Goal: Information Seeking & Learning: Learn about a topic

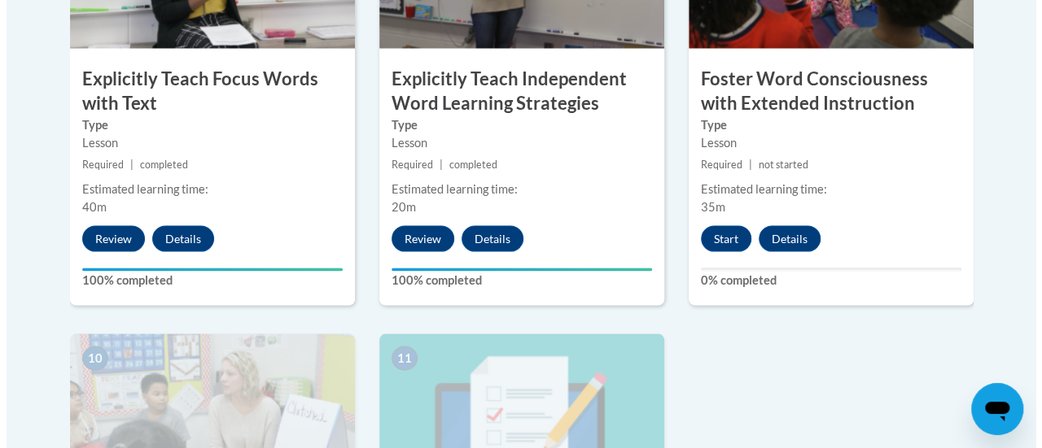
scroll to position [1560, 0]
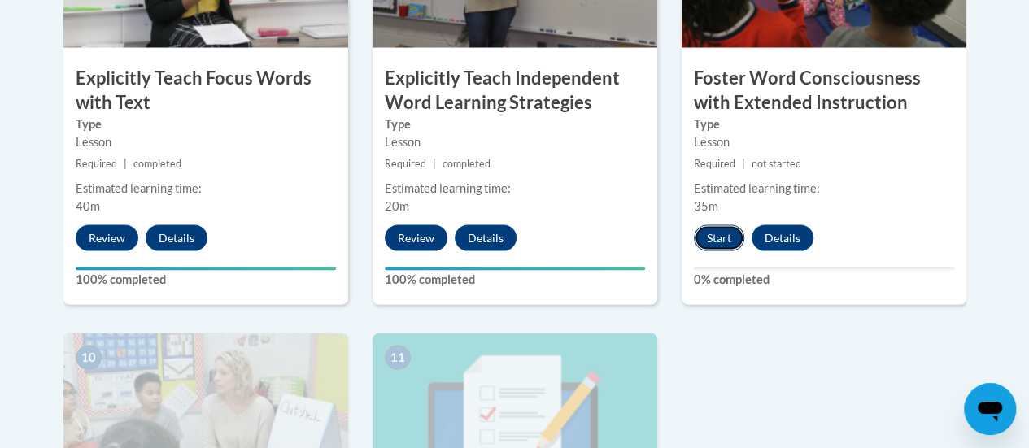
click at [716, 232] on button "Start" at bounding box center [719, 238] width 50 height 26
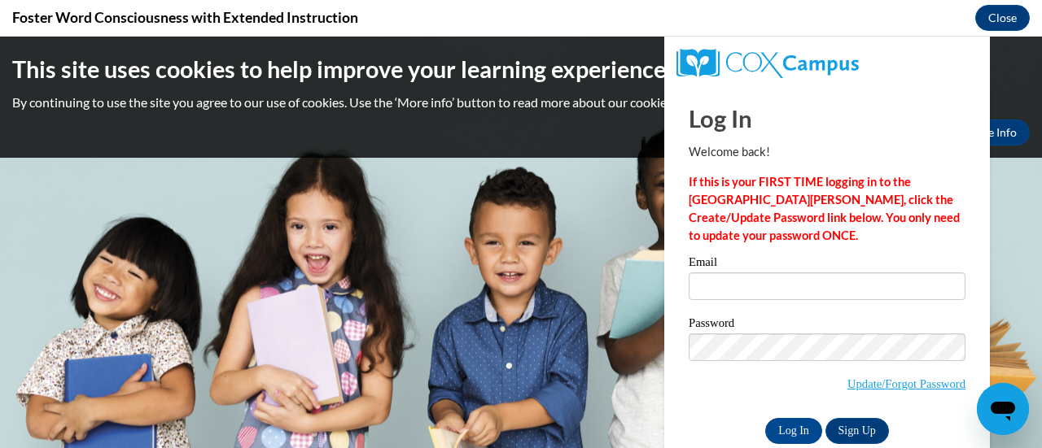
scroll to position [0, 0]
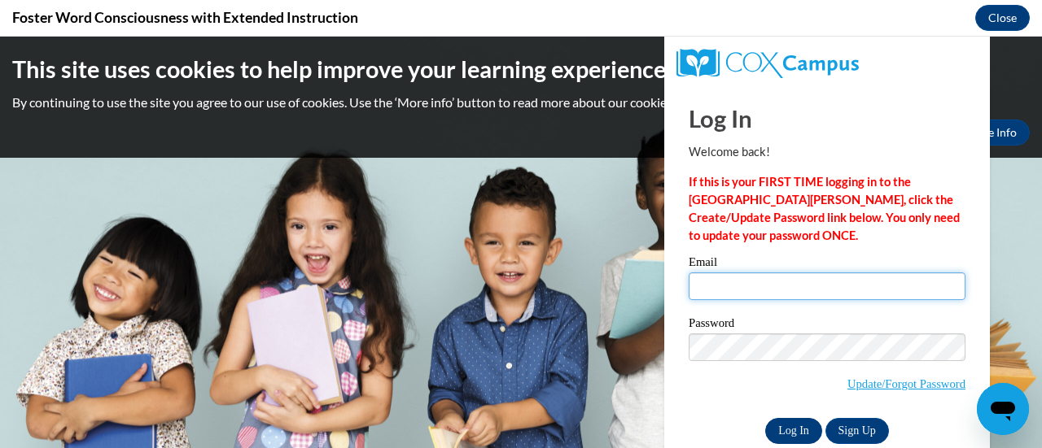
type input "jason.caspers@rusd.org"
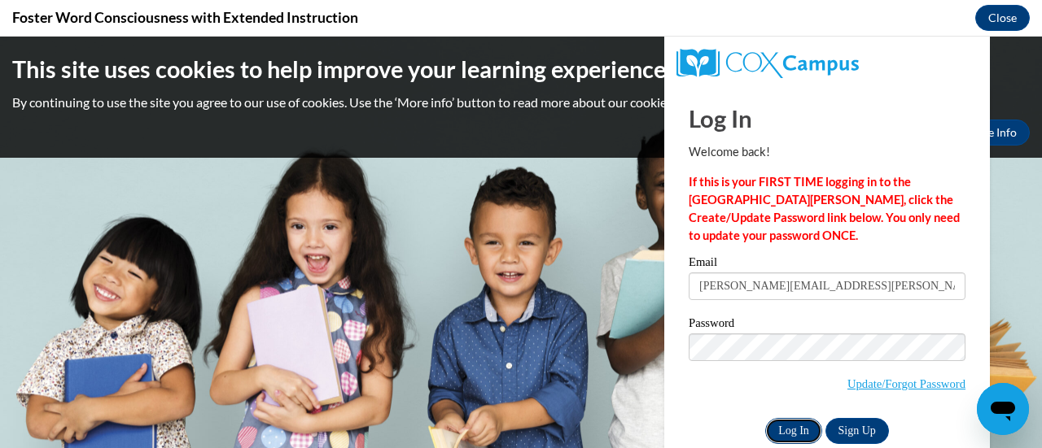
click at [765, 423] on input "Log In" at bounding box center [793, 431] width 57 height 26
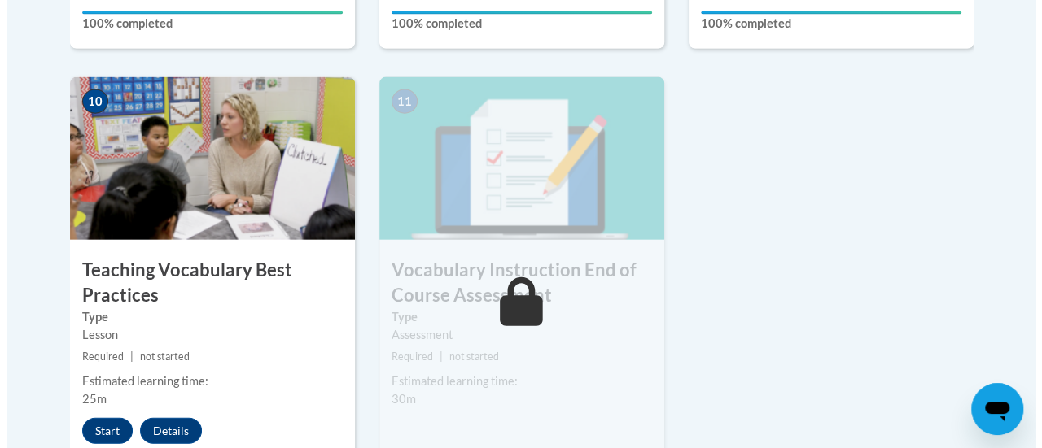
scroll to position [1824, 0]
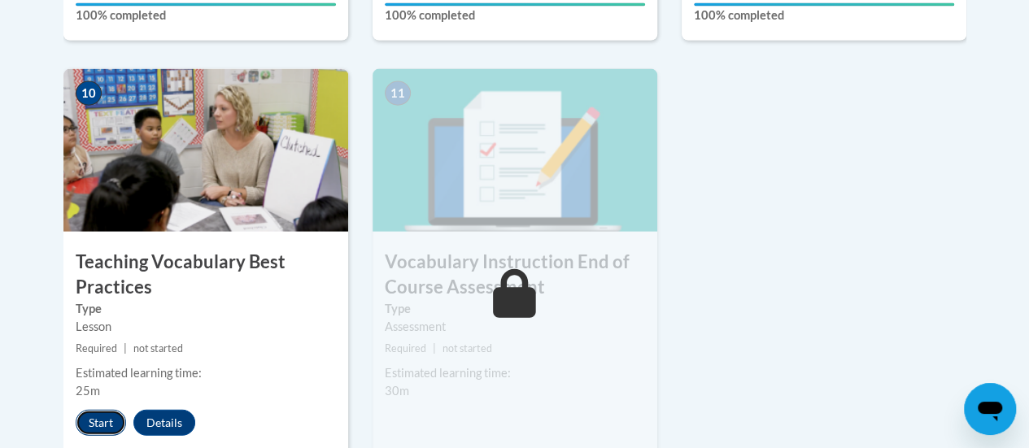
click at [93, 418] on button "Start" at bounding box center [101, 423] width 50 height 26
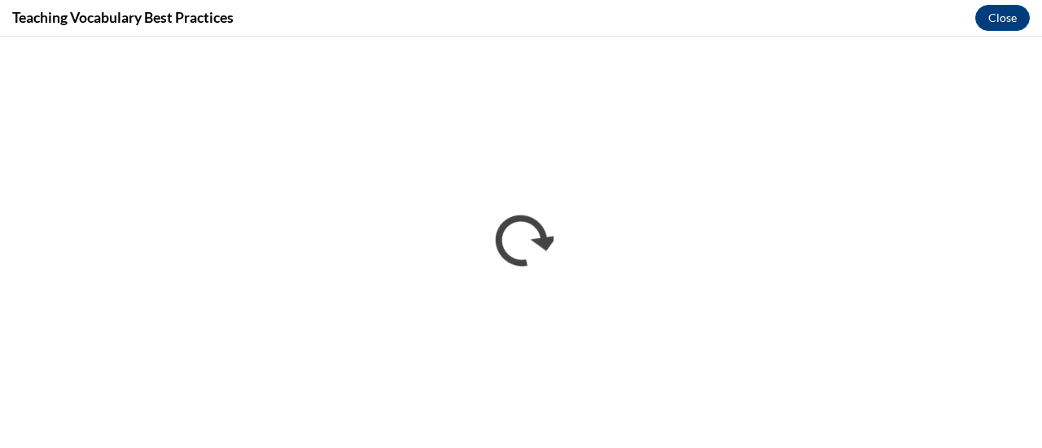
scroll to position [0, 0]
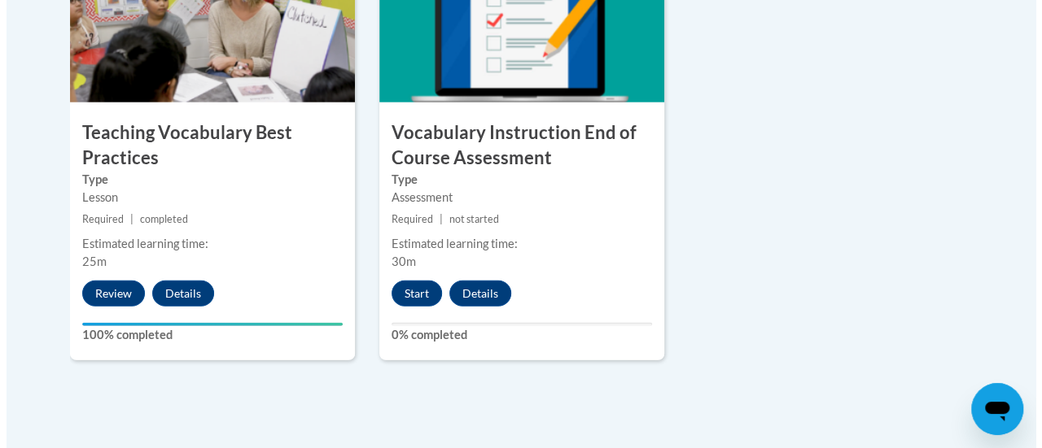
scroll to position [1955, 0]
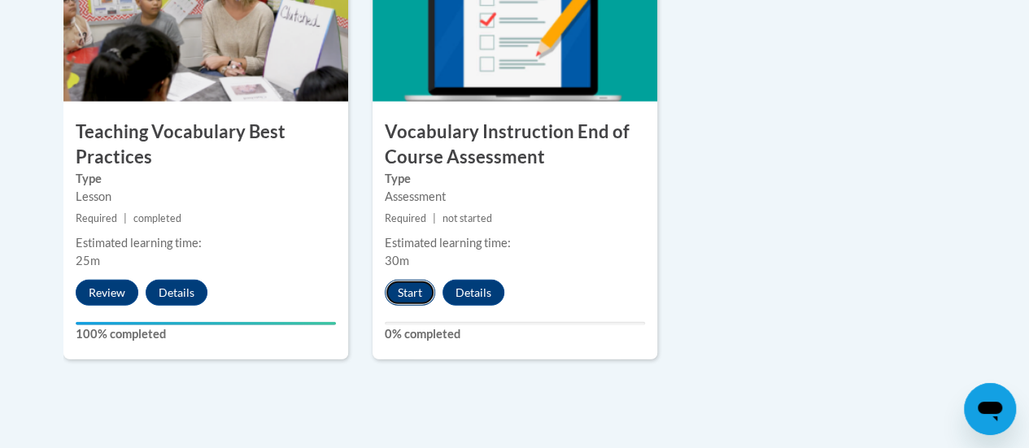
click at [415, 290] on button "Start" at bounding box center [410, 293] width 50 height 26
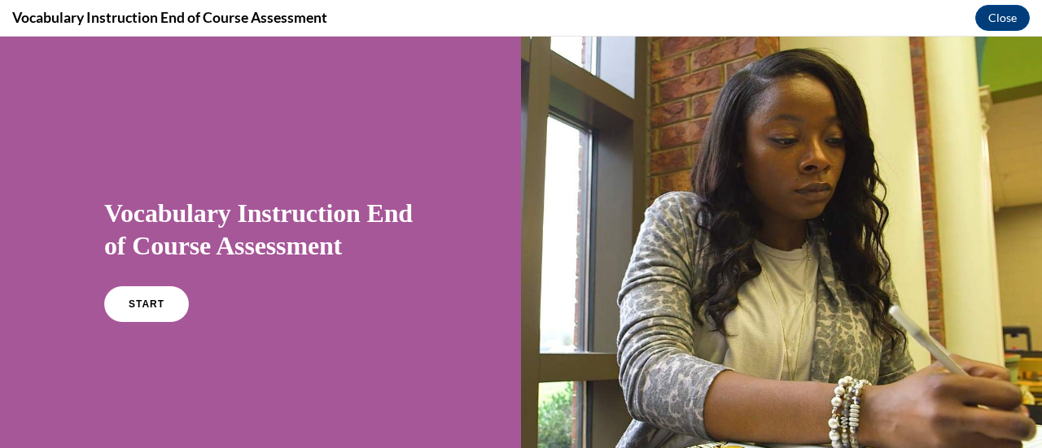
scroll to position [0, 0]
drag, startPoint x: 415, startPoint y: 326, endPoint x: 257, endPoint y: 269, distance: 168.1
click at [257, 269] on div "Vocabulary Instruction End of Course Assessment START" at bounding box center [260, 258] width 312 height 155
click at [153, 305] on span "START" at bounding box center [146, 305] width 37 height 12
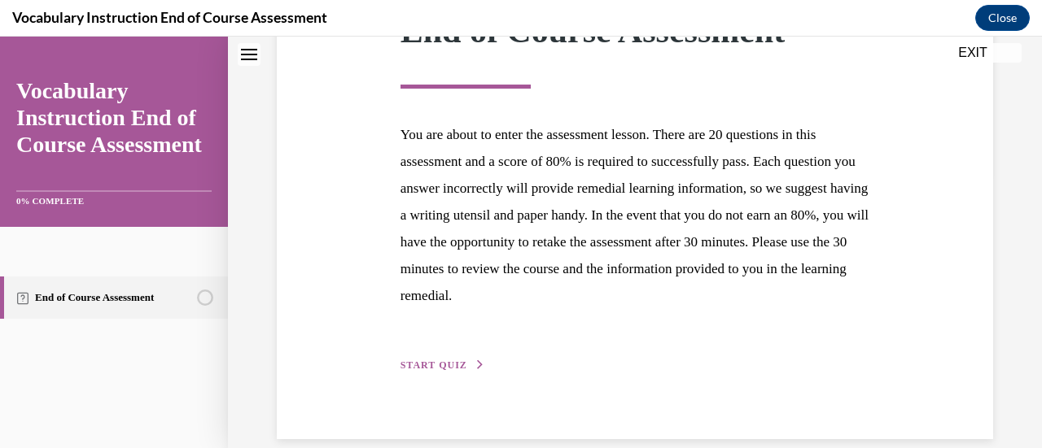
scroll to position [298, 0]
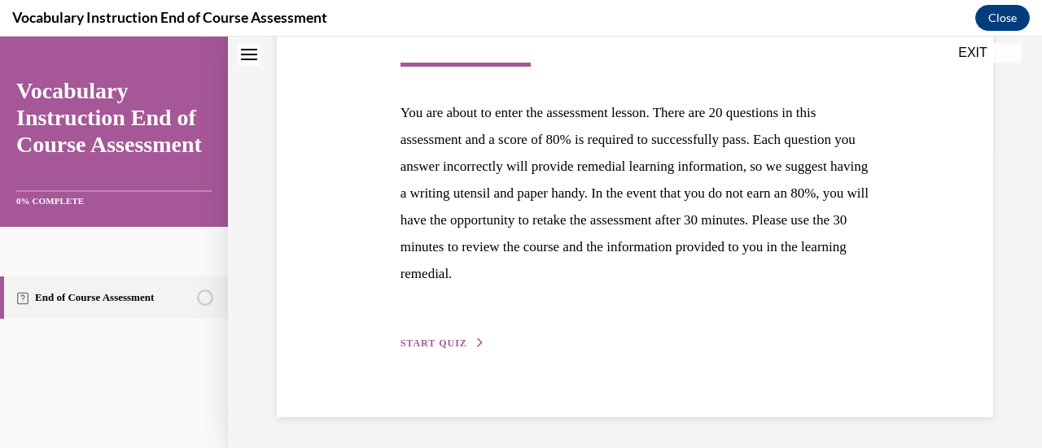
click at [431, 341] on span "START QUIZ" at bounding box center [433, 343] width 67 height 11
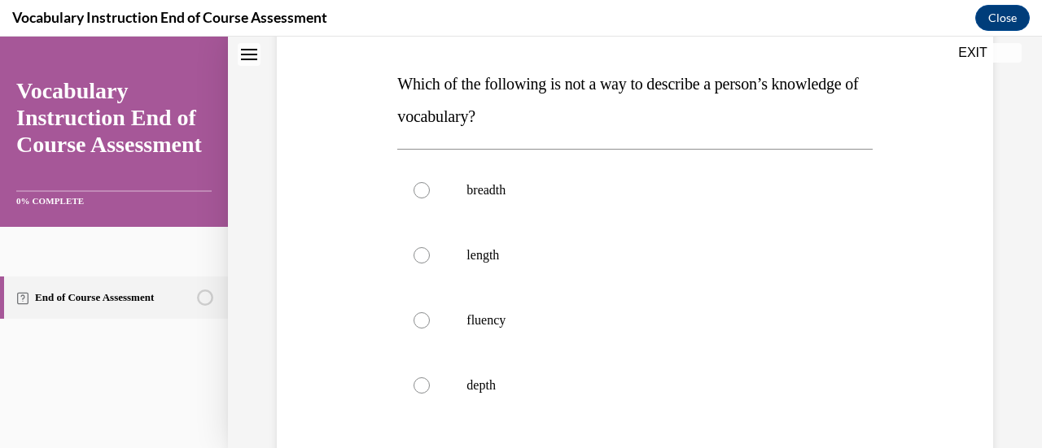
scroll to position [242, 0]
click at [422, 253] on div at bounding box center [421, 255] width 16 height 16
click at [422, 253] on input "length" at bounding box center [421, 255] width 16 height 16
radio input "true"
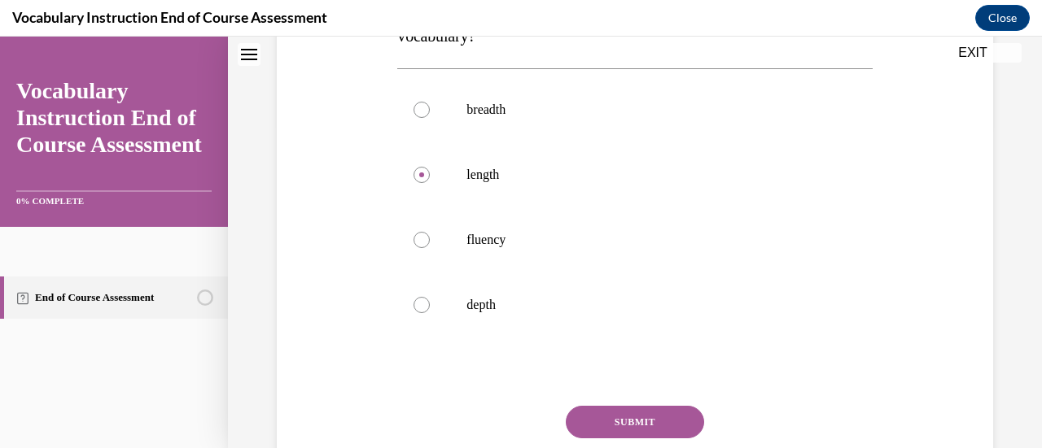
scroll to position [325, 0]
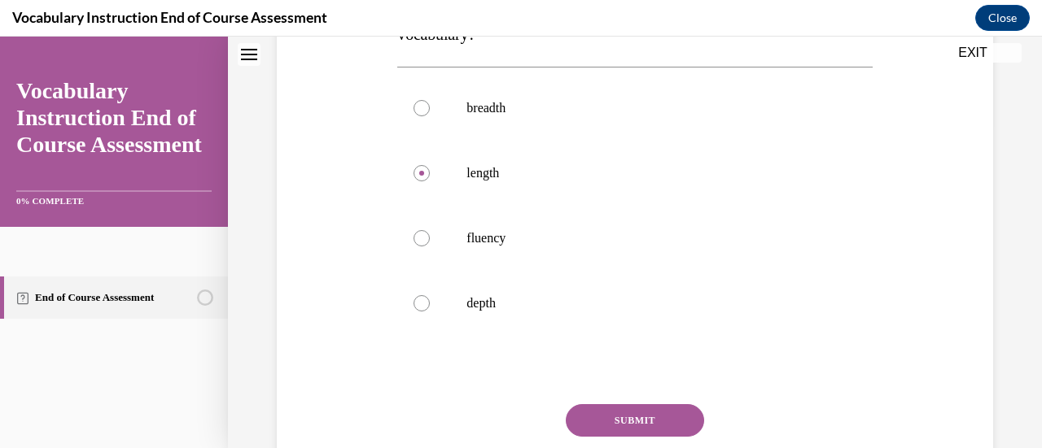
click at [607, 412] on button "SUBMIT" at bounding box center [635, 420] width 138 height 33
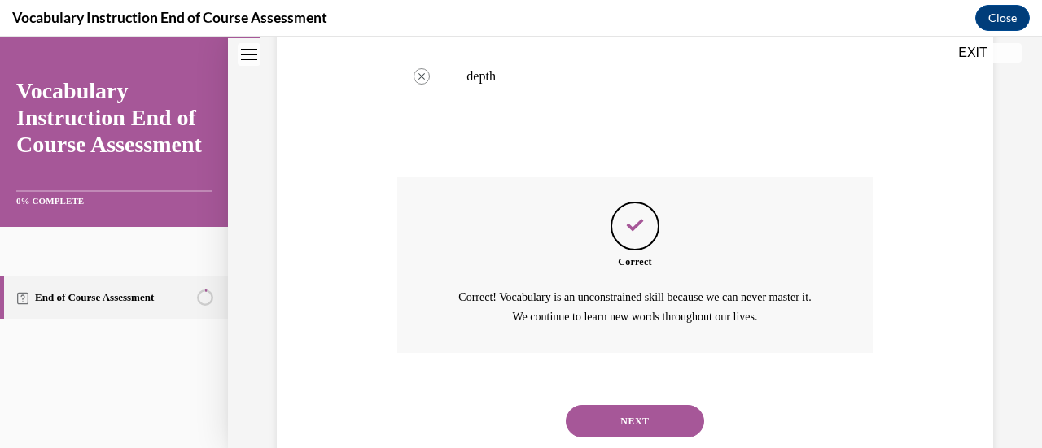
scroll to position [596, 0]
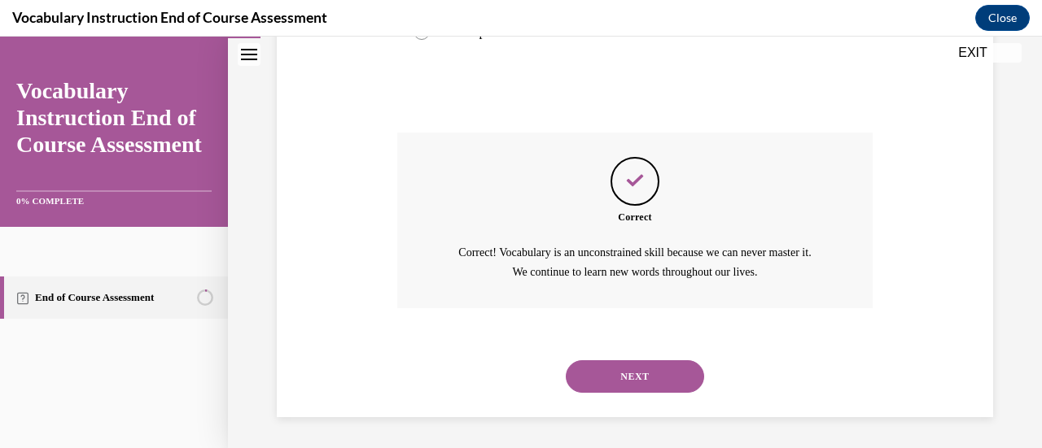
click at [622, 378] on button "NEXT" at bounding box center [635, 376] width 138 height 33
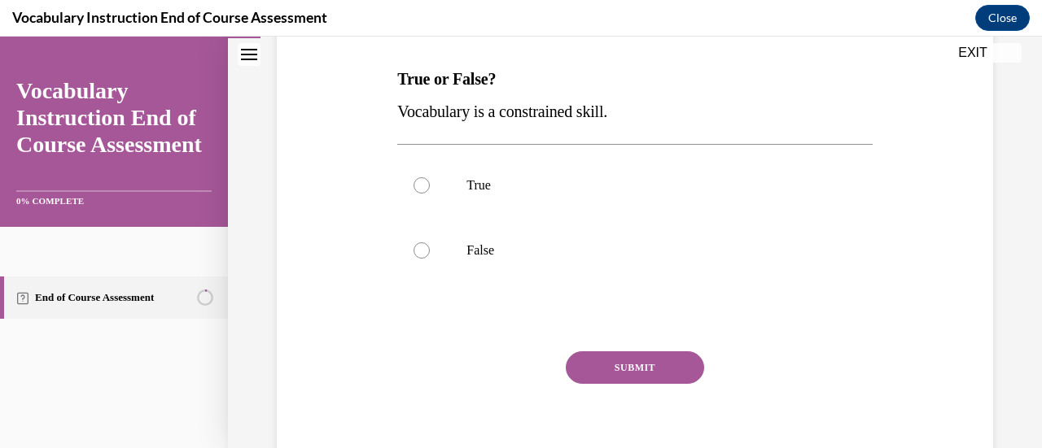
scroll to position [256, 0]
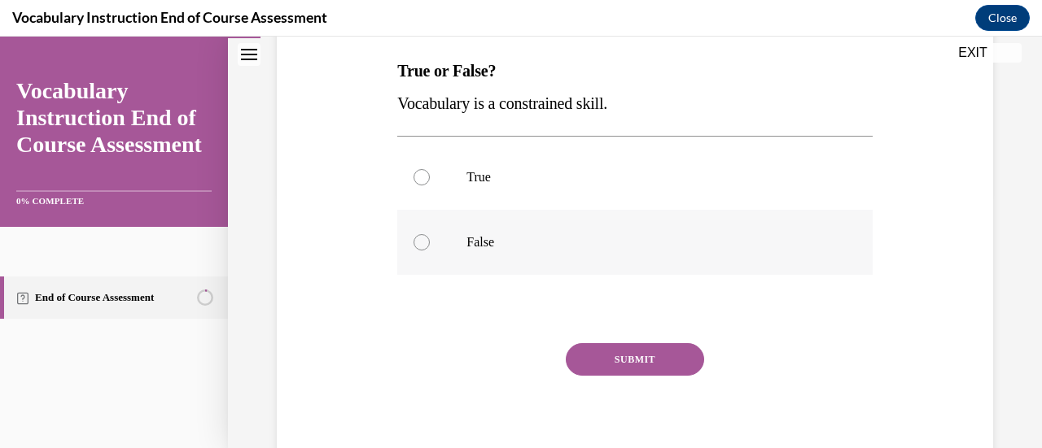
click at [423, 239] on div at bounding box center [421, 242] width 16 height 16
click at [423, 239] on input "False" at bounding box center [421, 242] width 16 height 16
radio input "true"
click at [627, 349] on button "SUBMIT" at bounding box center [635, 359] width 138 height 33
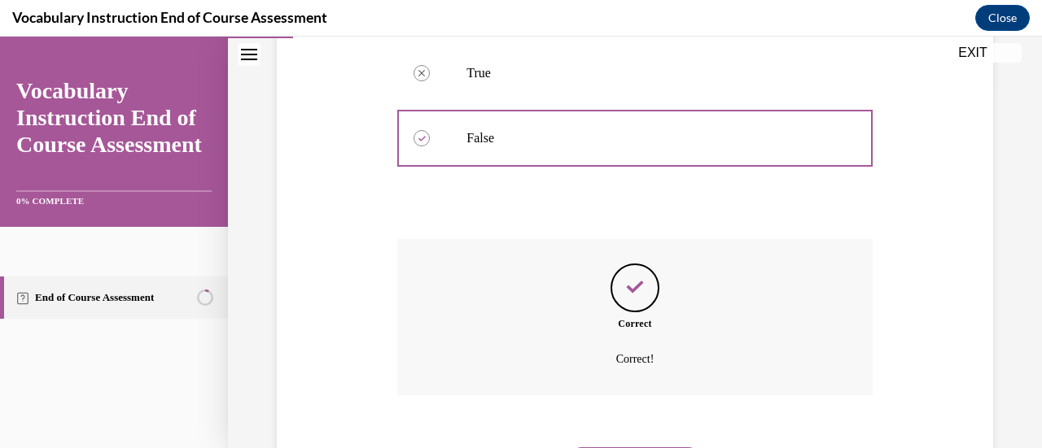
scroll to position [448, 0]
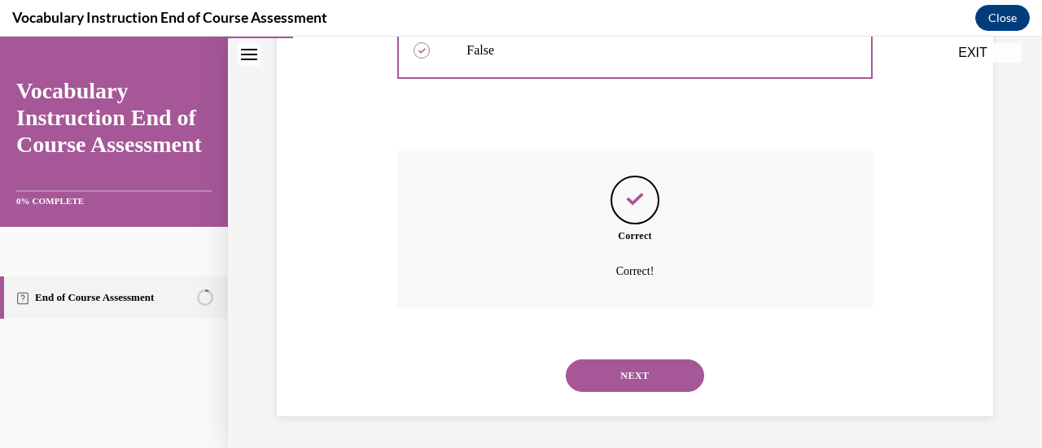
click at [618, 369] on button "NEXT" at bounding box center [635, 376] width 138 height 33
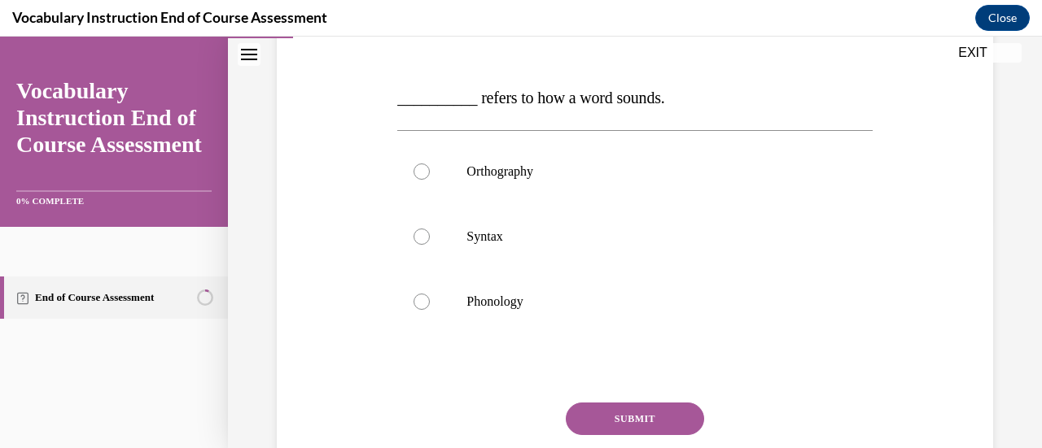
scroll to position [230, 0]
click at [417, 292] on div at bounding box center [421, 300] width 16 height 16
click at [417, 292] on input "Phonology" at bounding box center [421, 300] width 16 height 16
radio input "true"
click at [599, 409] on button "SUBMIT" at bounding box center [635, 417] width 138 height 33
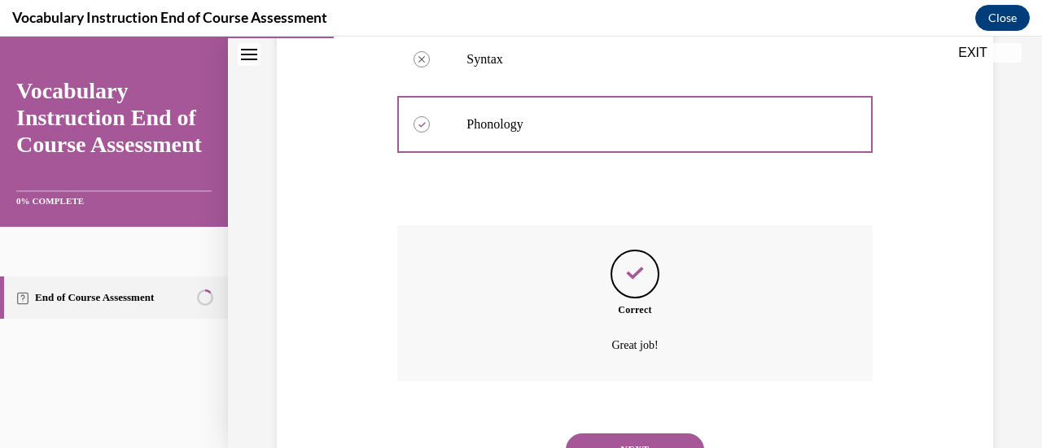
scroll to position [480, 0]
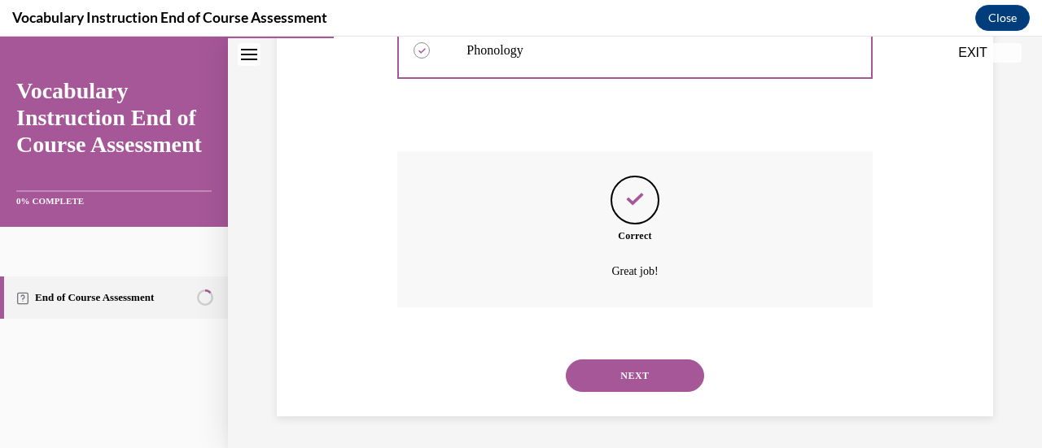
click at [607, 375] on button "NEXT" at bounding box center [635, 376] width 138 height 33
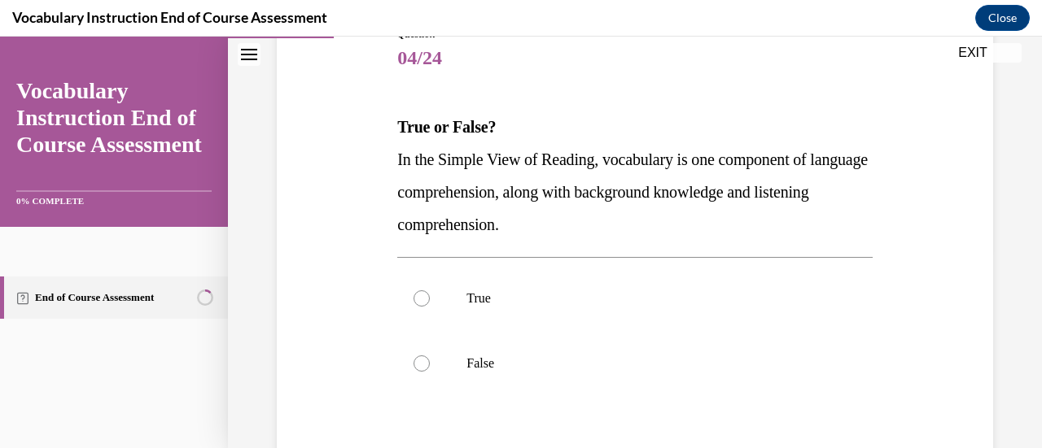
scroll to position [200, 0]
click at [417, 292] on div at bounding box center [421, 298] width 16 height 16
click at [417, 292] on input "True" at bounding box center [421, 298] width 16 height 16
radio input "true"
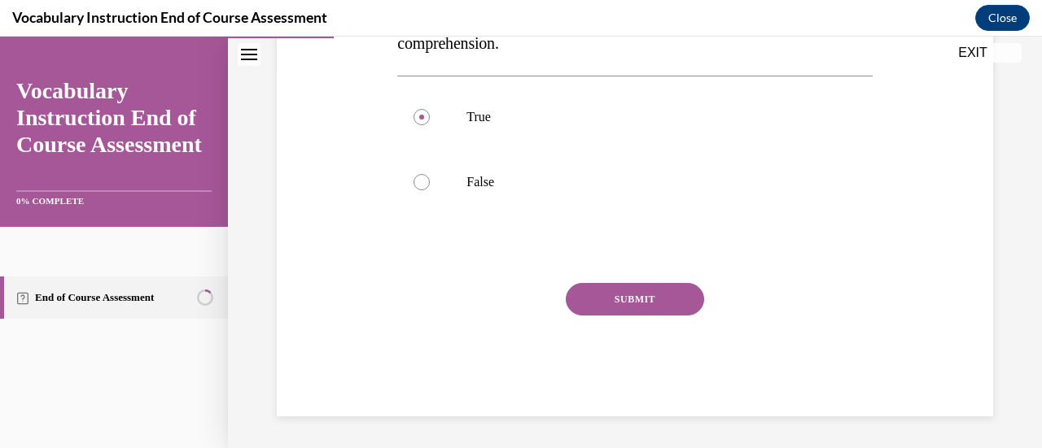
click at [605, 300] on button "SUBMIT" at bounding box center [635, 299] width 138 height 33
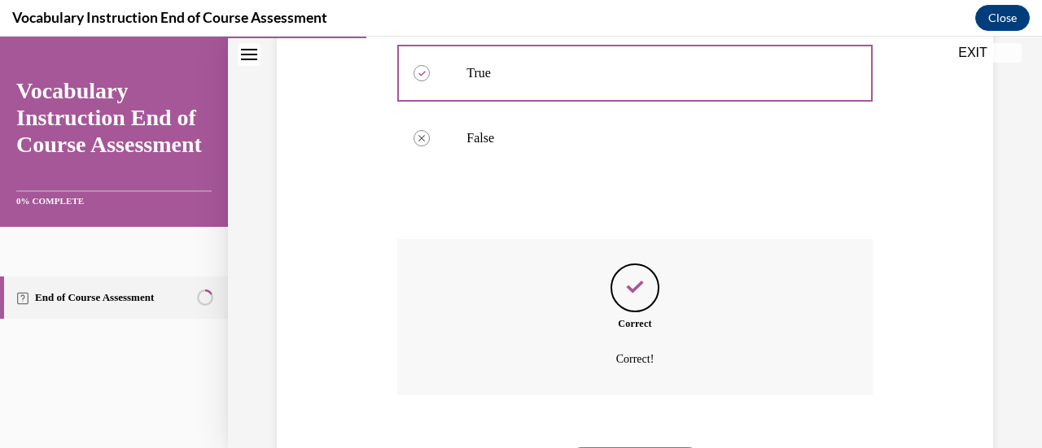
scroll to position [513, 0]
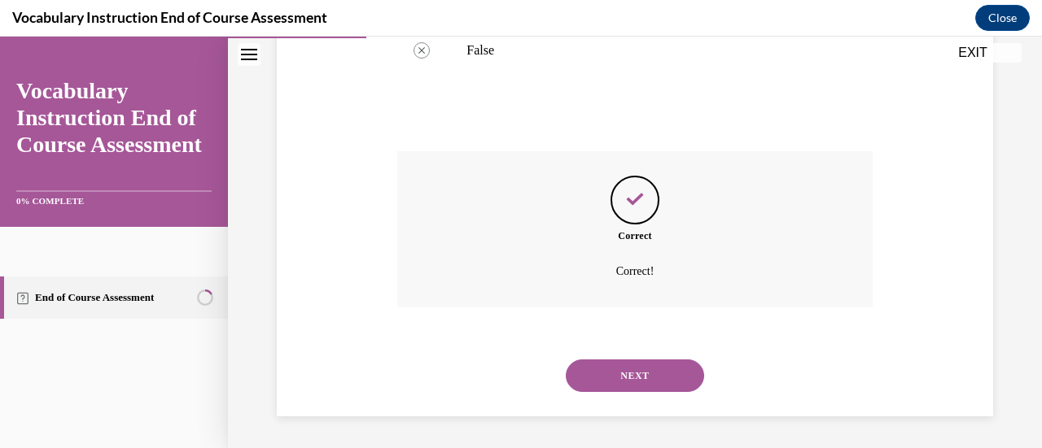
click at [612, 373] on button "NEXT" at bounding box center [635, 376] width 138 height 33
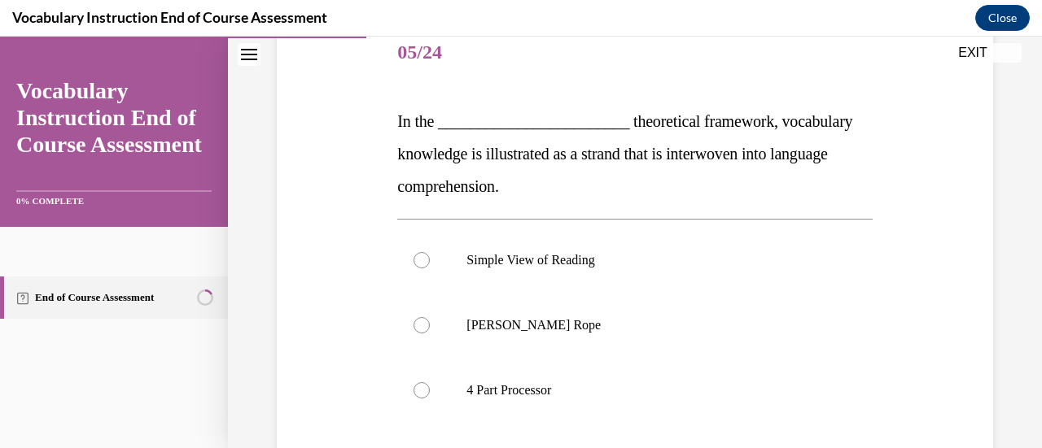
scroll to position [204, 0]
click at [417, 321] on div at bounding box center [421, 326] width 16 height 16
click at [417, 321] on input "Scarborough's Rope" at bounding box center [421, 326] width 16 height 16
radio input "true"
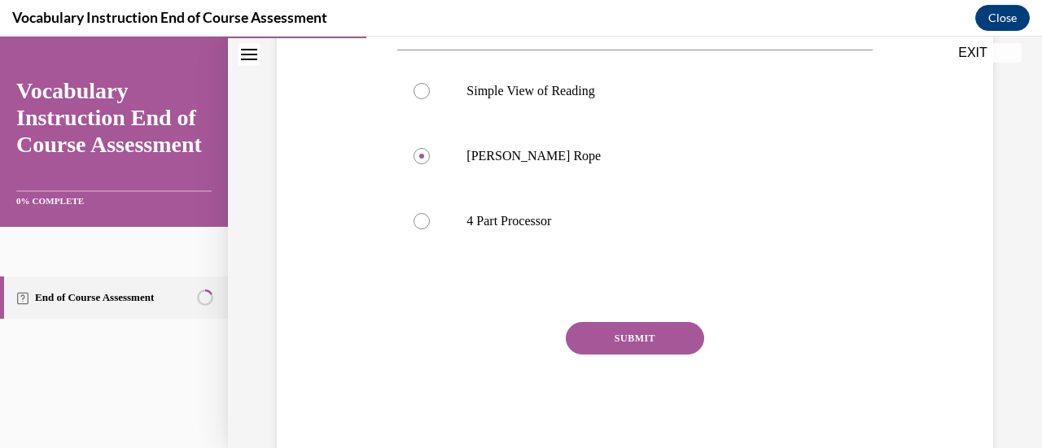
scroll to position [375, 0]
click at [608, 339] on button "SUBMIT" at bounding box center [635, 337] width 138 height 33
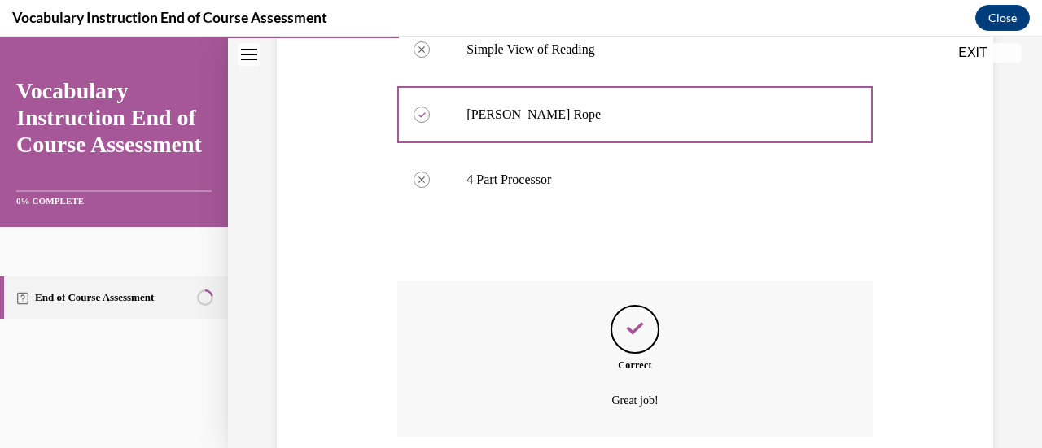
scroll to position [545, 0]
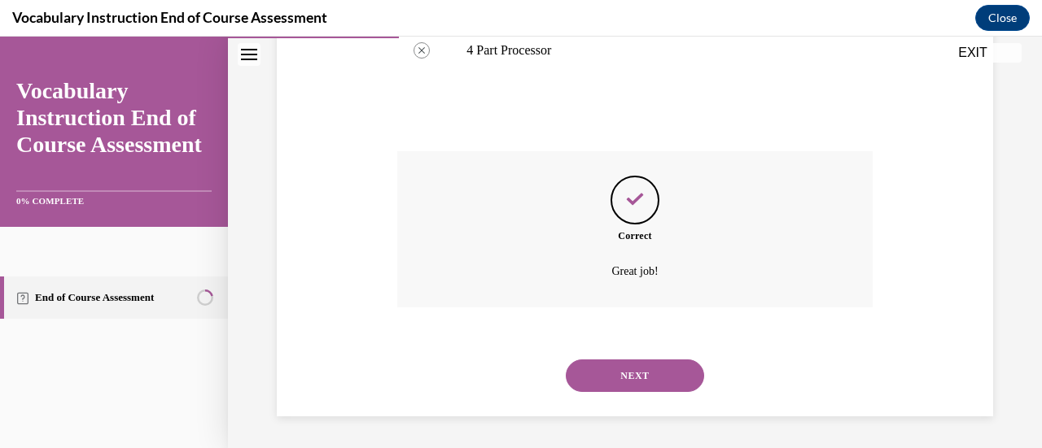
click at [605, 365] on button "NEXT" at bounding box center [635, 376] width 138 height 33
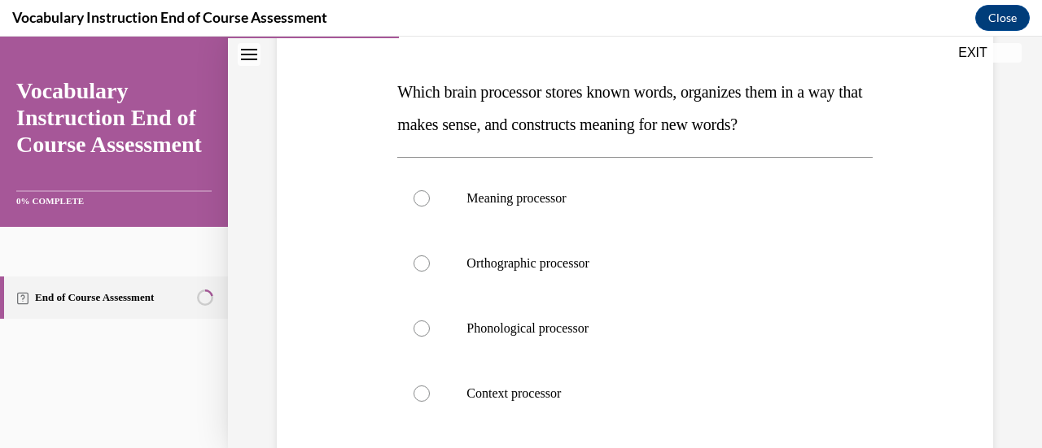
scroll to position [233, 0]
click at [420, 198] on div at bounding box center [421, 200] width 16 height 16
click at [420, 198] on input "Meaning processor" at bounding box center [421, 200] width 16 height 16
radio input "true"
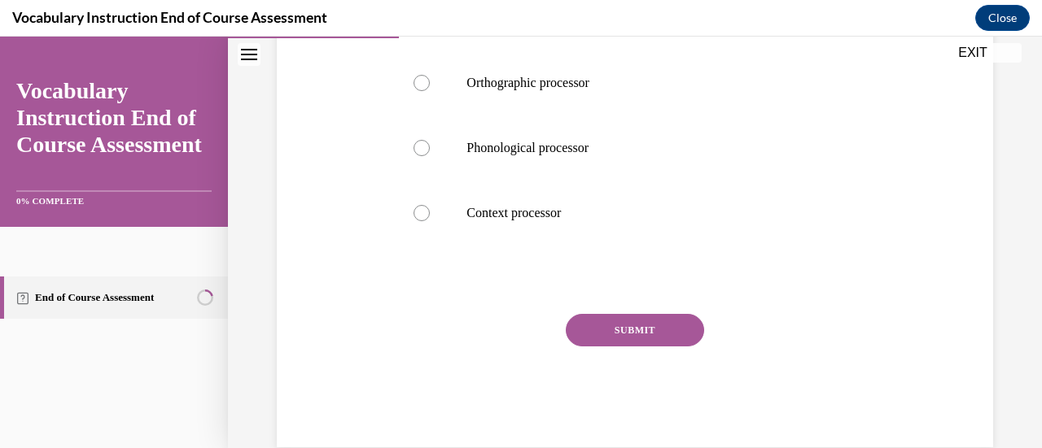
scroll to position [419, 0]
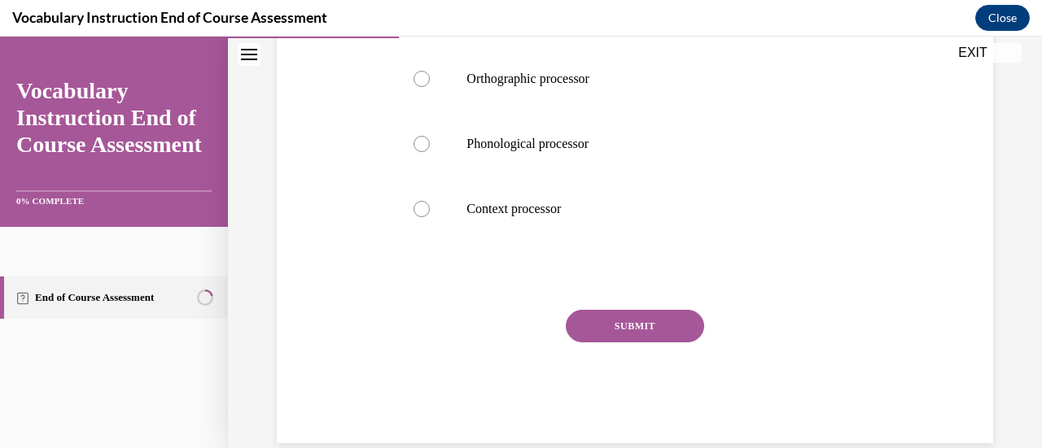
click at [601, 323] on button "SUBMIT" at bounding box center [635, 326] width 138 height 33
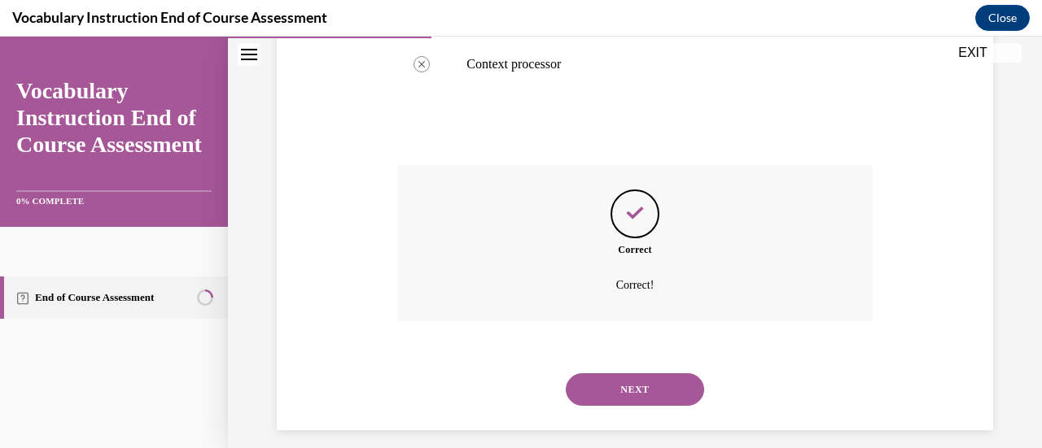
scroll to position [578, 0]
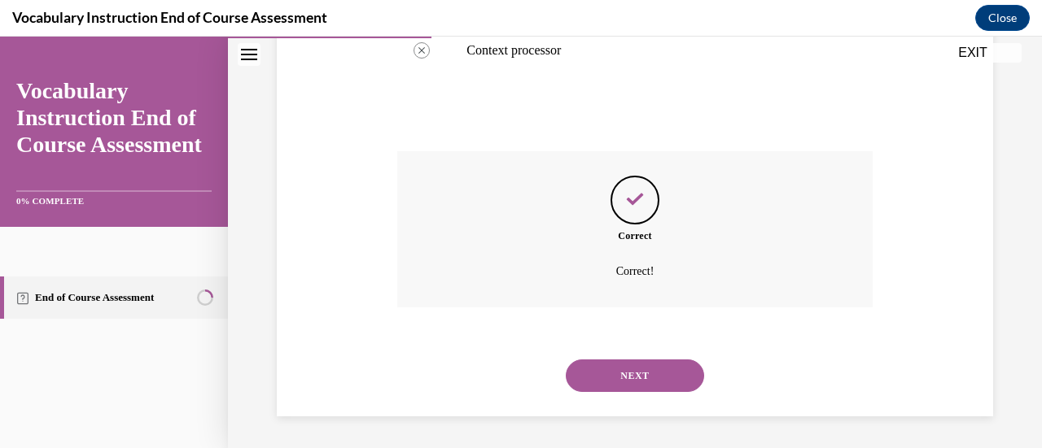
click at [604, 371] on button "NEXT" at bounding box center [635, 376] width 138 height 33
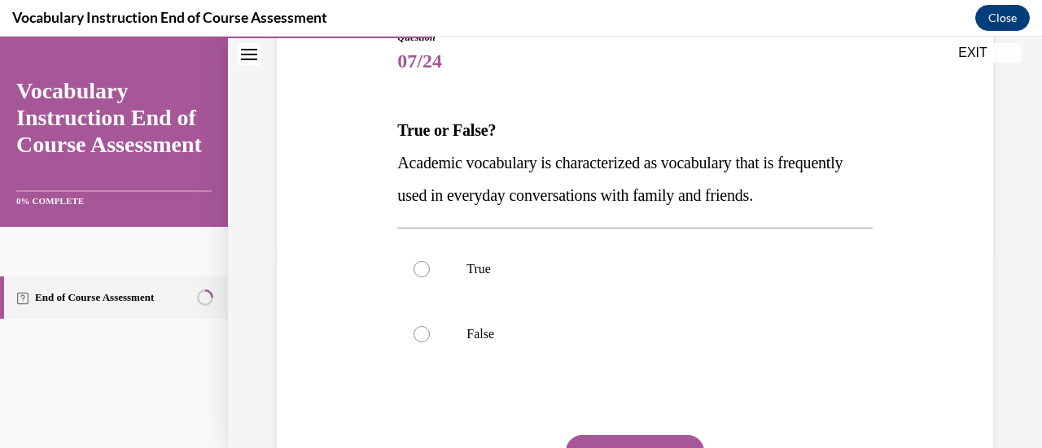
scroll to position [196, 0]
click at [423, 328] on div at bounding box center [421, 334] width 16 height 16
click at [423, 328] on input "False" at bounding box center [421, 334] width 16 height 16
radio input "true"
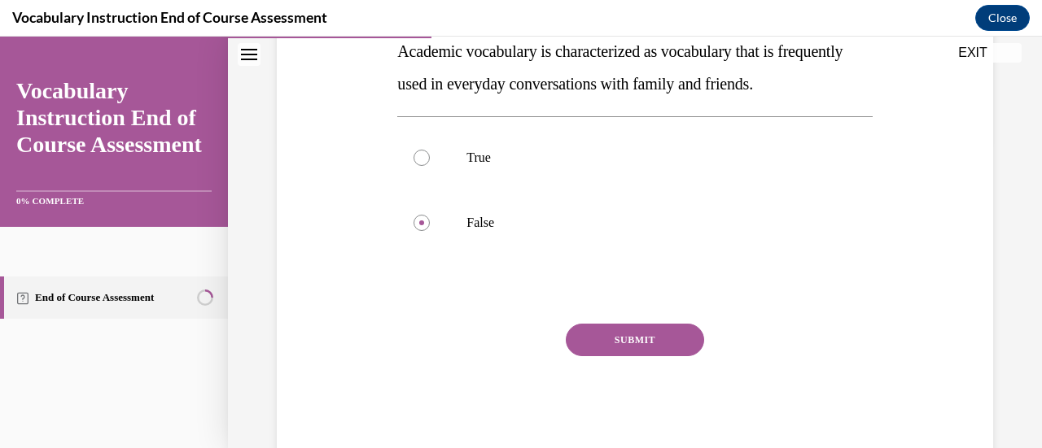
scroll to position [311, 0]
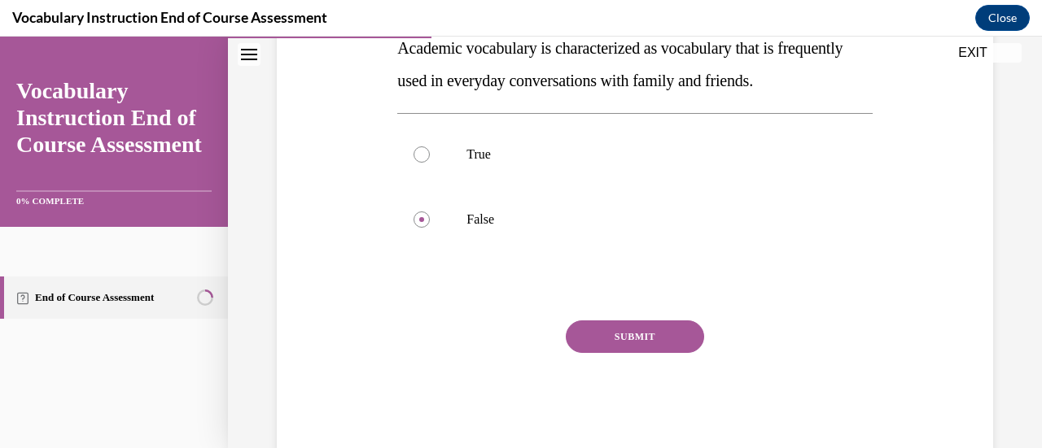
click at [601, 333] on button "SUBMIT" at bounding box center [635, 337] width 138 height 33
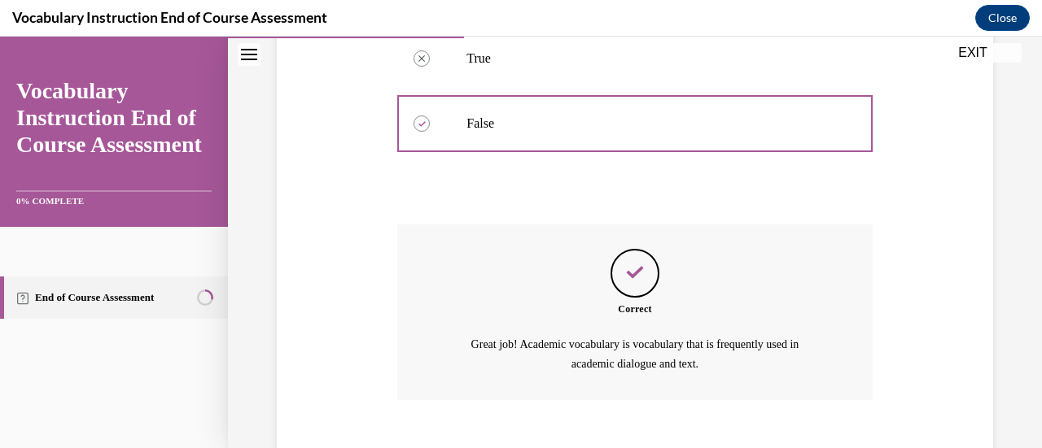
scroll to position [499, 0]
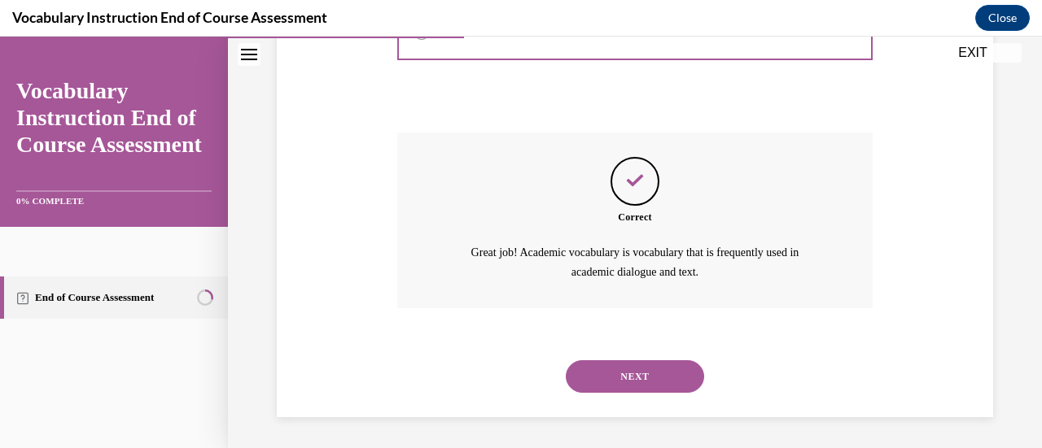
click at [603, 367] on button "NEXT" at bounding box center [635, 376] width 138 height 33
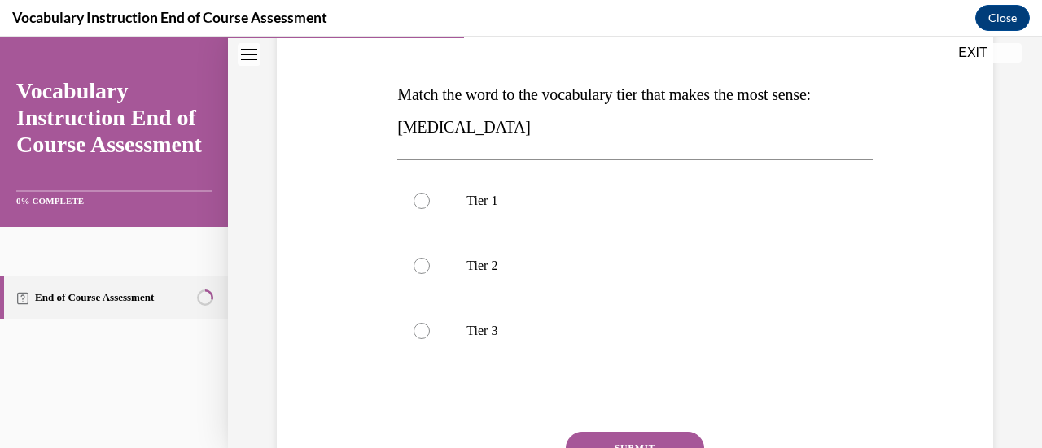
scroll to position [258, 0]
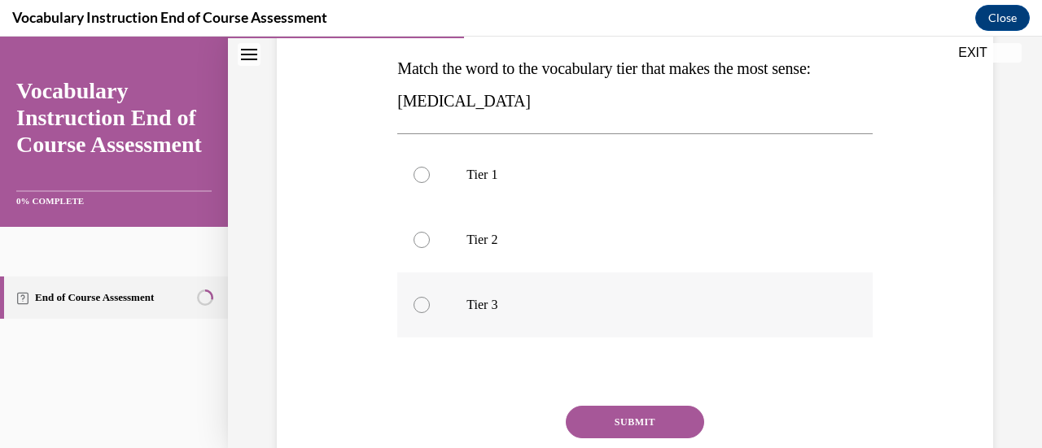
click at [419, 301] on div at bounding box center [421, 305] width 16 height 16
click at [419, 301] on input "Tier 3" at bounding box center [421, 305] width 16 height 16
radio input "true"
click at [596, 419] on button "SUBMIT" at bounding box center [635, 422] width 138 height 33
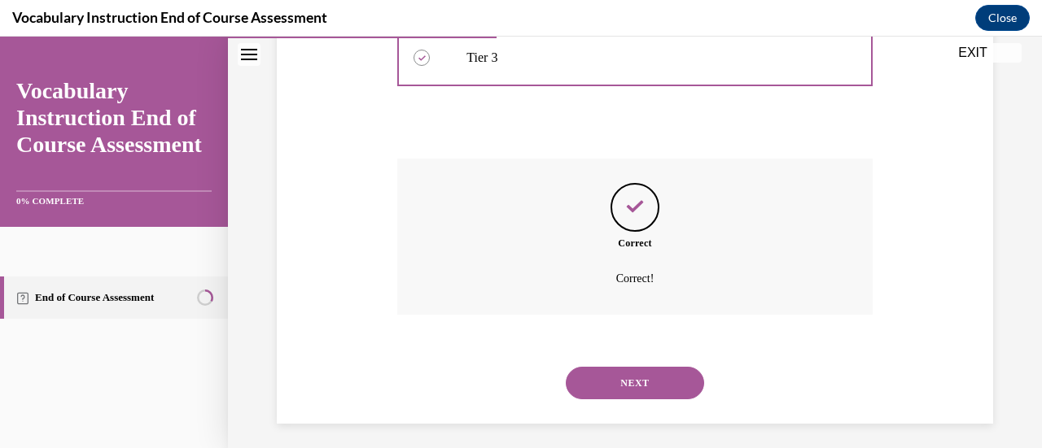
scroll to position [513, 0]
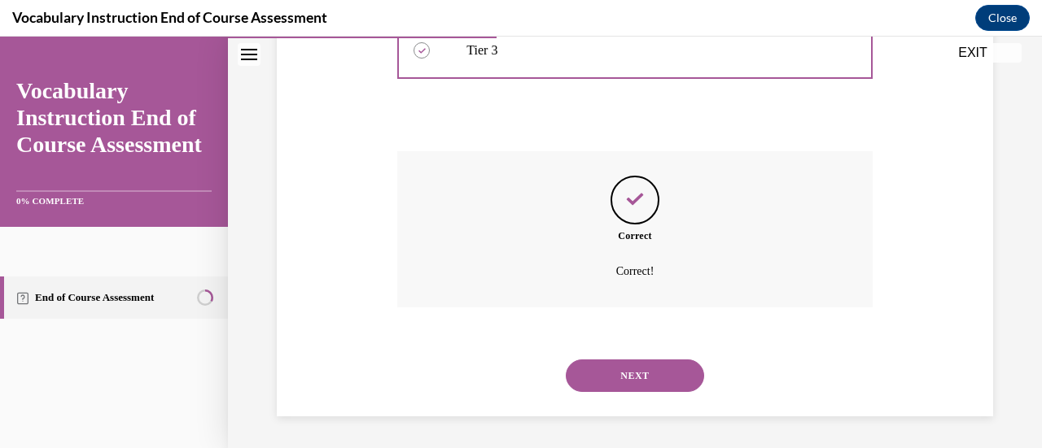
click at [605, 375] on button "NEXT" at bounding box center [635, 376] width 138 height 33
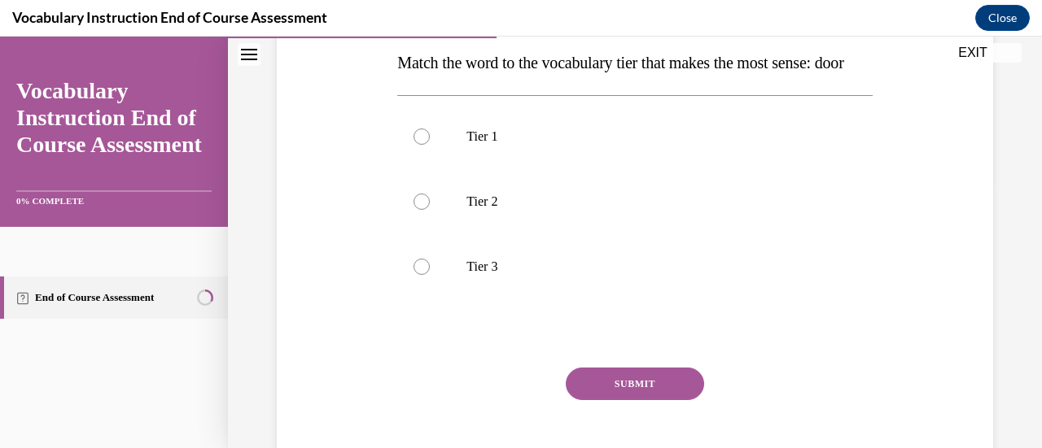
scroll to position [264, 0]
click at [418, 144] on div at bounding box center [421, 136] width 16 height 16
click at [418, 144] on input "Tier 1" at bounding box center [421, 136] width 16 height 16
radio input "true"
click at [615, 400] on button "SUBMIT" at bounding box center [635, 383] width 138 height 33
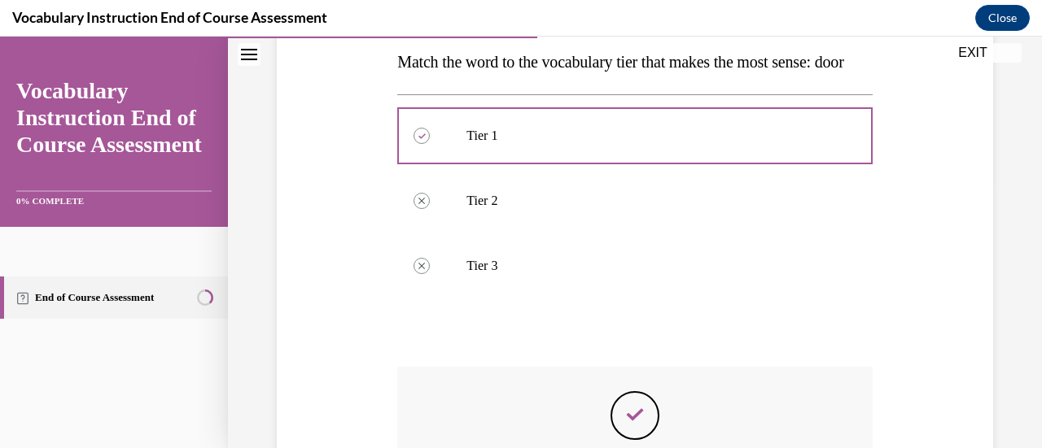
scroll to position [513, 0]
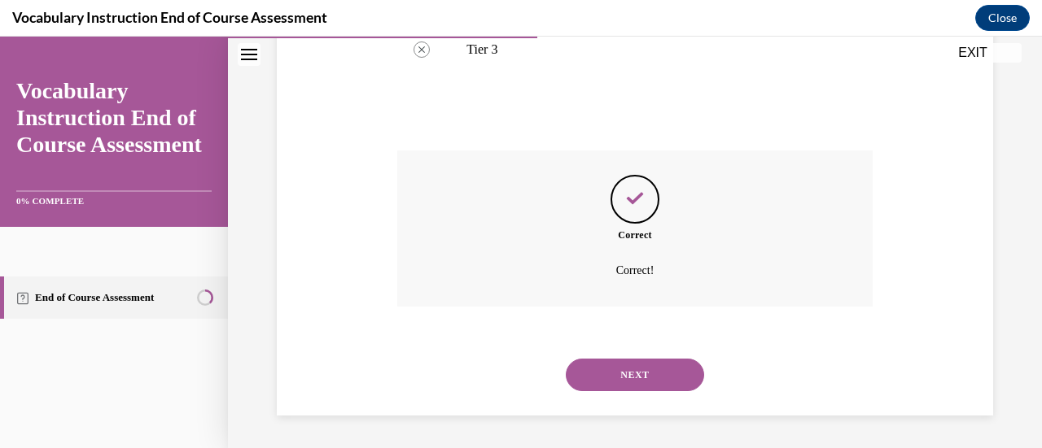
click at [589, 370] on button "NEXT" at bounding box center [635, 375] width 138 height 33
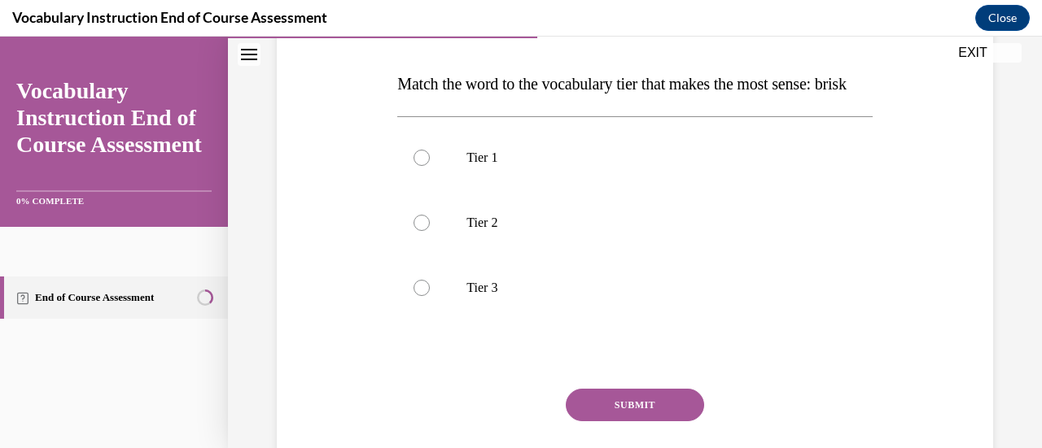
scroll to position [244, 0]
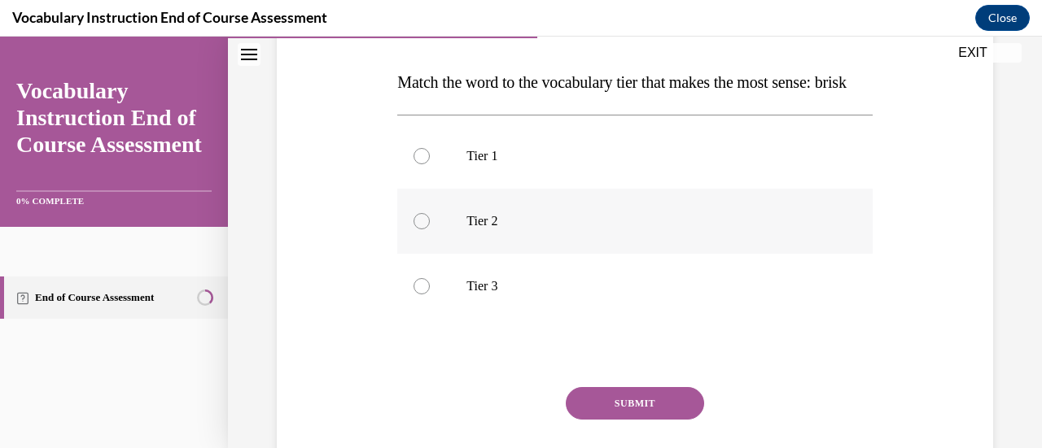
click at [425, 229] on div at bounding box center [421, 221] width 16 height 16
click at [425, 229] on input "Tier 2" at bounding box center [421, 221] width 16 height 16
radio input "true"
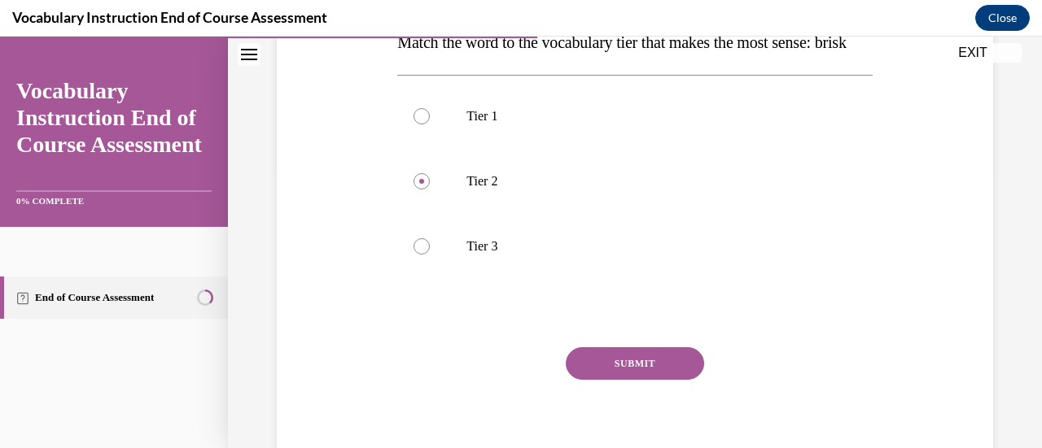
click at [623, 380] on button "SUBMIT" at bounding box center [635, 363] width 138 height 33
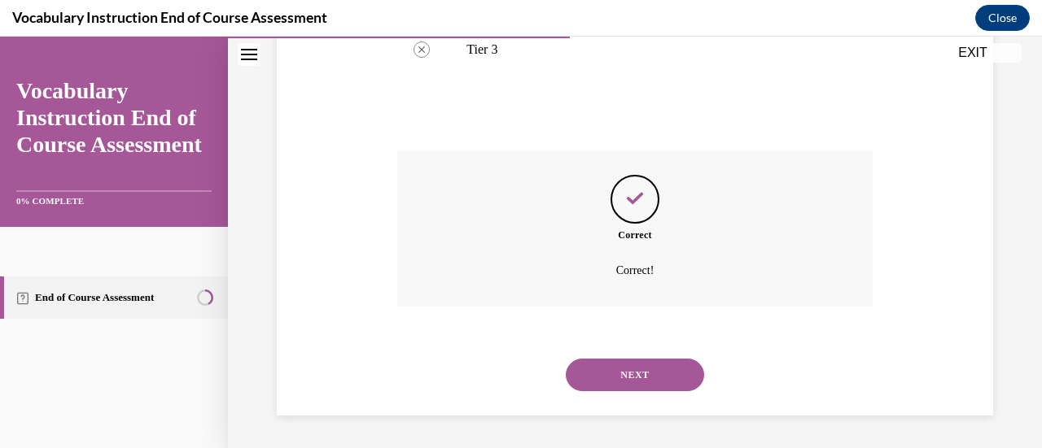
scroll to position [491, 0]
click at [601, 391] on button "NEXT" at bounding box center [635, 375] width 138 height 33
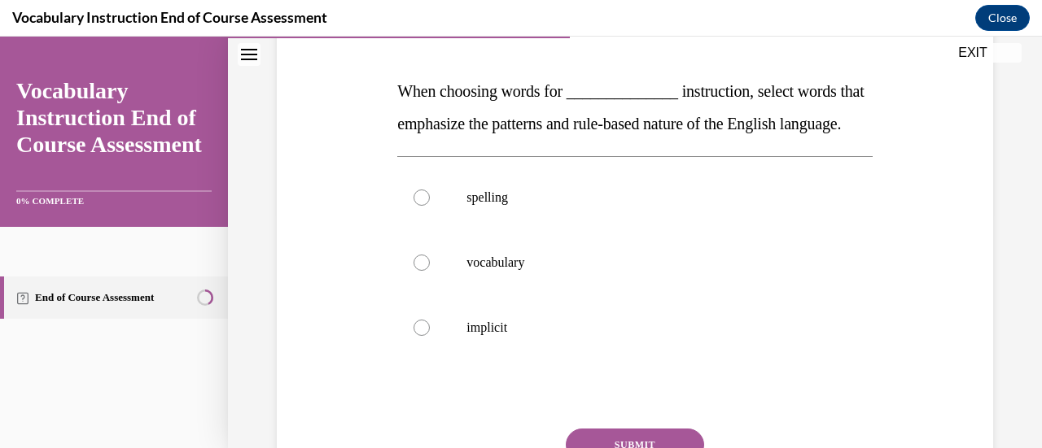
scroll to position [234, 0]
click at [418, 207] on div at bounding box center [421, 198] width 16 height 16
click at [418, 207] on input "spelling" at bounding box center [421, 198] width 16 height 16
radio input "true"
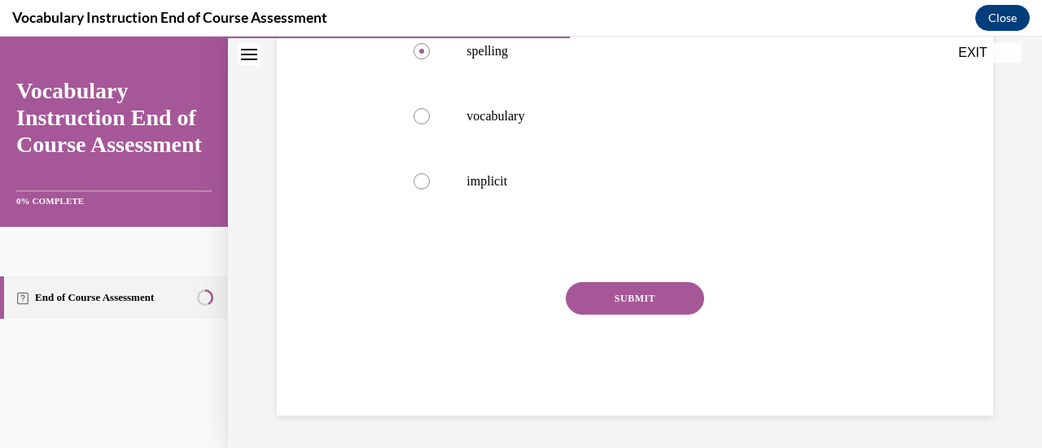
scroll to position [413, 0]
click at [598, 305] on button "SUBMIT" at bounding box center [635, 298] width 138 height 33
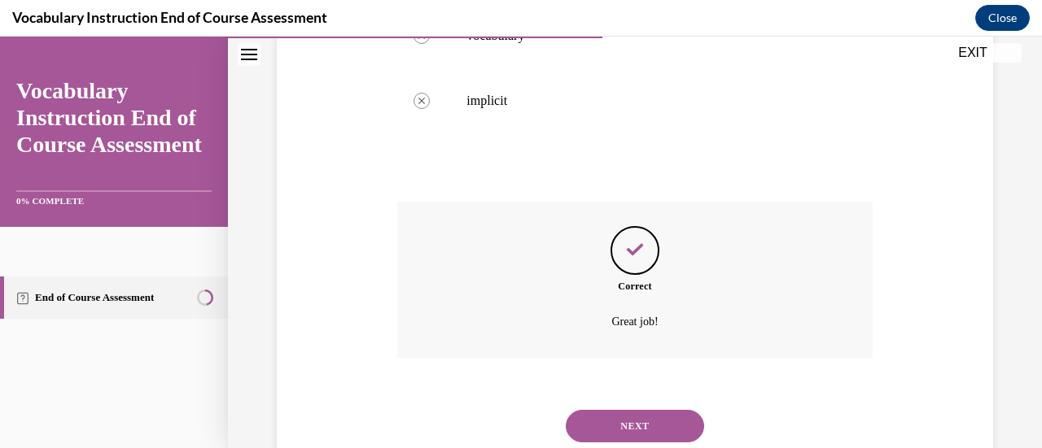
scroll to position [545, 0]
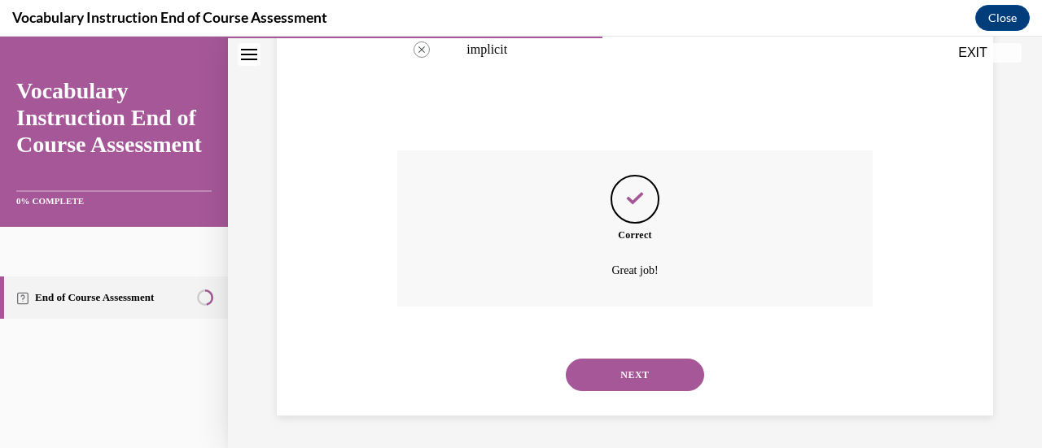
click at [639, 370] on button "NEXT" at bounding box center [635, 375] width 138 height 33
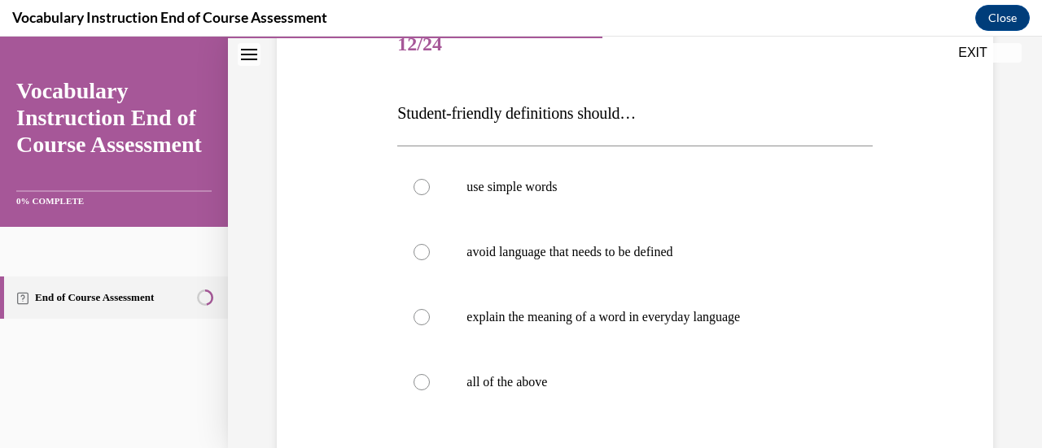
scroll to position [216, 0]
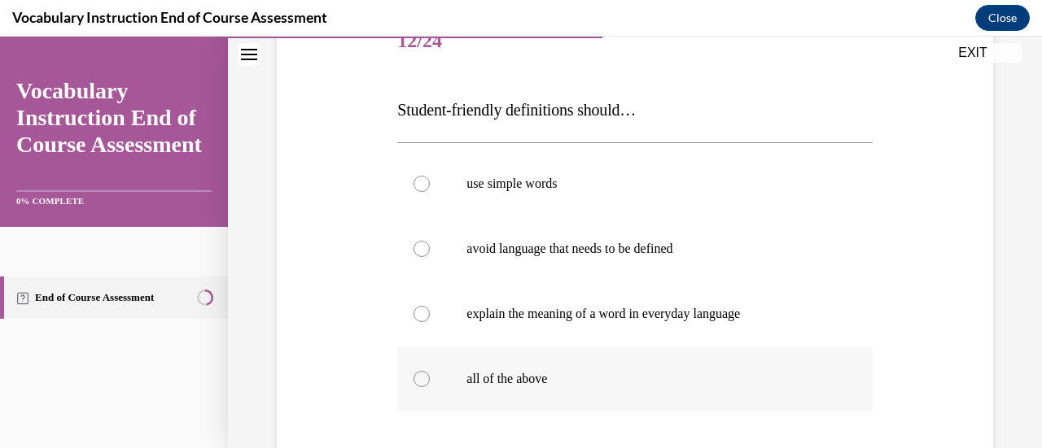
click at [422, 381] on div at bounding box center [421, 379] width 16 height 16
click at [422, 381] on input "all of the above" at bounding box center [421, 379] width 16 height 16
radio input "true"
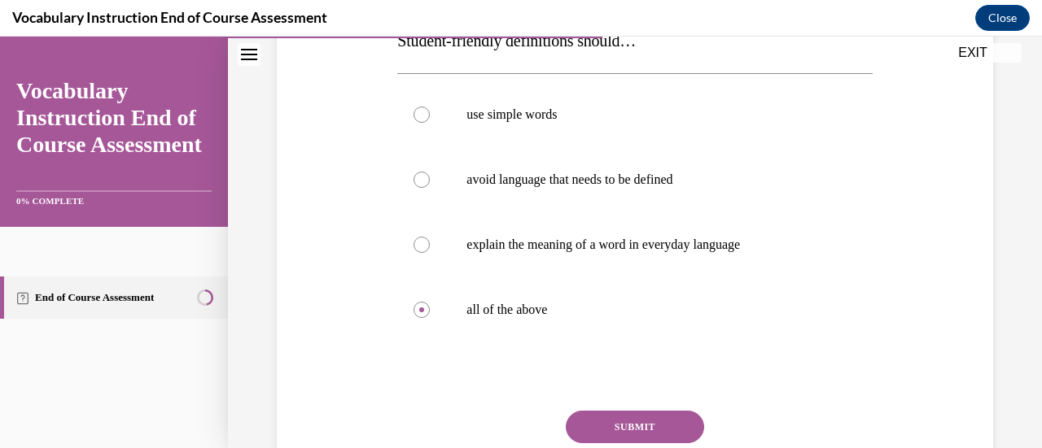
scroll to position [286, 0]
click at [607, 419] on button "SUBMIT" at bounding box center [635, 426] width 138 height 33
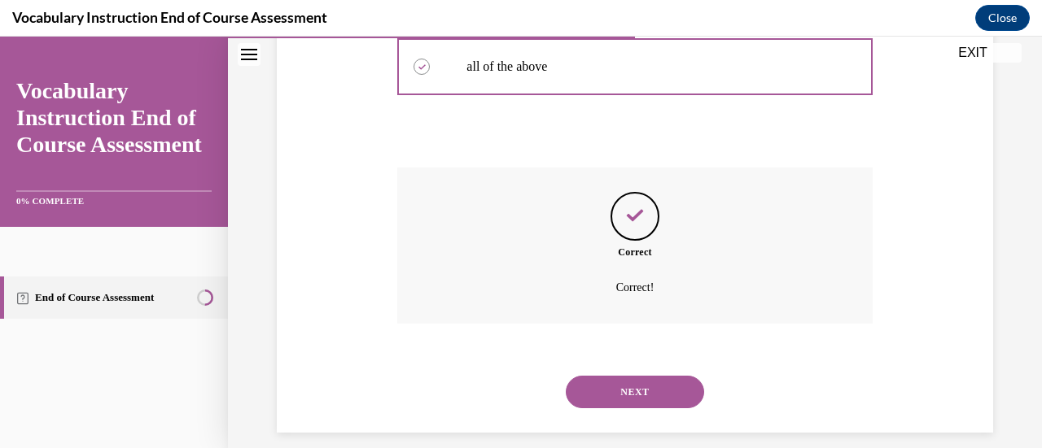
scroll to position [545, 0]
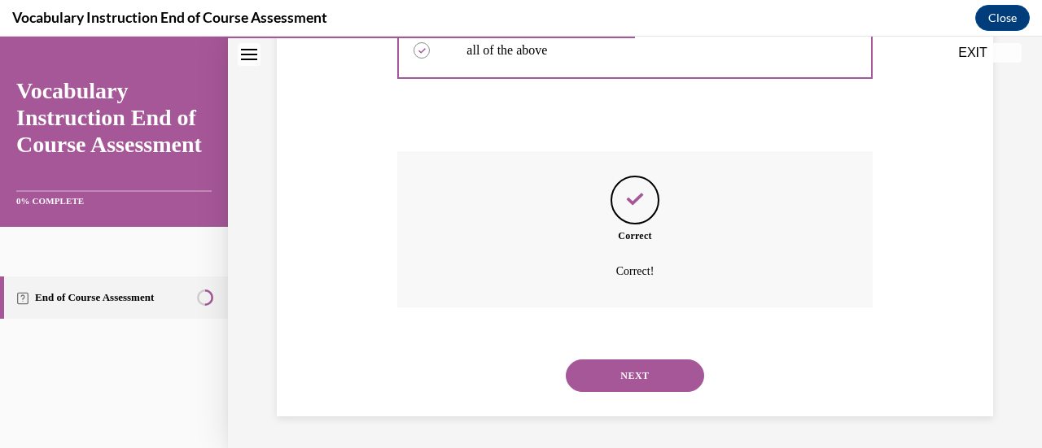
click at [601, 368] on button "NEXT" at bounding box center [635, 376] width 138 height 33
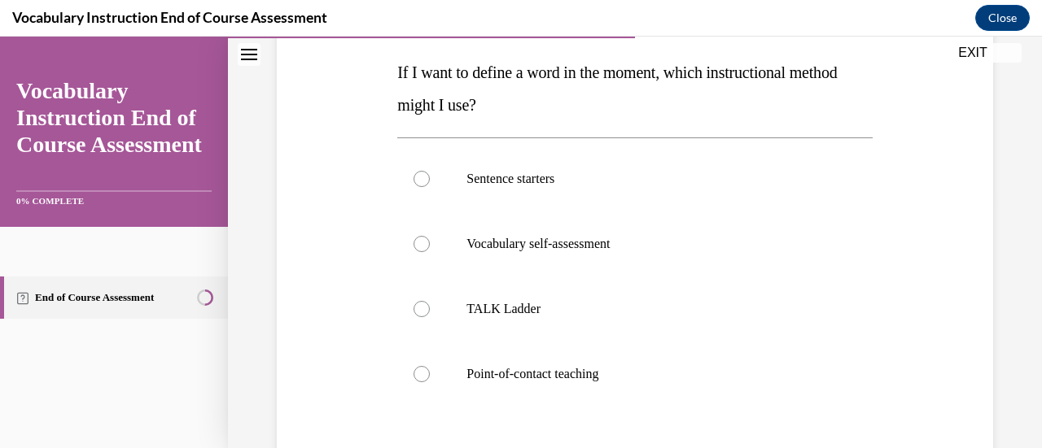
scroll to position [252, 0]
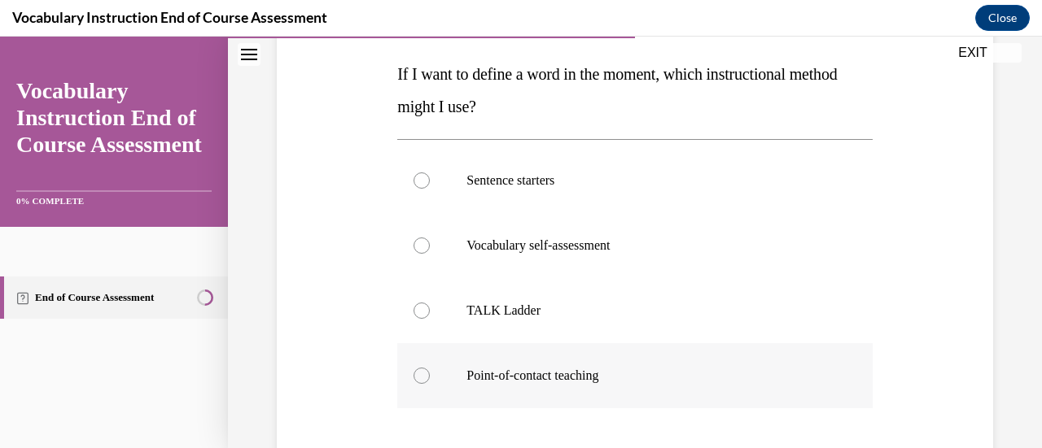
click at [422, 374] on div at bounding box center [421, 376] width 16 height 16
click at [422, 374] on input "Point-of-contact teaching" at bounding box center [421, 376] width 16 height 16
radio input "true"
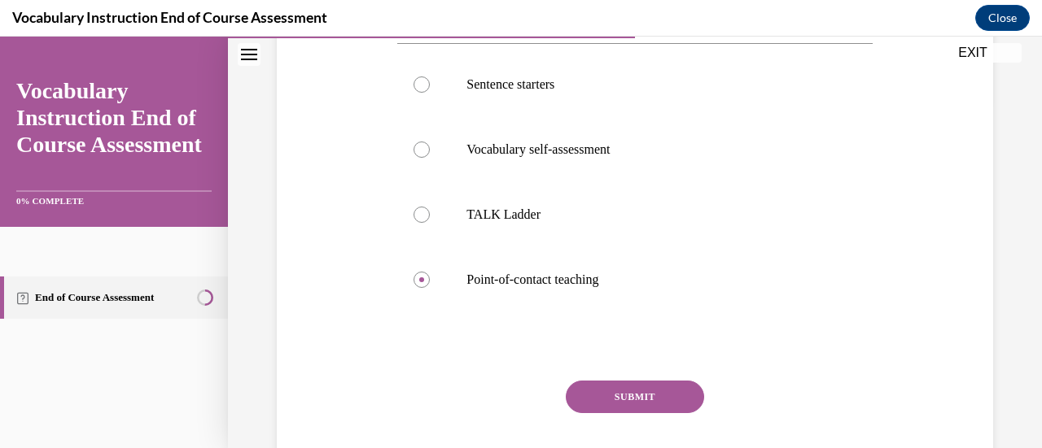
scroll to position [354, 0]
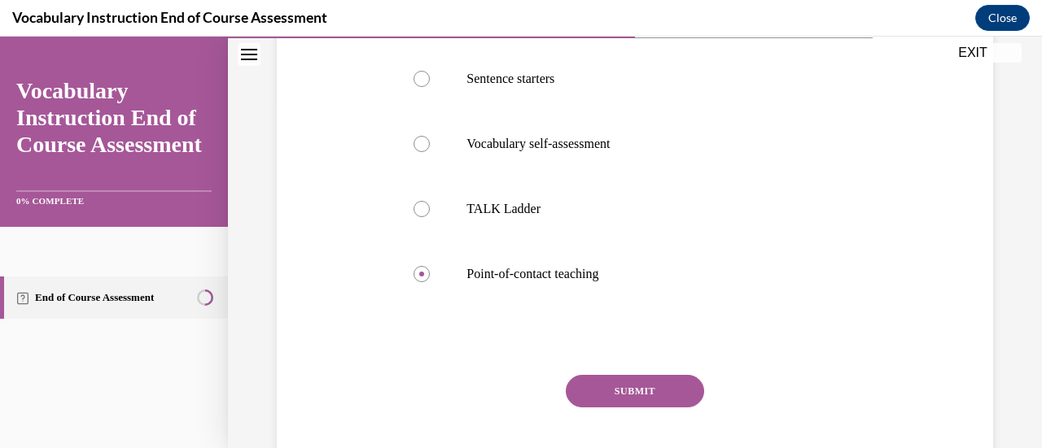
click at [618, 393] on button "SUBMIT" at bounding box center [635, 391] width 138 height 33
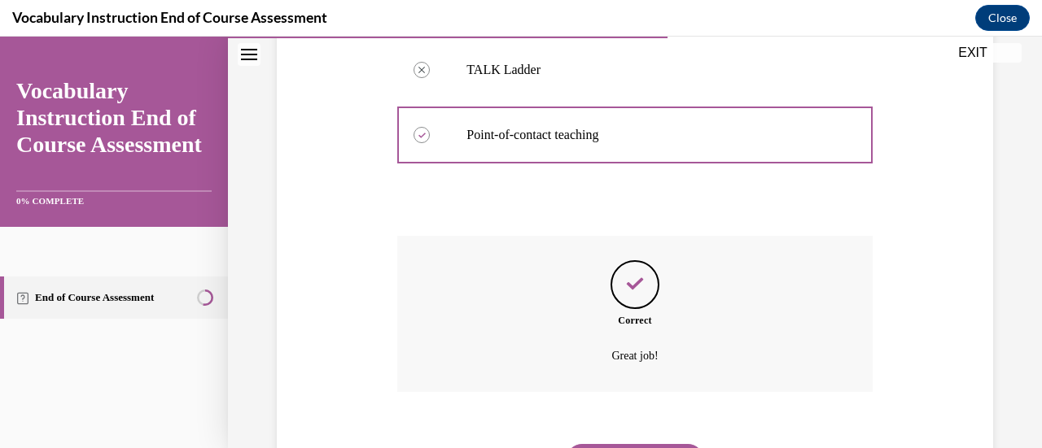
scroll to position [578, 0]
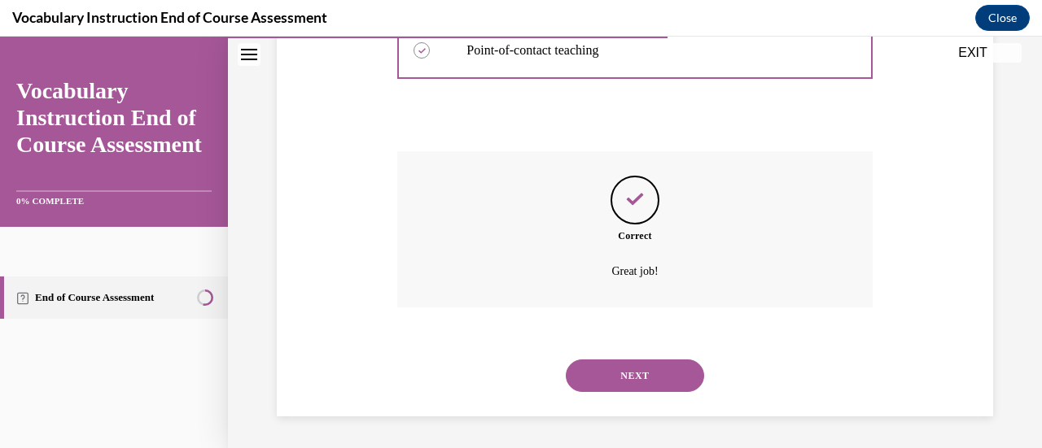
click at [594, 367] on button "NEXT" at bounding box center [635, 376] width 138 height 33
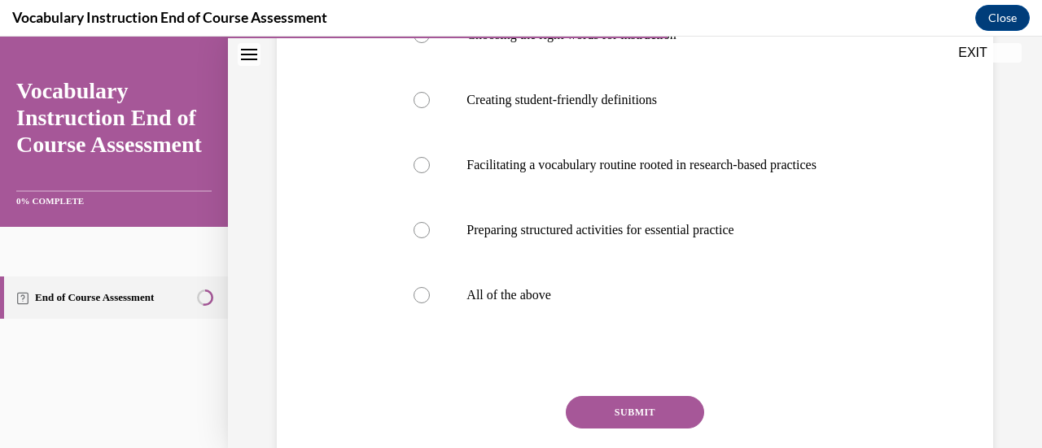
scroll to position [365, 0]
click at [425, 304] on div at bounding box center [421, 295] width 16 height 16
click at [425, 304] on input "All of the above" at bounding box center [421, 295] width 16 height 16
radio input "true"
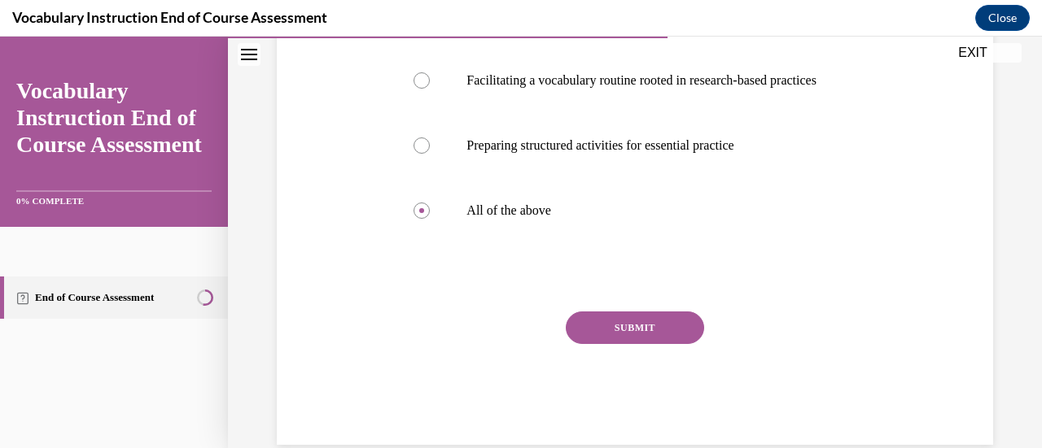
scroll to position [452, 0]
click at [643, 343] on button "SUBMIT" at bounding box center [635, 326] width 138 height 33
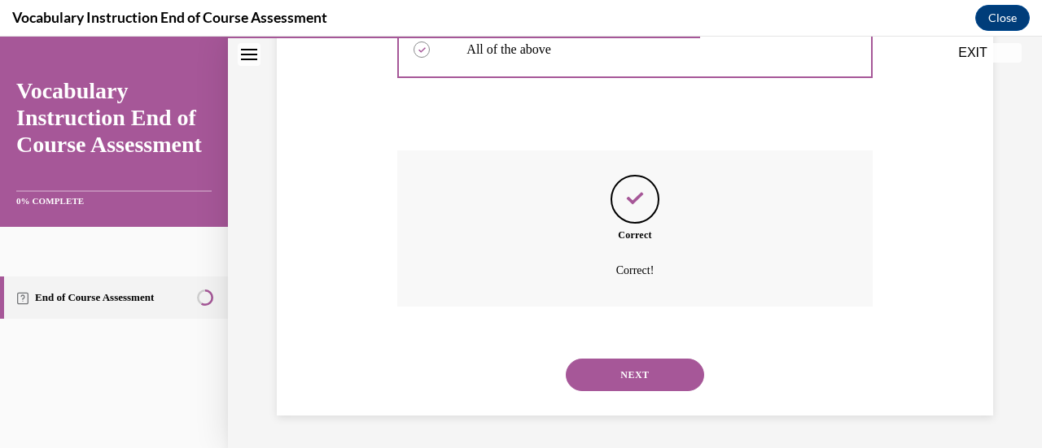
scroll to position [659, 0]
click at [606, 372] on button "NEXT" at bounding box center [635, 375] width 138 height 33
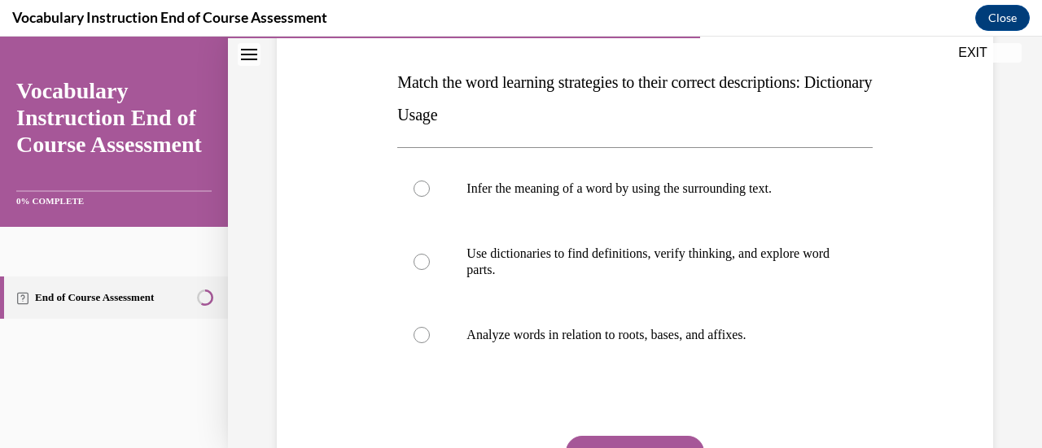
scroll to position [247, 0]
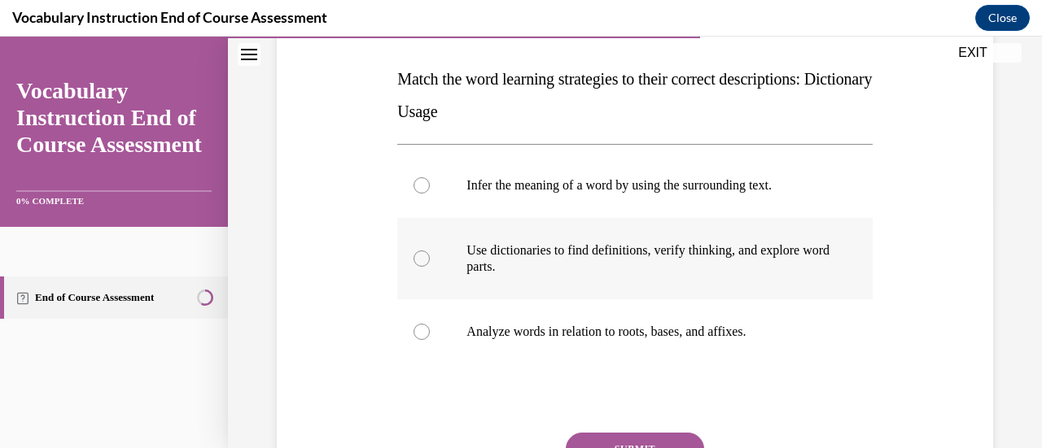
click at [417, 255] on div at bounding box center [421, 259] width 16 height 16
click at [417, 255] on input "Use dictionaries to find definitions, verify thinking, and explore word parts." at bounding box center [421, 259] width 16 height 16
radio input "true"
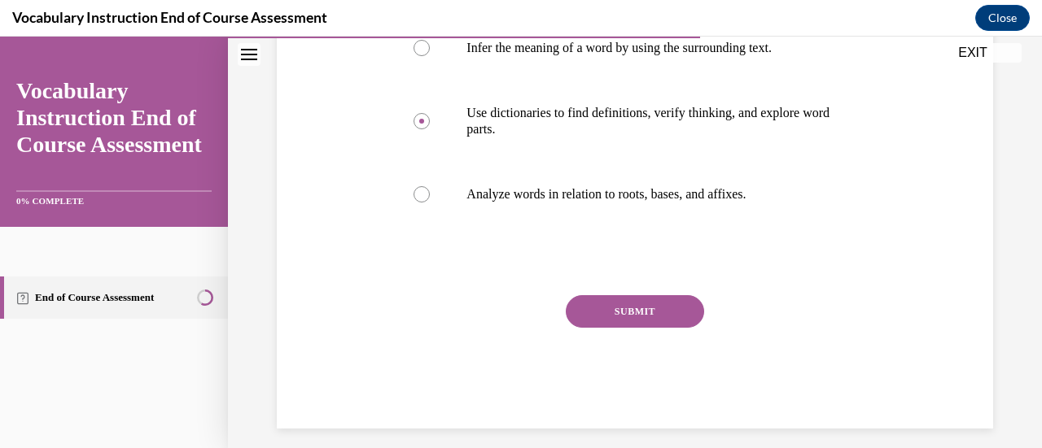
scroll to position [391, 0]
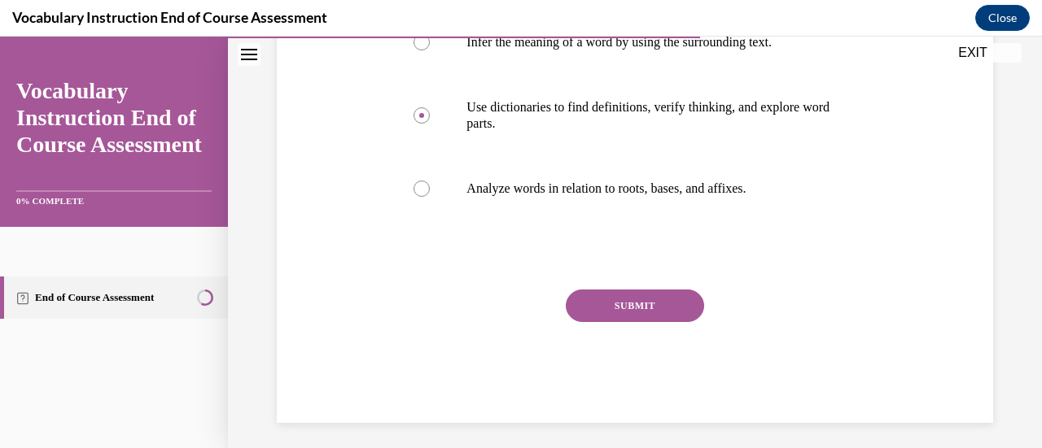
click at [609, 306] on button "SUBMIT" at bounding box center [635, 306] width 138 height 33
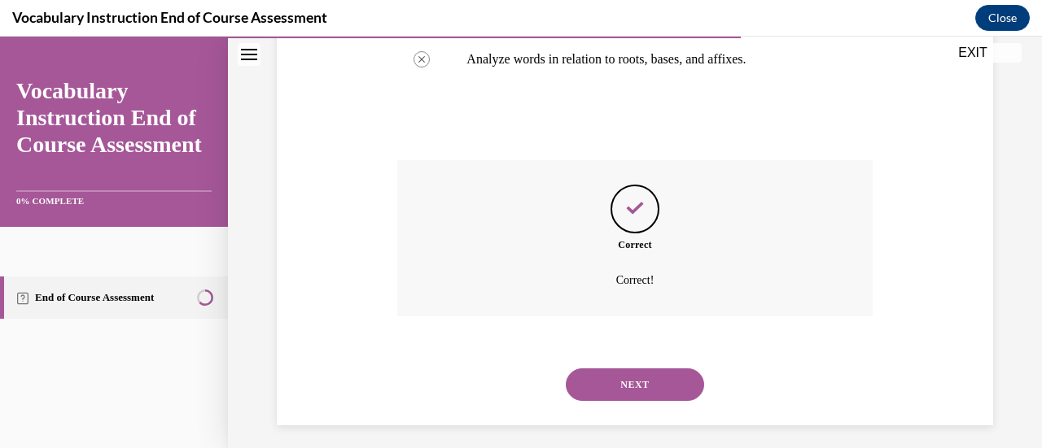
scroll to position [529, 0]
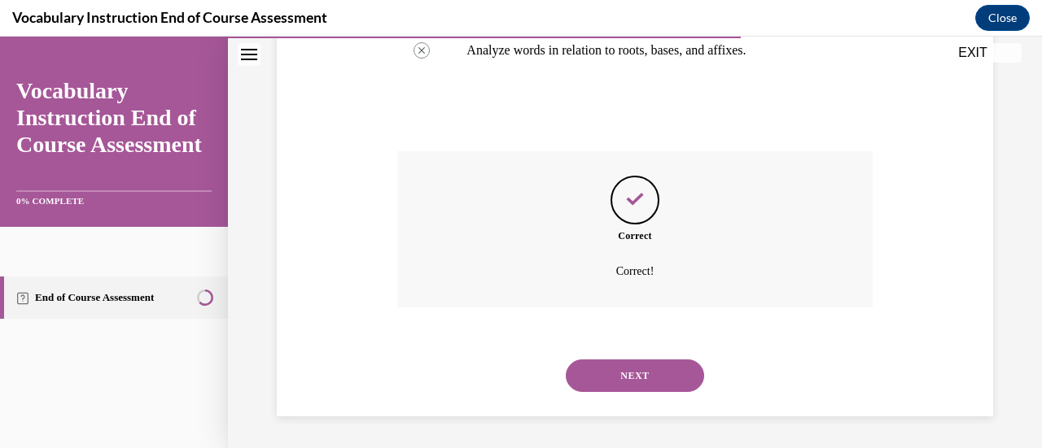
click at [618, 374] on button "NEXT" at bounding box center [635, 376] width 138 height 33
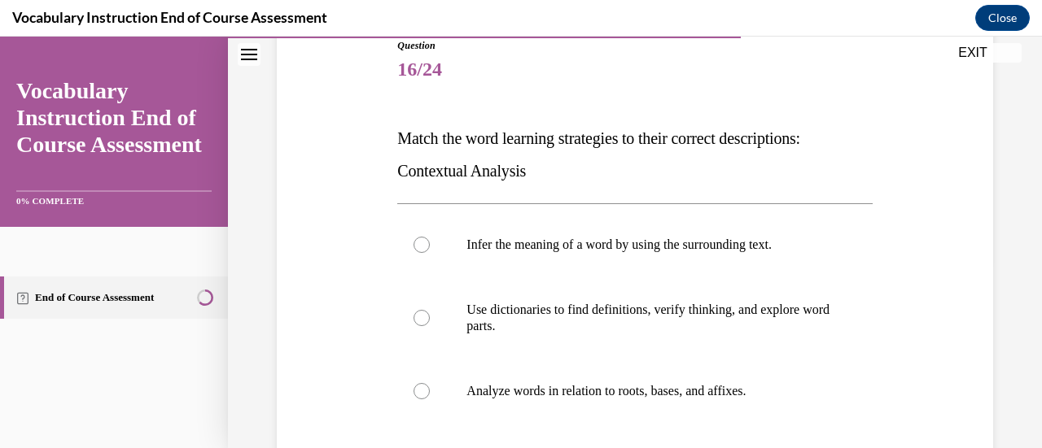
scroll to position [187, 0]
click at [420, 238] on div at bounding box center [421, 246] width 16 height 16
click at [420, 238] on input "Infer the meaning of a word by using the surrounding text." at bounding box center [421, 246] width 16 height 16
radio input "true"
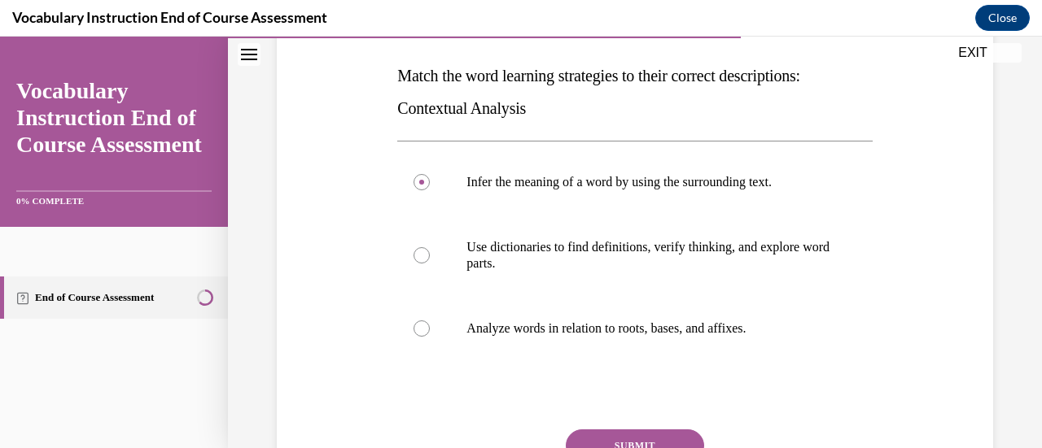
scroll to position [261, 0]
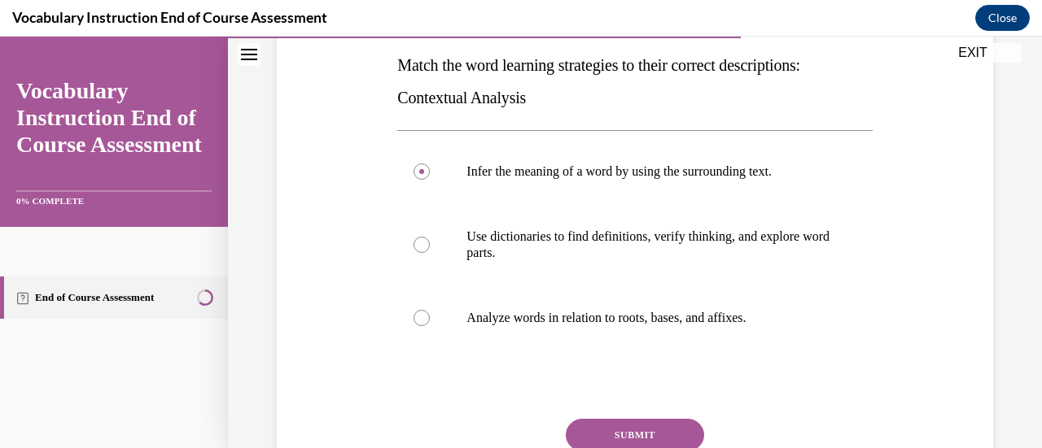
click at [607, 426] on button "SUBMIT" at bounding box center [635, 435] width 138 height 33
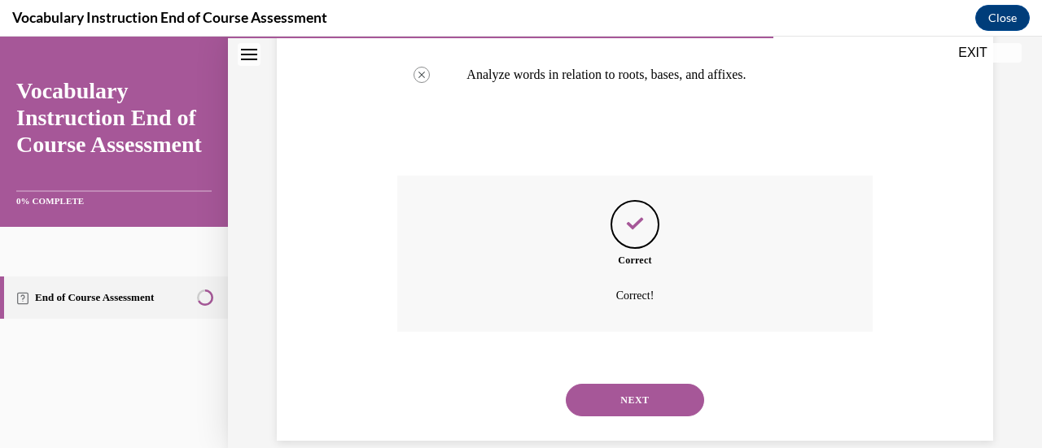
scroll to position [505, 0]
click at [612, 390] on button "NEXT" at bounding box center [635, 399] width 138 height 33
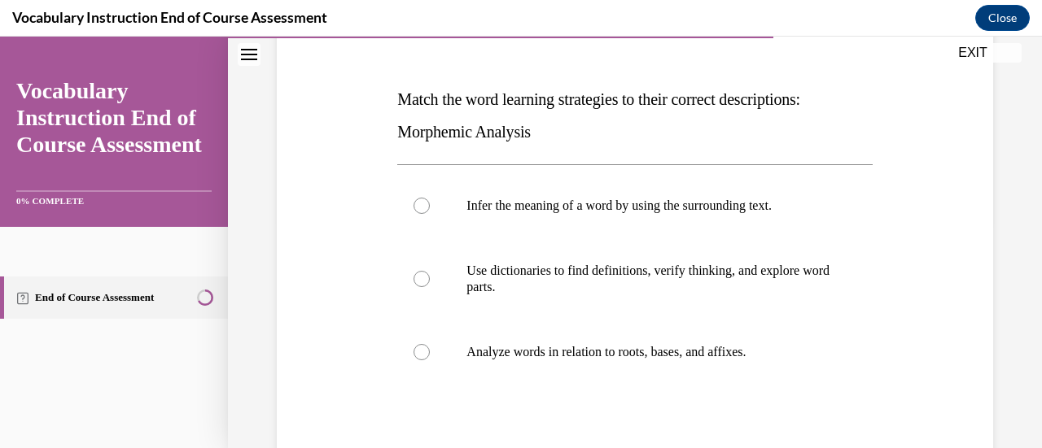
scroll to position [228, 0]
click at [421, 347] on div at bounding box center [421, 351] width 16 height 16
click at [421, 347] on input "Analyze words in relation to roots, bases, and affixes." at bounding box center [421, 351] width 16 height 16
radio input "true"
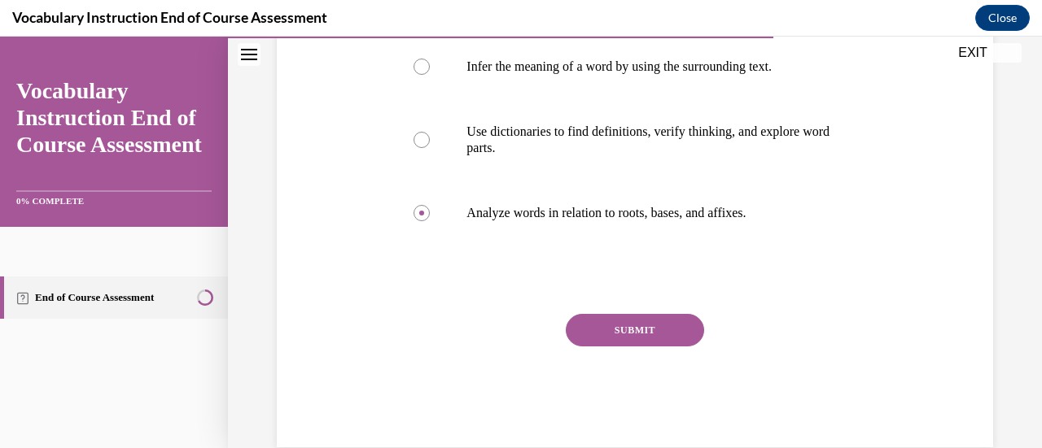
scroll to position [368, 0]
click at [609, 318] on button "SUBMIT" at bounding box center [635, 328] width 138 height 33
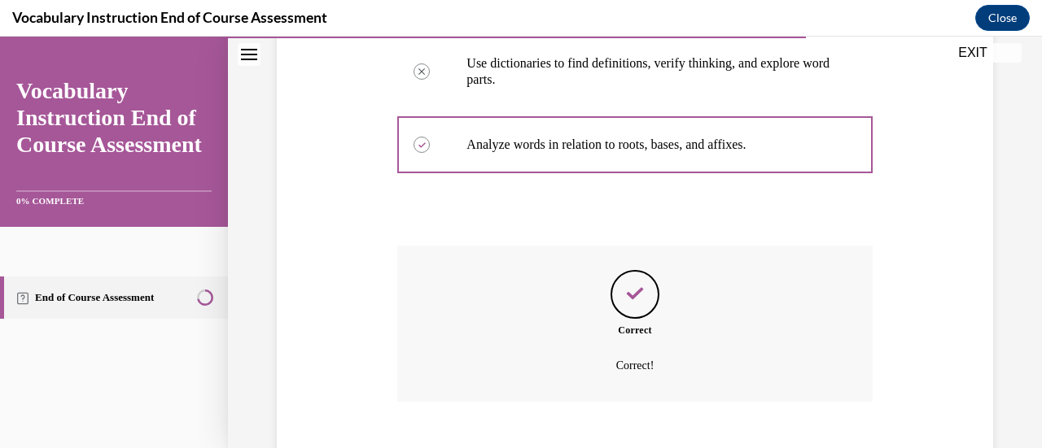
scroll to position [529, 0]
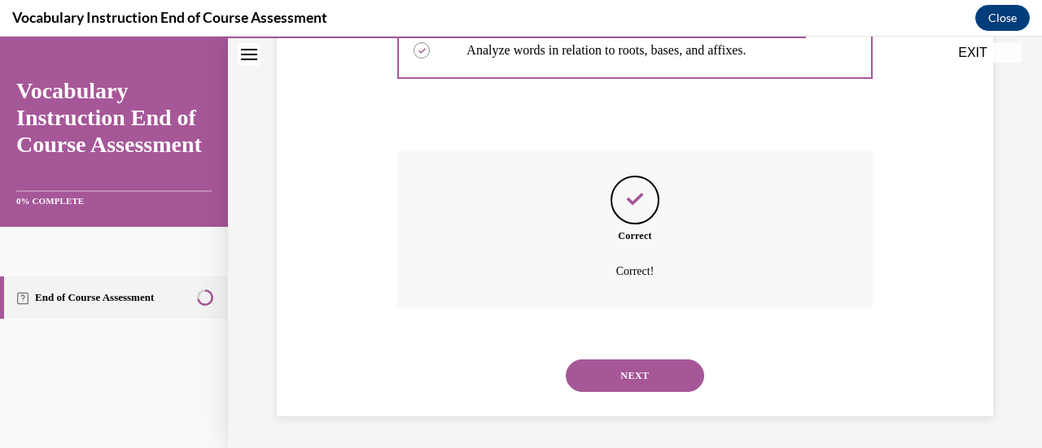
click at [601, 370] on button "NEXT" at bounding box center [635, 376] width 138 height 33
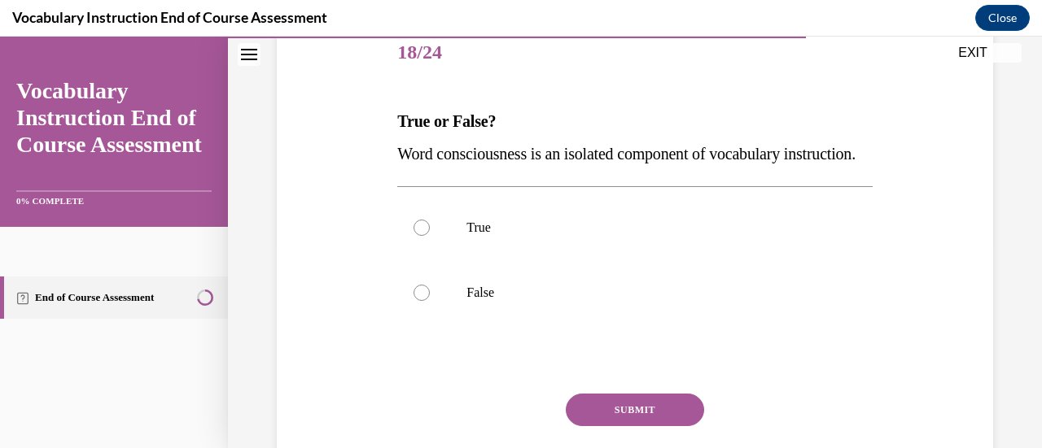
scroll to position [206, 0]
click at [422, 300] on div at bounding box center [421, 292] width 16 height 16
click at [422, 300] on input "False" at bounding box center [421, 292] width 16 height 16
radio input "true"
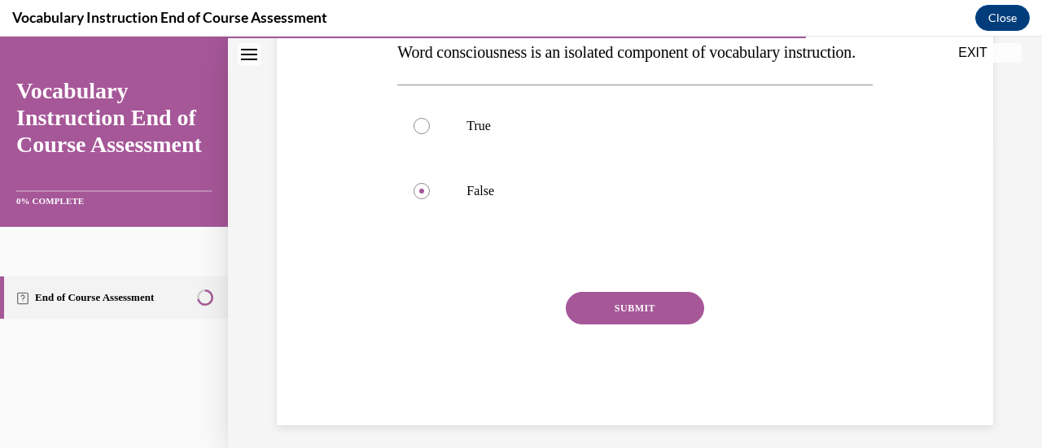
click at [607, 325] on button "SUBMIT" at bounding box center [635, 308] width 138 height 33
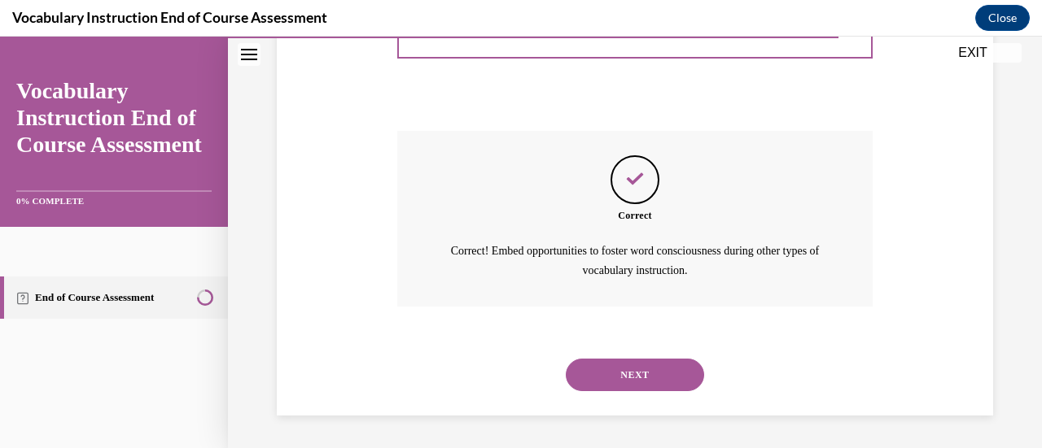
scroll to position [499, 0]
click at [602, 380] on button "NEXT" at bounding box center [635, 375] width 138 height 33
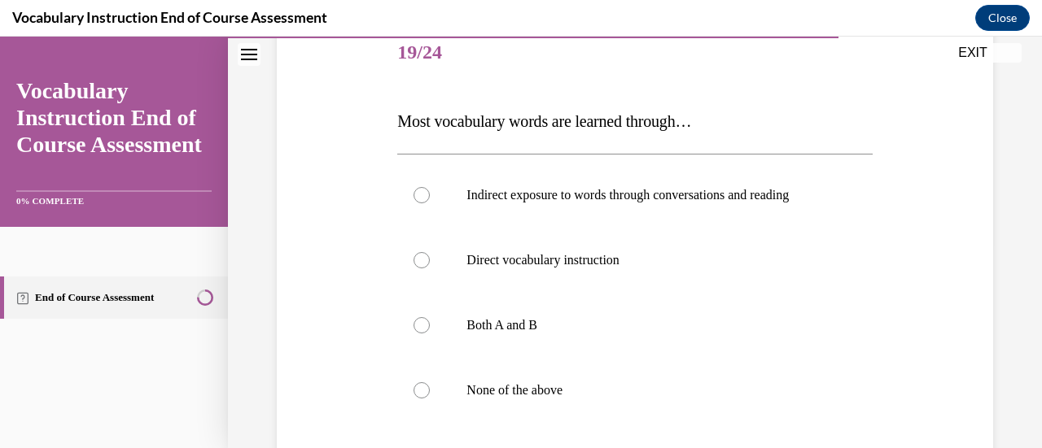
scroll to position [190, 0]
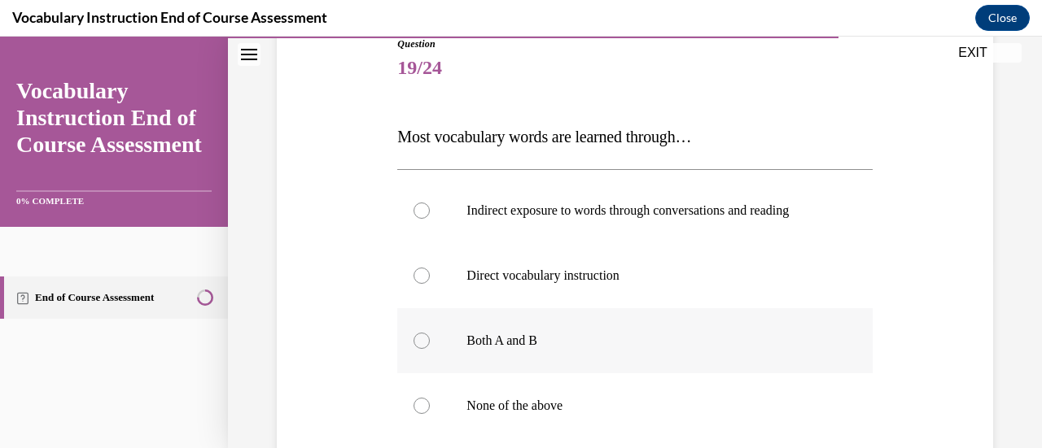
click at [417, 338] on div at bounding box center [421, 341] width 16 height 16
click at [417, 338] on input "Both A and B" at bounding box center [421, 341] width 16 height 16
radio input "true"
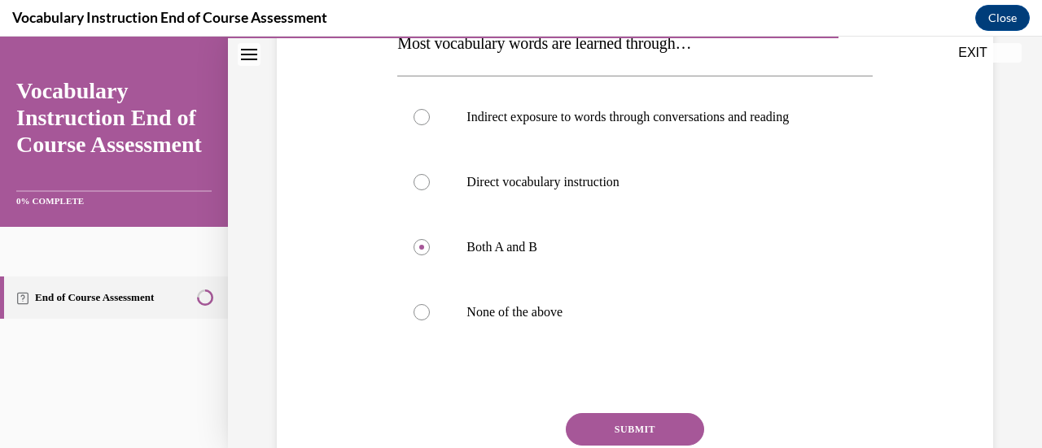
scroll to position [290, 0]
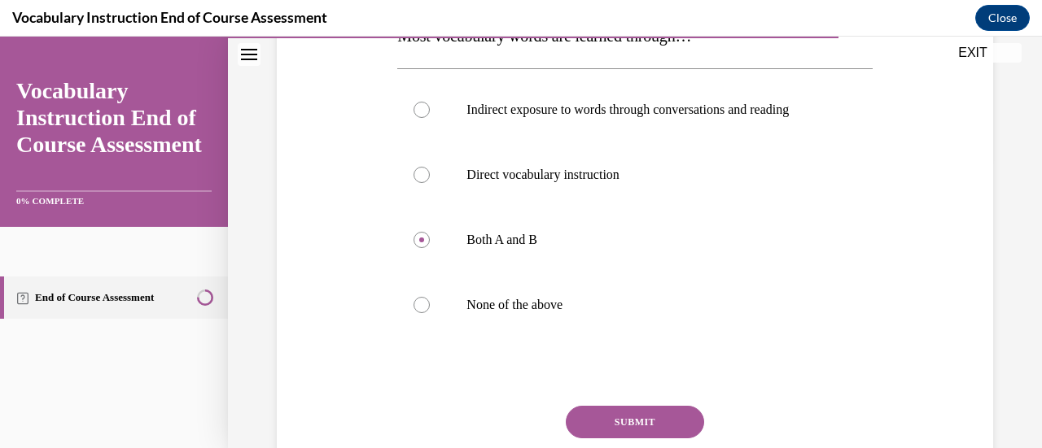
click at [625, 416] on button "SUBMIT" at bounding box center [635, 422] width 138 height 33
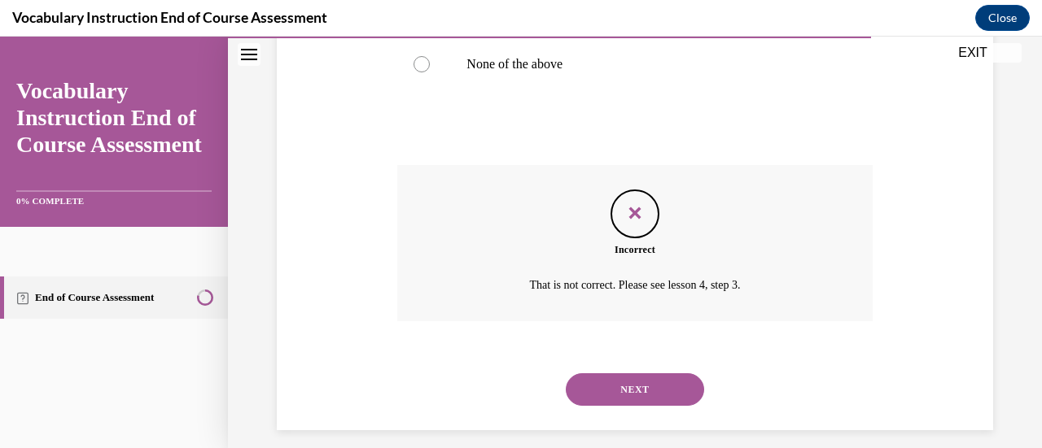
scroll to position [545, 0]
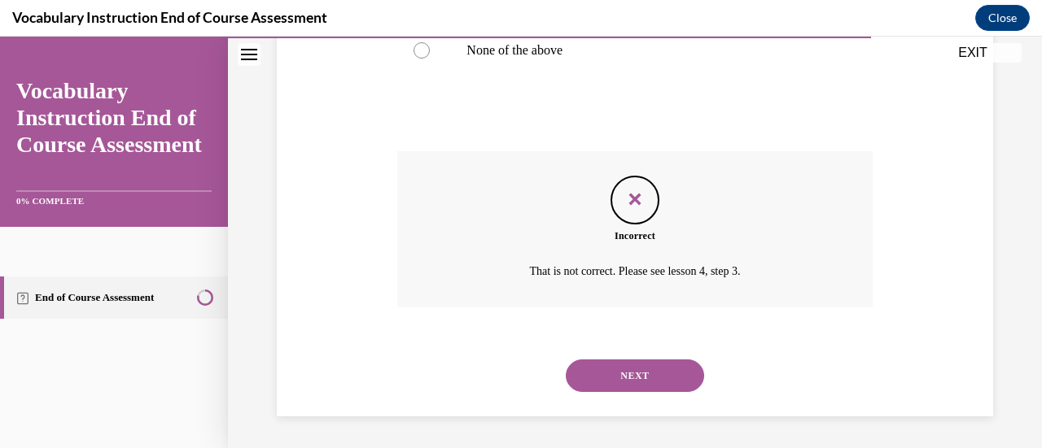
click at [599, 364] on button "NEXT" at bounding box center [635, 376] width 138 height 33
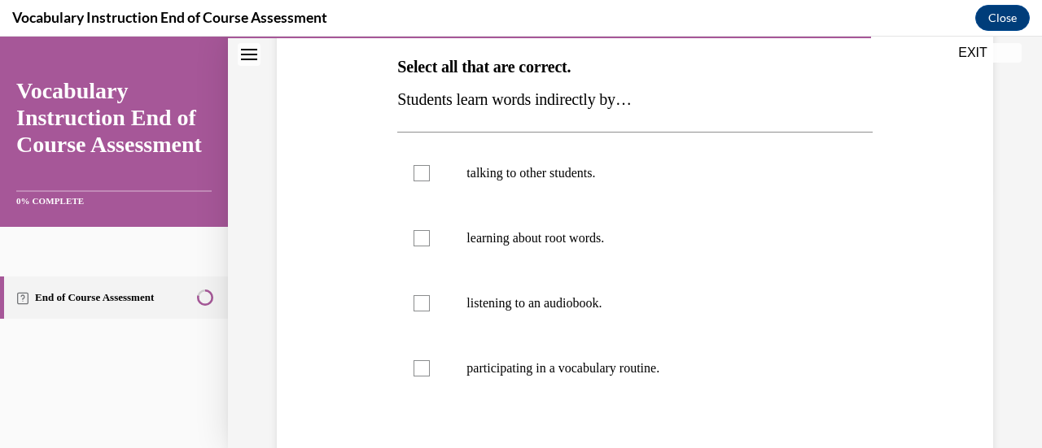
scroll to position [252, 0]
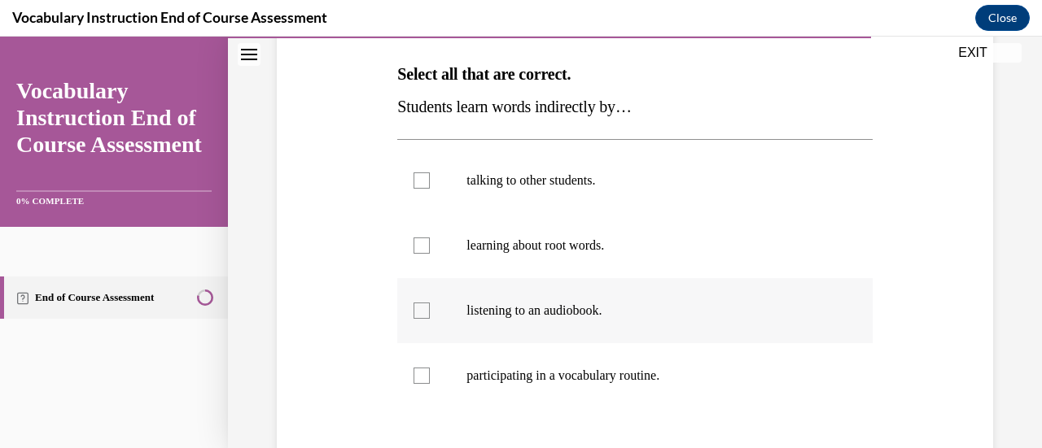
click at [419, 308] on div at bounding box center [421, 311] width 16 height 16
click at [419, 308] on input "listening to an audiobook." at bounding box center [421, 311] width 16 height 16
checkbox input "true"
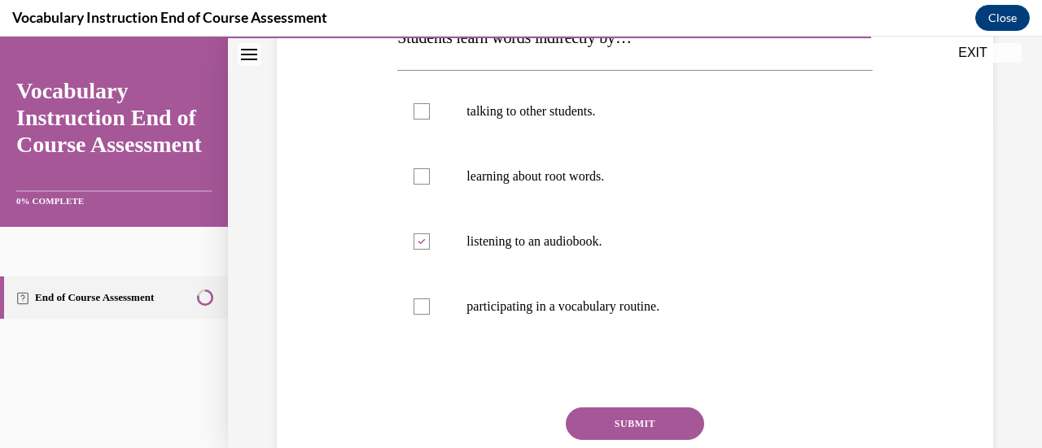
scroll to position [322, 0]
click at [611, 414] on button "SUBMIT" at bounding box center [635, 423] width 138 height 33
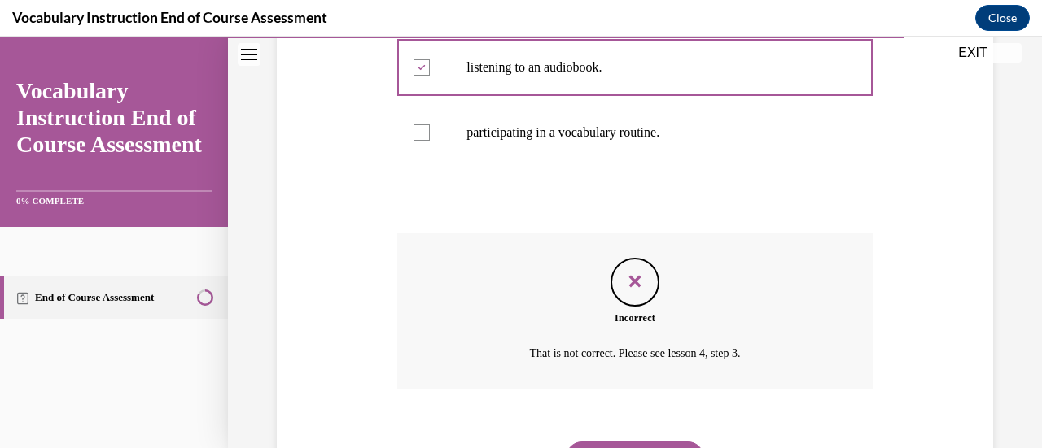
scroll to position [578, 0]
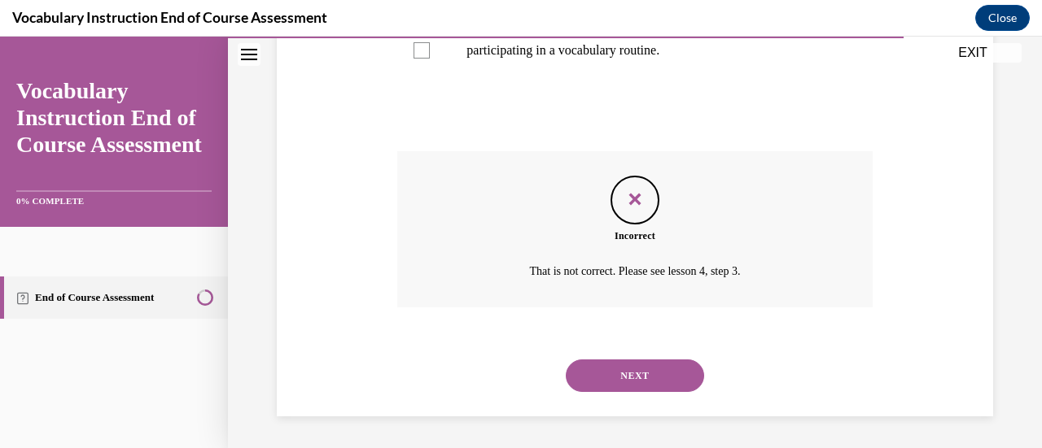
click at [605, 378] on button "NEXT" at bounding box center [635, 376] width 138 height 33
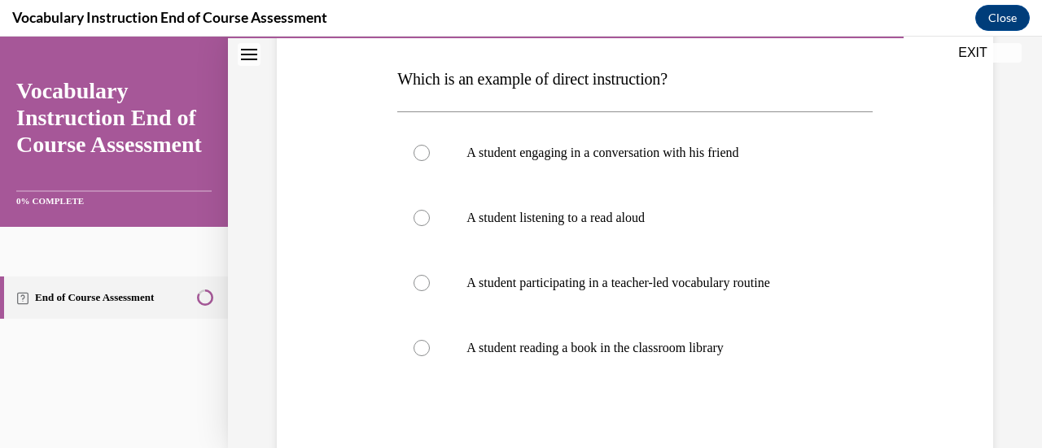
scroll to position [248, 0]
click at [417, 278] on div at bounding box center [421, 282] width 16 height 16
click at [417, 278] on input "A student participating in a teacher-led vocabulary routine" at bounding box center [421, 282] width 16 height 16
radio input "true"
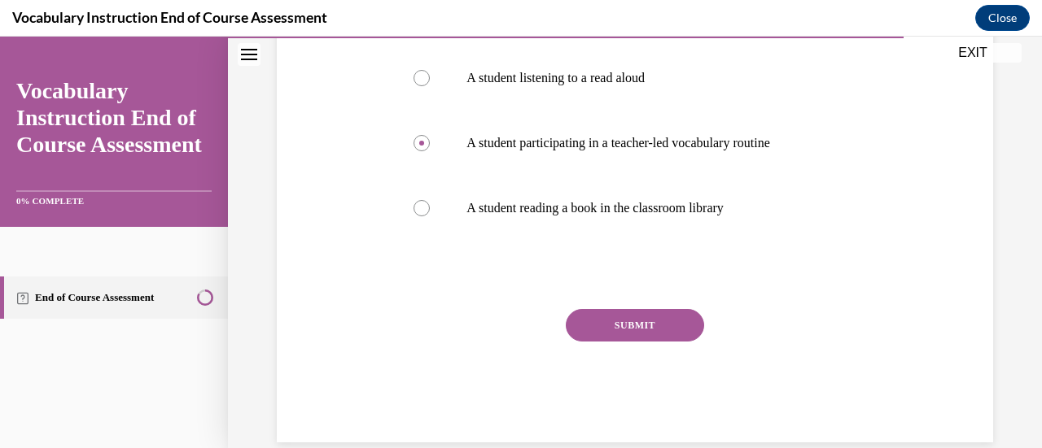
scroll to position [413, 0]
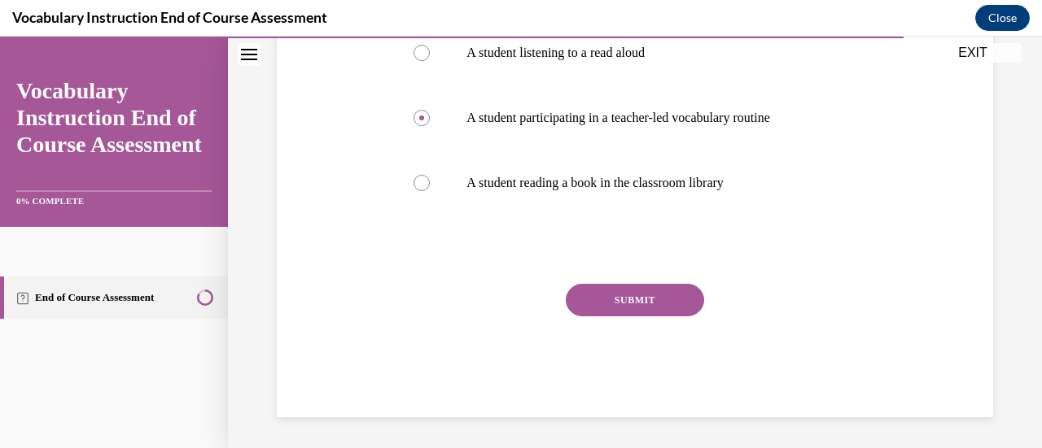
click at [601, 295] on button "SUBMIT" at bounding box center [635, 300] width 138 height 33
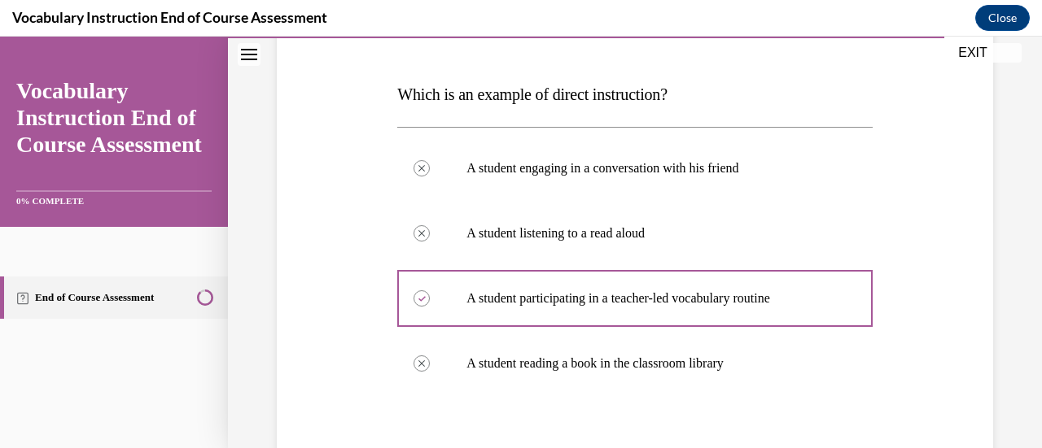
scroll to position [230, 0]
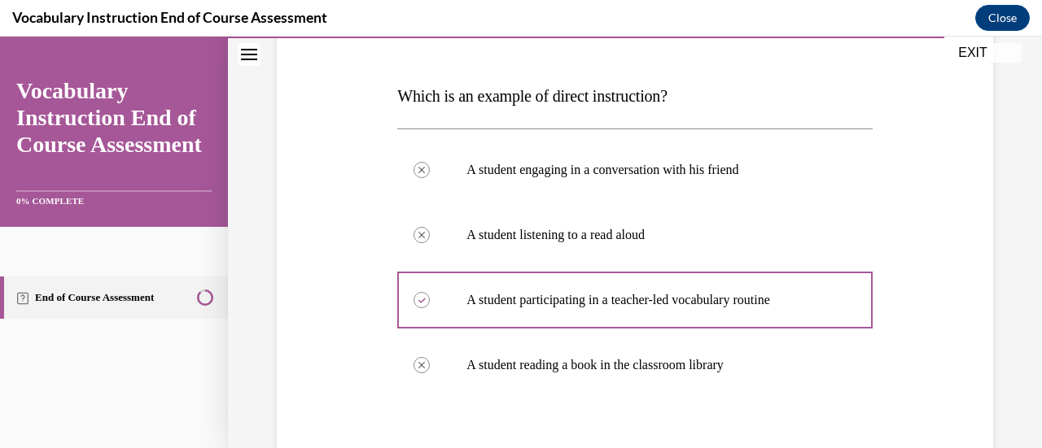
drag, startPoint x: 395, startPoint y: 312, endPoint x: 361, endPoint y: 304, distance: 35.0
click at [361, 304] on div "Question 21/24 Which is an example of direct instruction? A student engaging in…" at bounding box center [635, 339] width 724 height 784
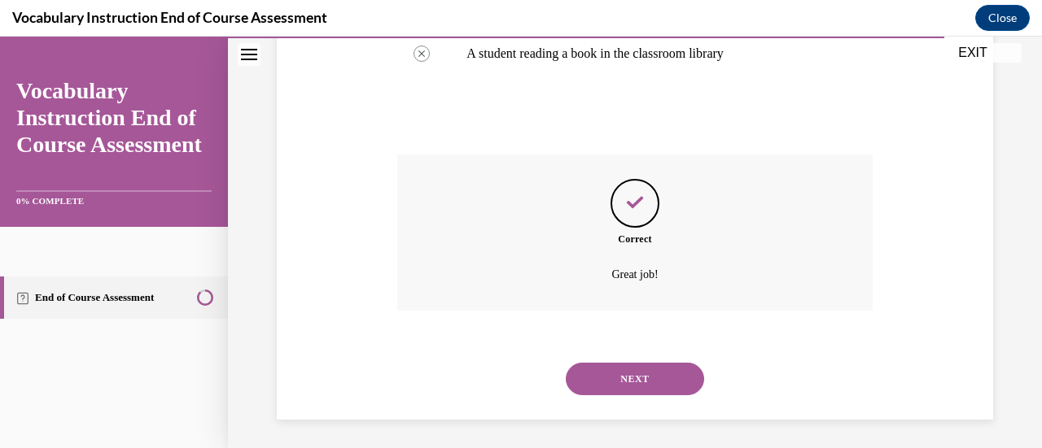
scroll to position [545, 0]
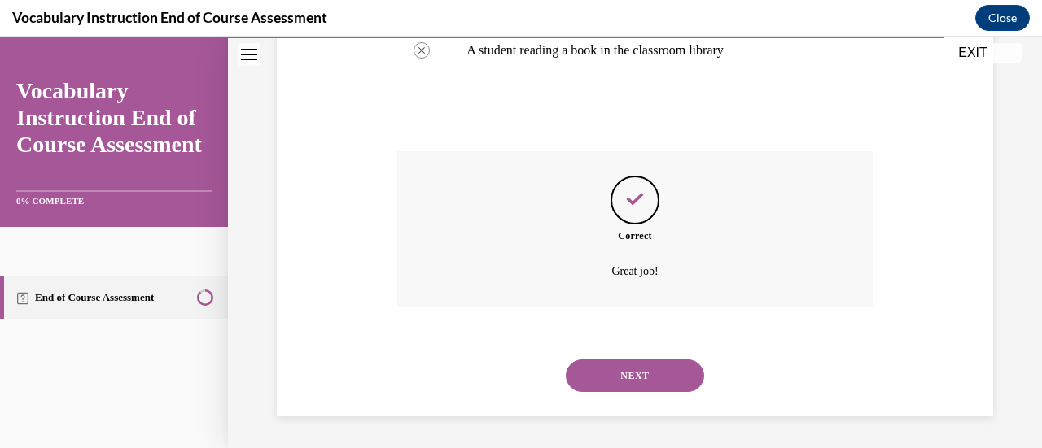
click at [602, 377] on button "NEXT" at bounding box center [635, 376] width 138 height 33
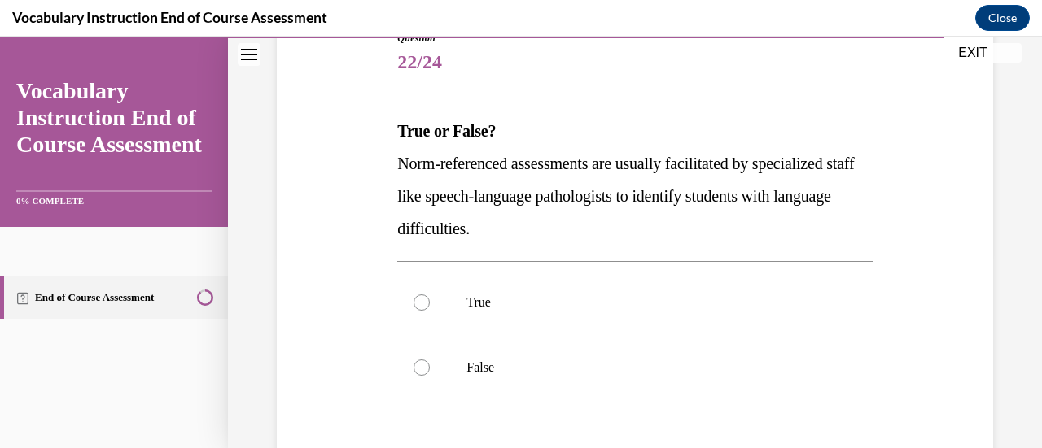
scroll to position [196, 0]
click at [420, 295] on div at bounding box center [421, 302] width 16 height 16
click at [420, 295] on input "True" at bounding box center [421, 302] width 16 height 16
radio input "true"
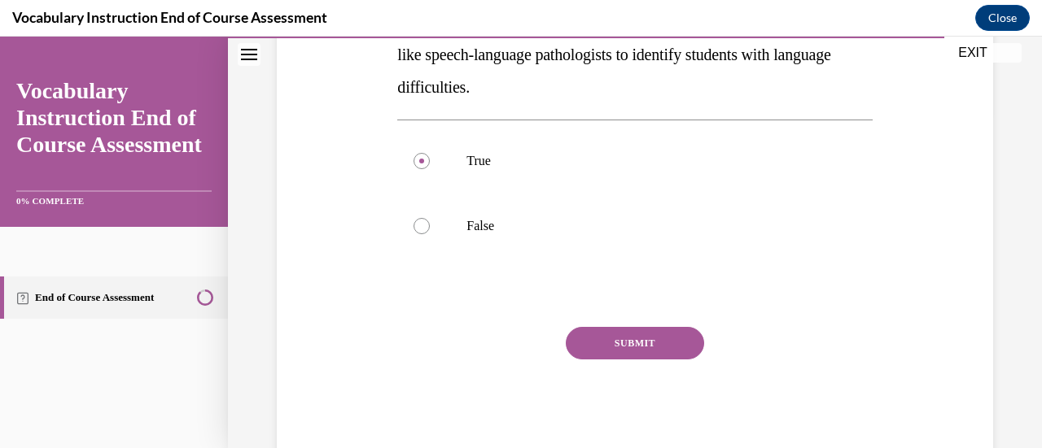
scroll to position [338, 0]
click at [607, 344] on button "SUBMIT" at bounding box center [635, 342] width 138 height 33
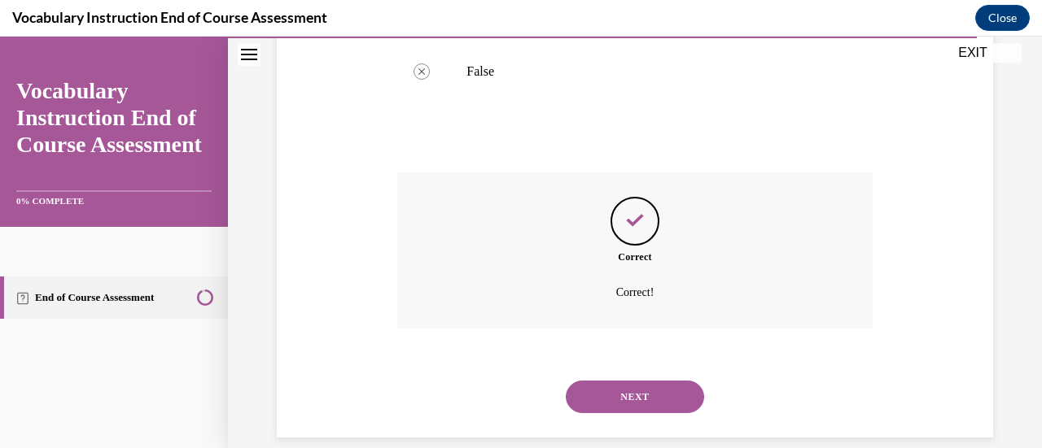
scroll to position [493, 0]
click at [605, 392] on button "NEXT" at bounding box center [635, 395] width 138 height 33
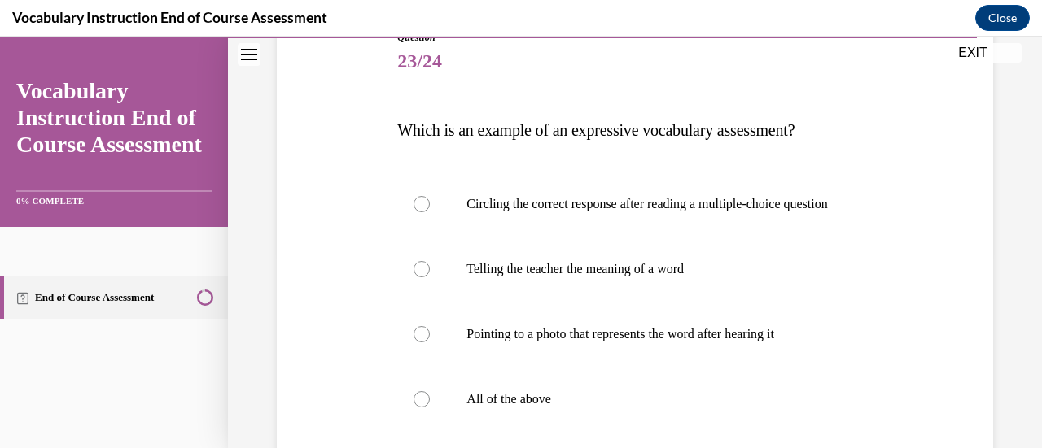
scroll to position [225, 0]
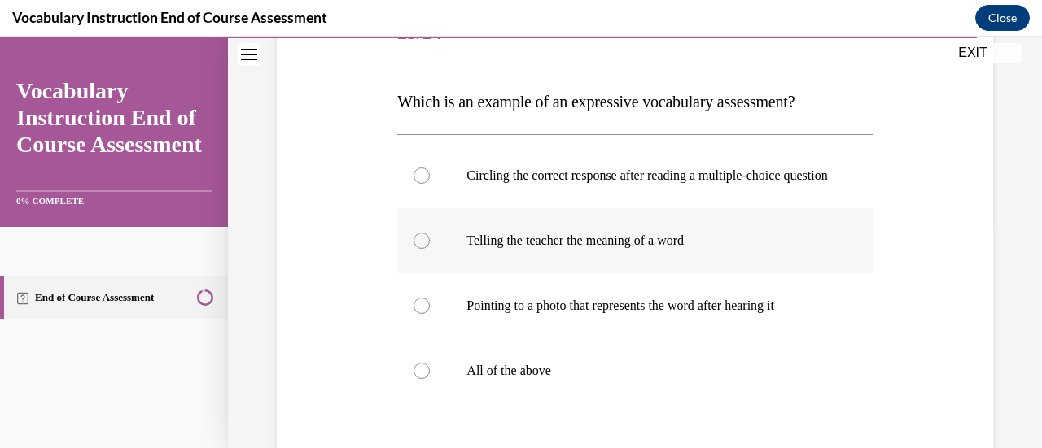
click at [416, 249] on div at bounding box center [421, 241] width 16 height 16
click at [416, 249] on input "Telling the teacher the meaning of a word" at bounding box center [421, 241] width 16 height 16
radio input "true"
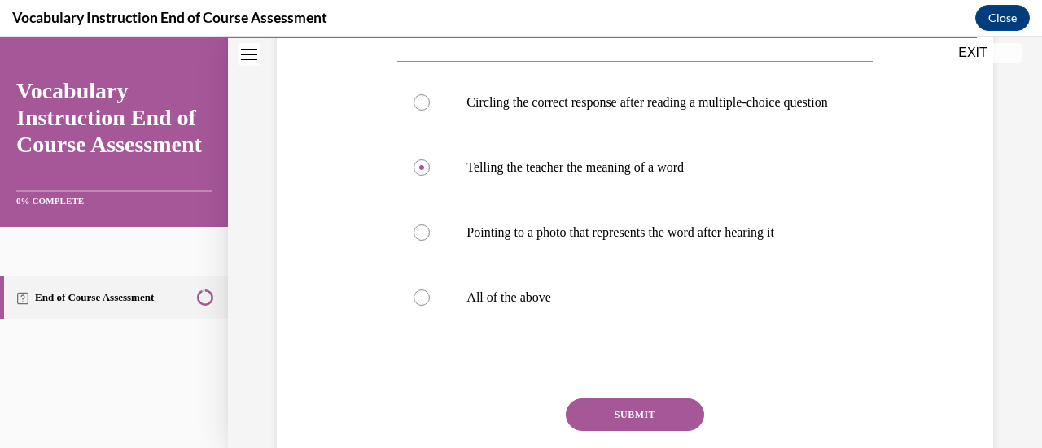
scroll to position [302, 0]
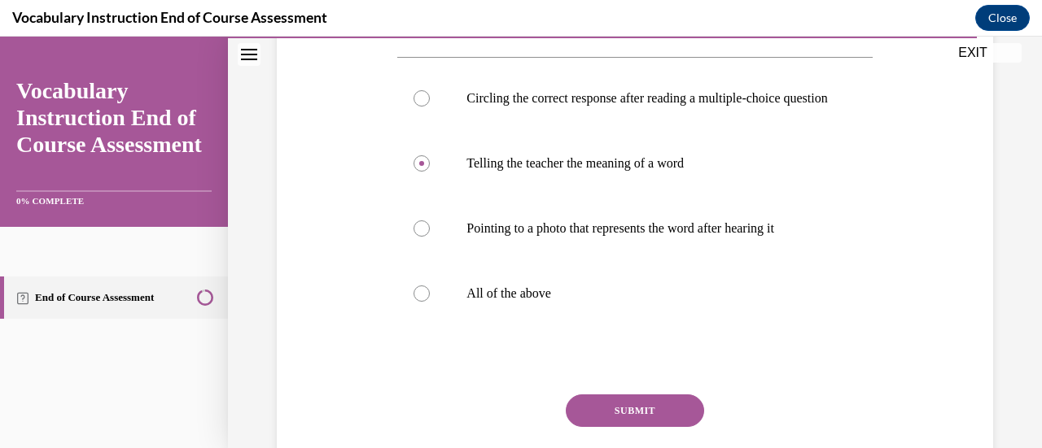
click at [606, 419] on button "SUBMIT" at bounding box center [635, 411] width 138 height 33
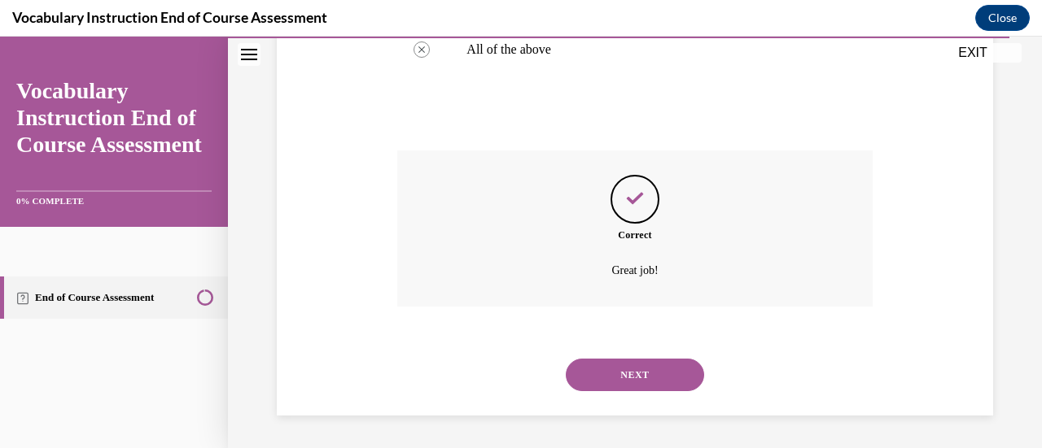
scroll to position [561, 0]
click at [649, 382] on button "NEXT" at bounding box center [635, 375] width 138 height 33
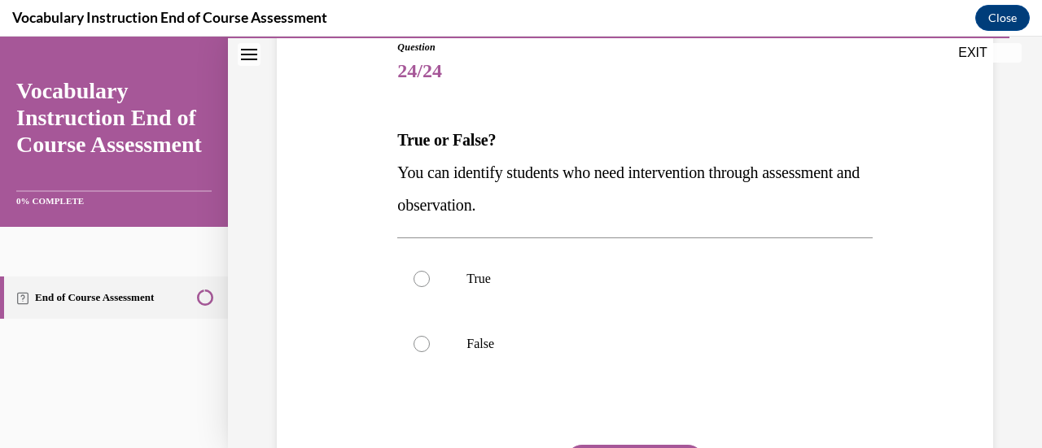
scroll to position [189, 0]
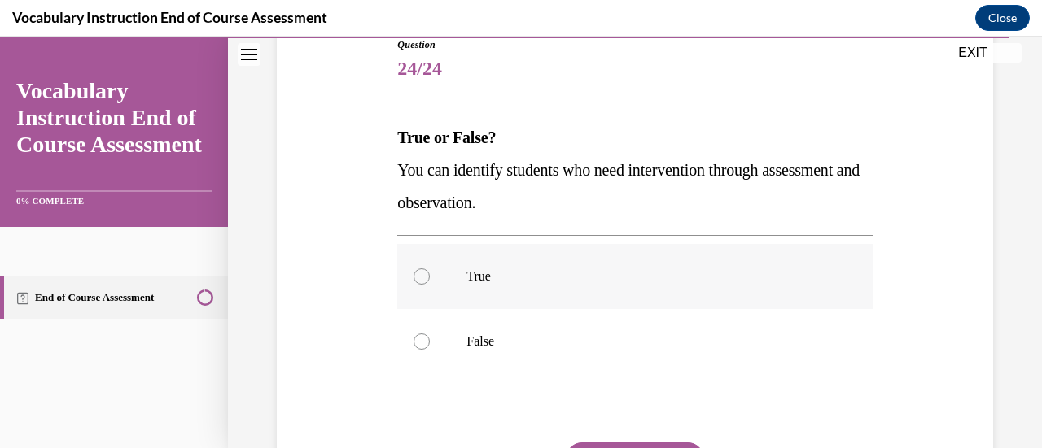
click at [419, 271] on div at bounding box center [421, 277] width 16 height 16
click at [419, 271] on input "True" at bounding box center [421, 277] width 16 height 16
radio input "true"
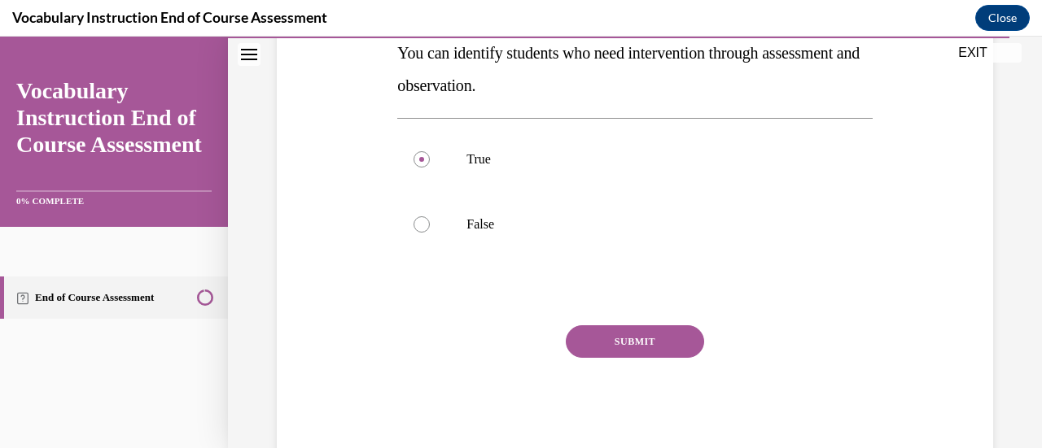
scroll to position [316, 0]
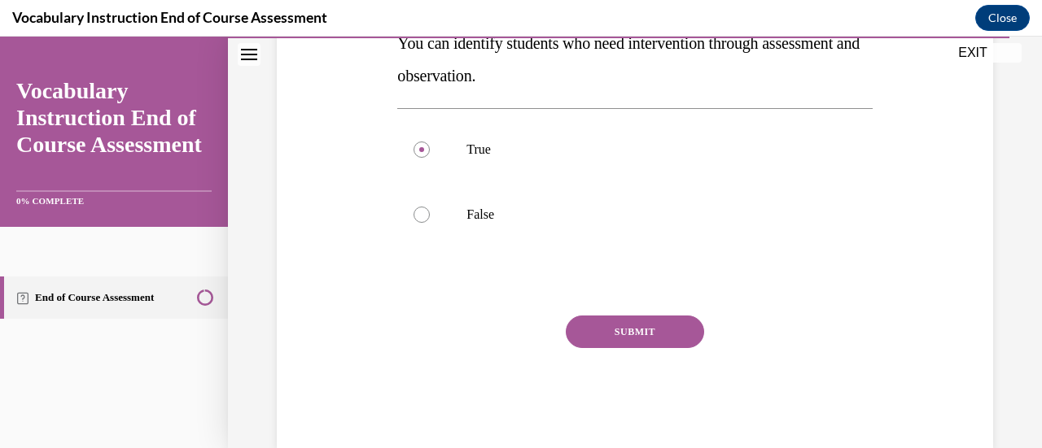
click at [628, 318] on button "SUBMIT" at bounding box center [635, 332] width 138 height 33
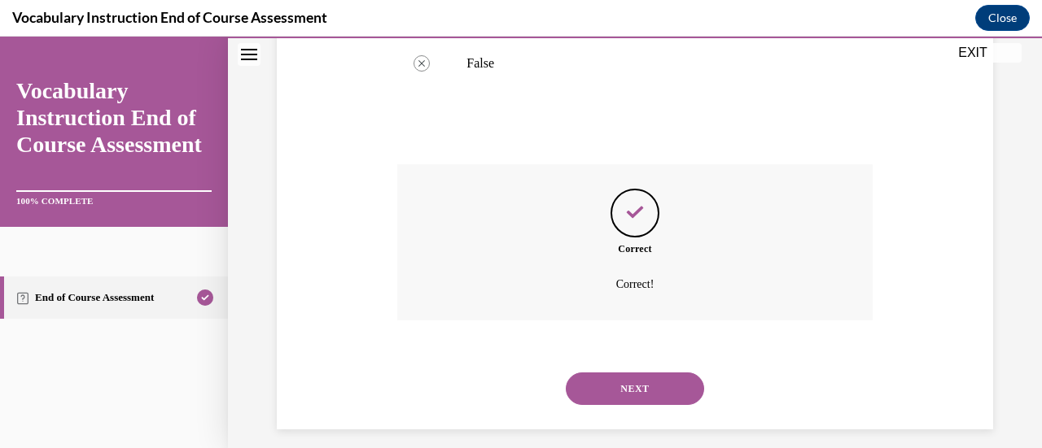
scroll to position [480, 0]
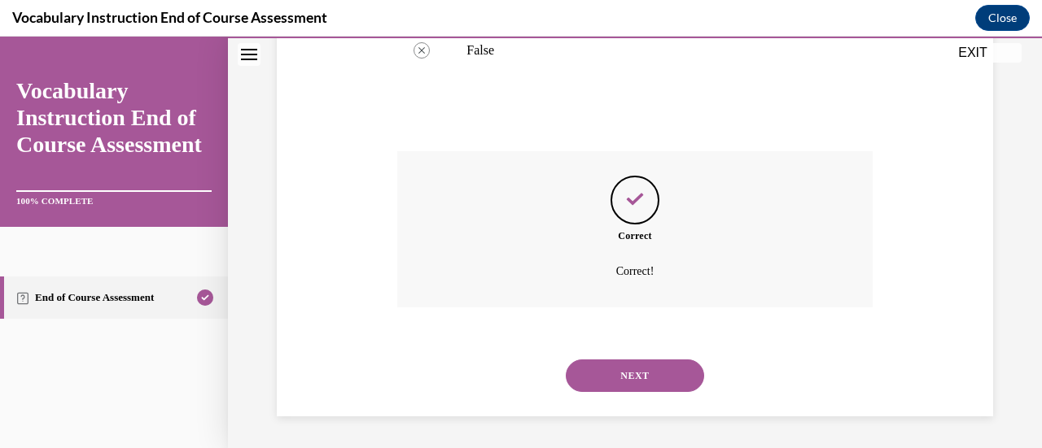
click at [613, 367] on button "NEXT" at bounding box center [635, 376] width 138 height 33
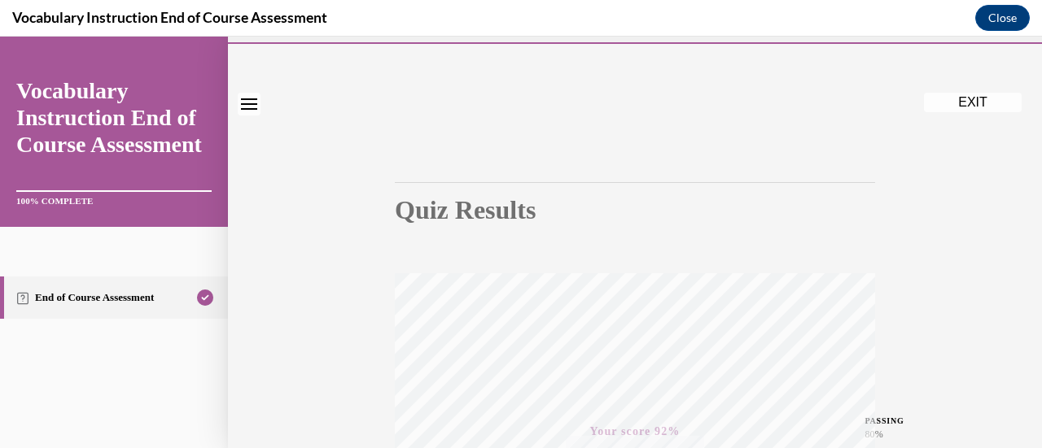
scroll to position [0, 0]
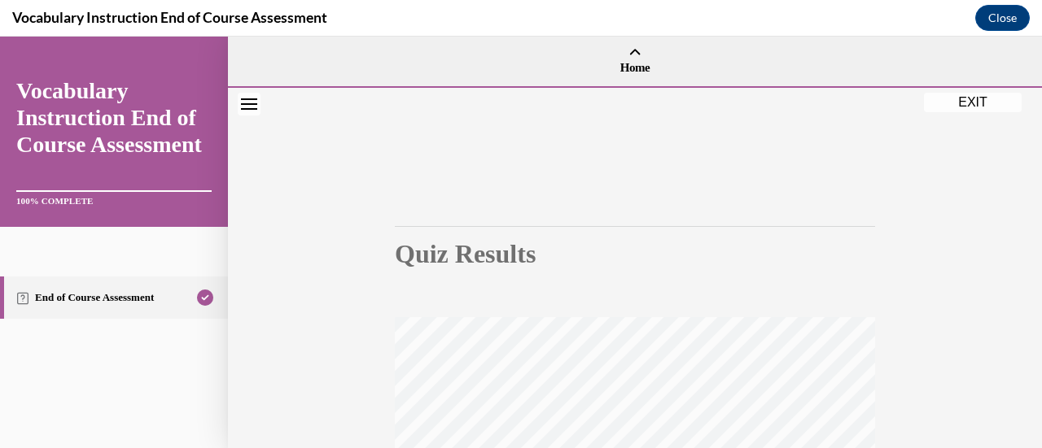
click at [970, 100] on button "EXIT" at bounding box center [973, 103] width 98 height 20
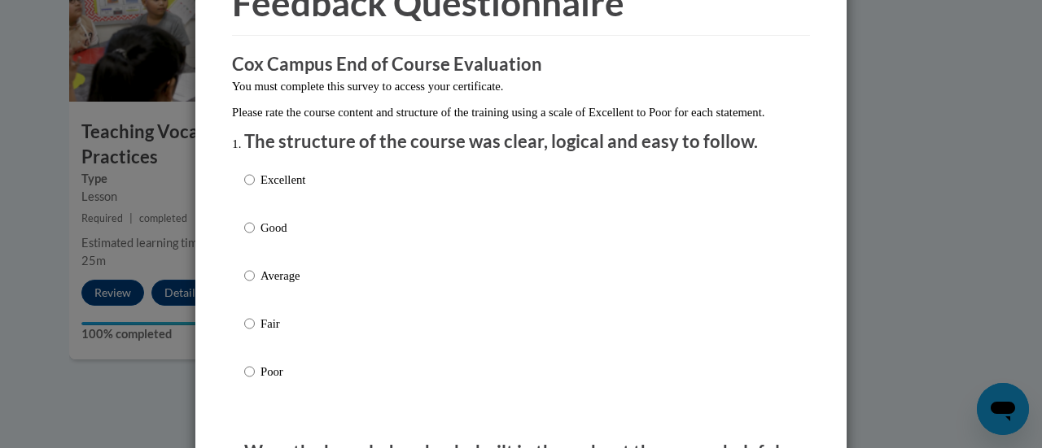
scroll to position [98, 0]
click at [244, 237] on input "Good" at bounding box center [249, 228] width 11 height 18
radio input "true"
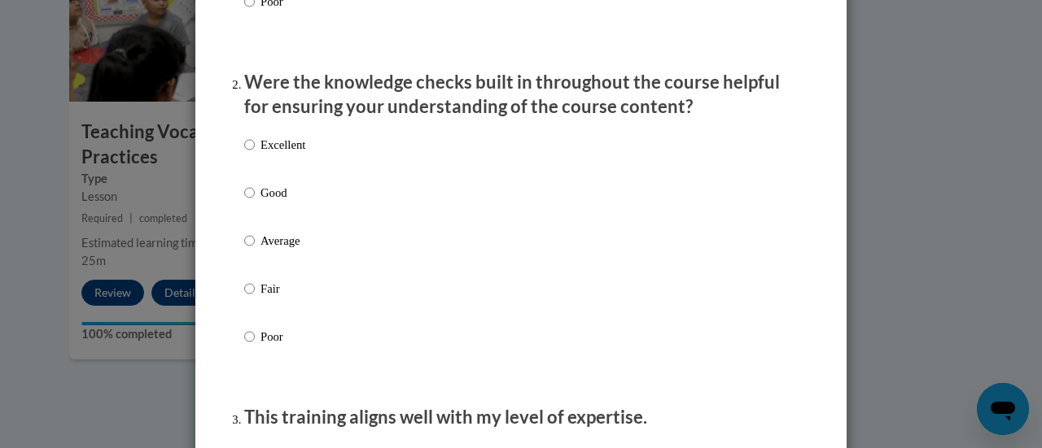
scroll to position [472, 0]
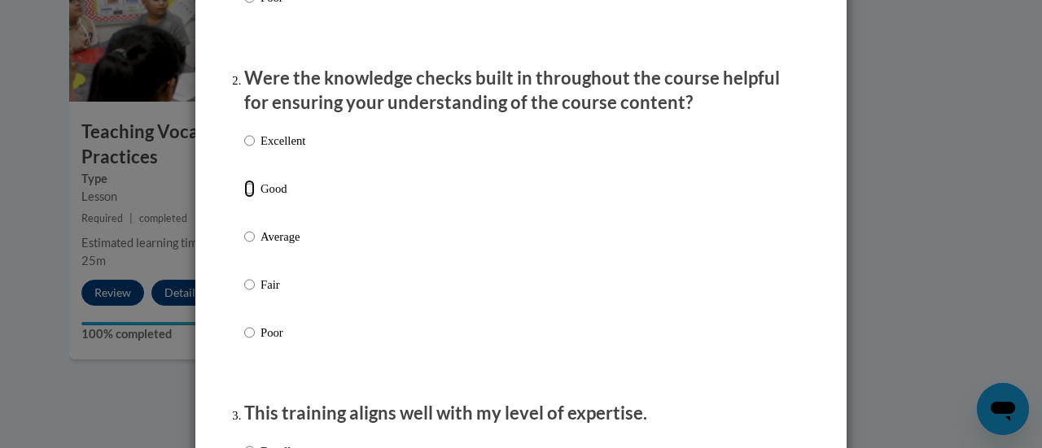
click at [244, 198] on input "Good" at bounding box center [249, 189] width 11 height 18
radio input "true"
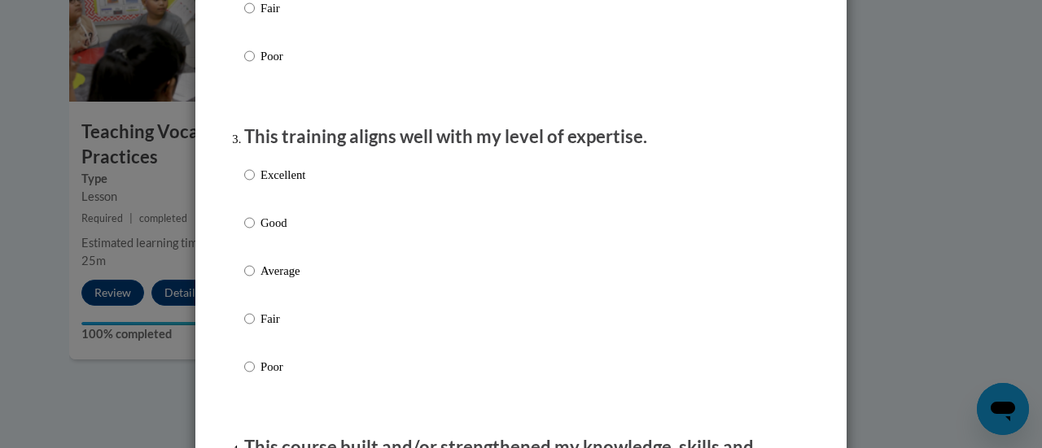
scroll to position [750, 0]
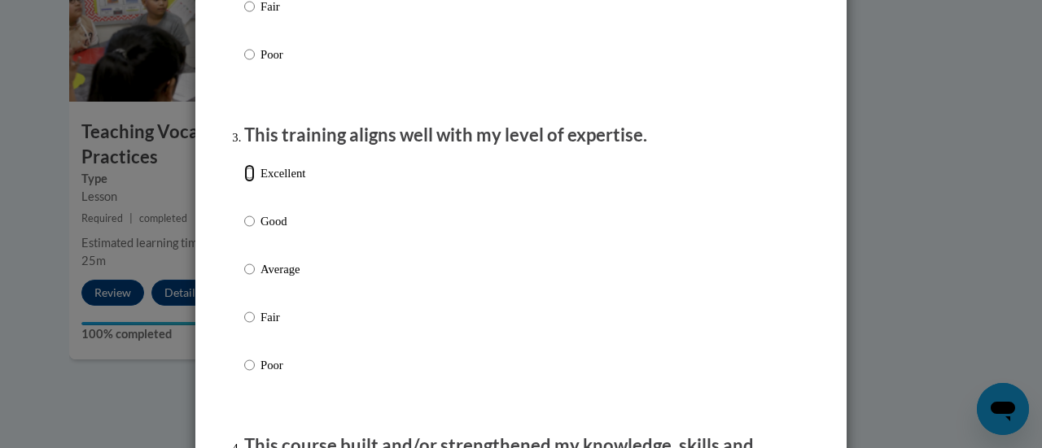
click at [244, 182] on input "Excellent" at bounding box center [249, 173] width 11 height 18
radio input "true"
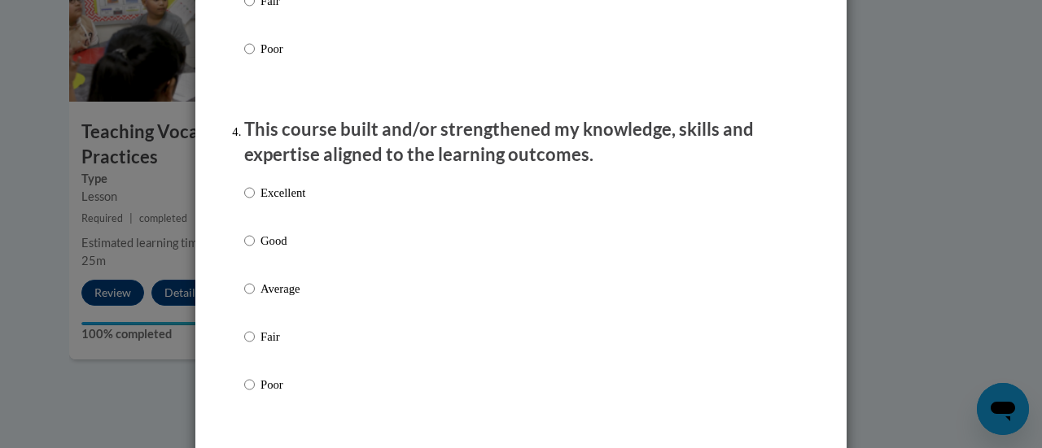
scroll to position [1068, 0]
click at [244, 249] on input "Good" at bounding box center [249, 240] width 11 height 18
radio input "true"
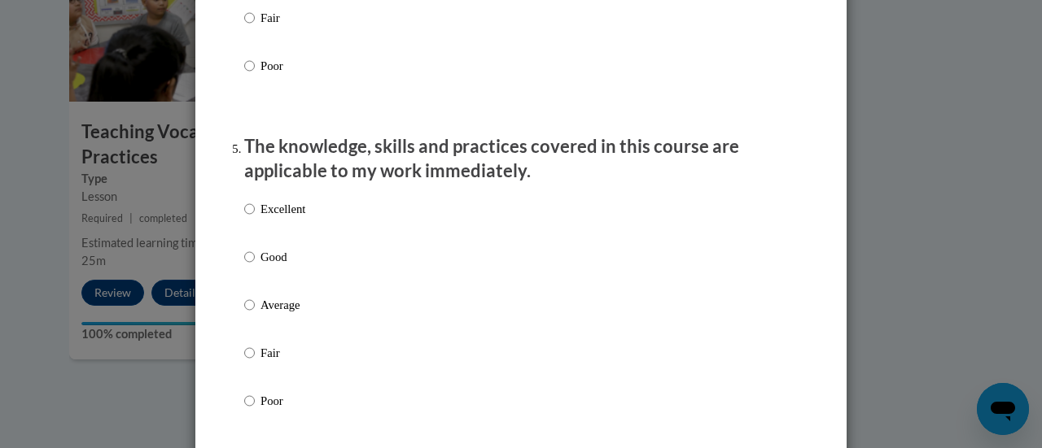
scroll to position [1387, 0]
click at [244, 217] on input "Excellent" at bounding box center [249, 208] width 11 height 18
radio input "true"
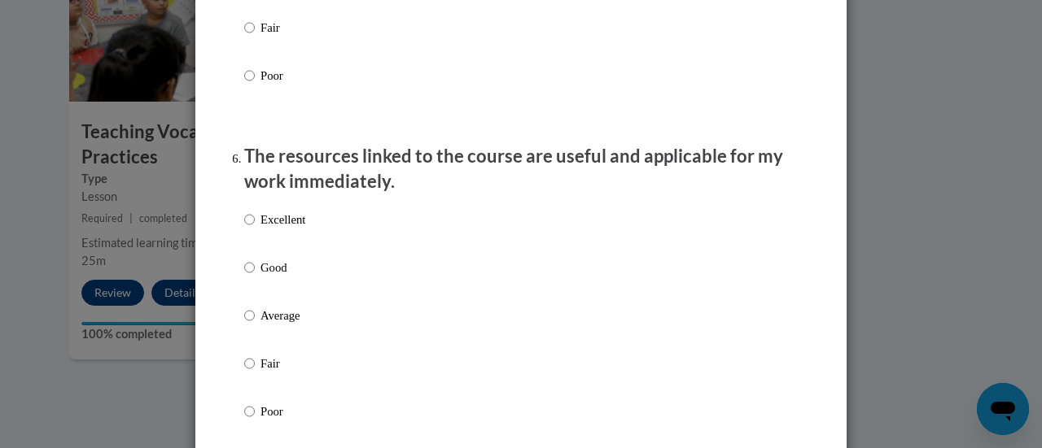
scroll to position [1712, 0]
click at [244, 276] on input "Good" at bounding box center [249, 267] width 11 height 18
radio input "true"
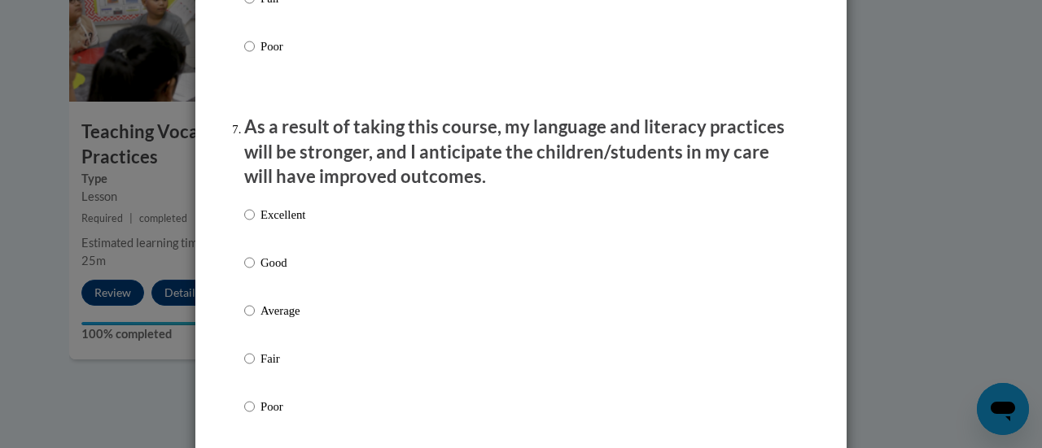
scroll to position [2079, 0]
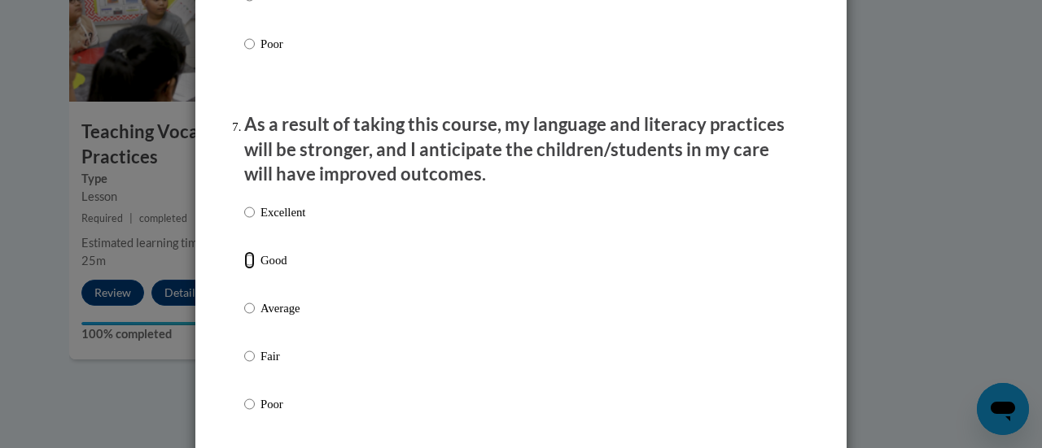
click at [244, 269] on input "Good" at bounding box center [249, 260] width 11 height 18
radio input "true"
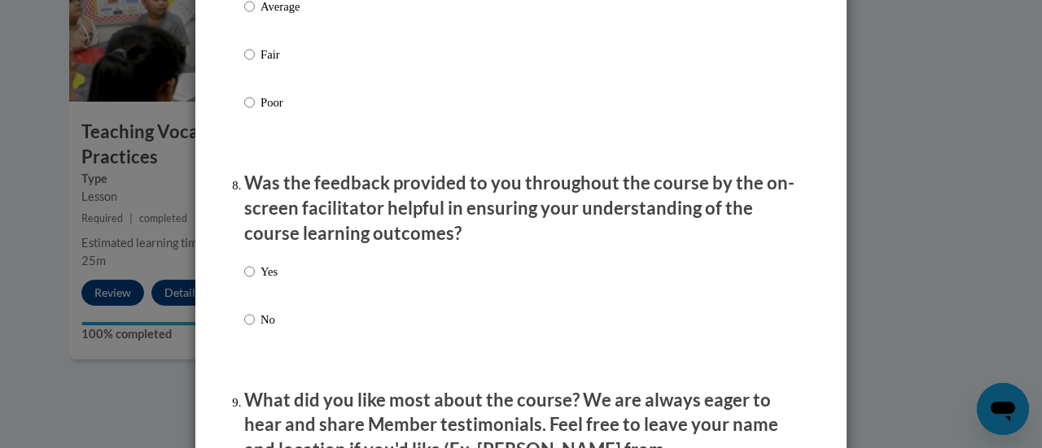
scroll to position [2382, 0]
click at [244, 277] on input "Yes" at bounding box center [249, 271] width 11 height 18
radio input "true"
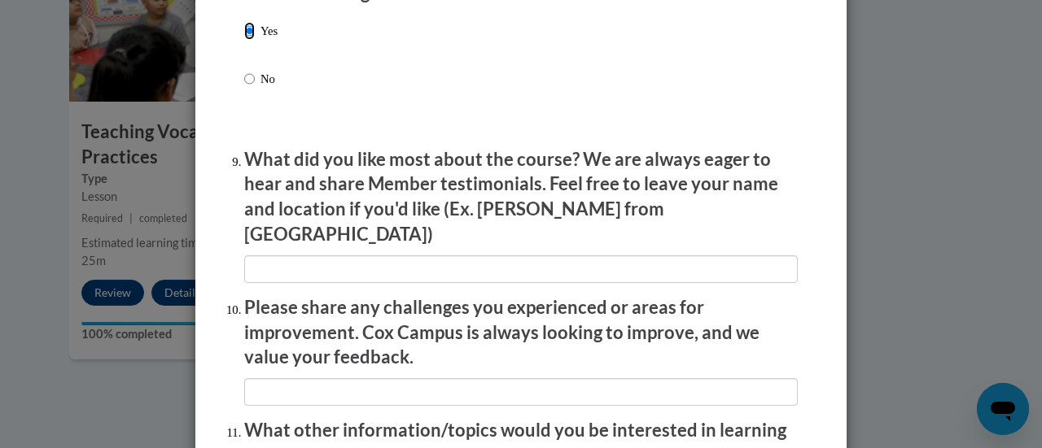
scroll to position [2623, 0]
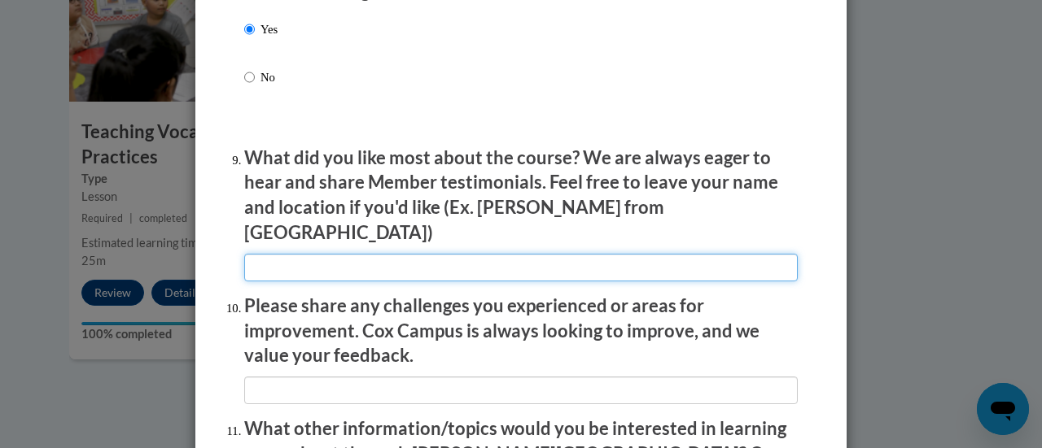
click at [247, 254] on input "textbox" at bounding box center [520, 268] width 553 height 28
type input "The ideas were stated clearly with examples and went at a reasonable pace."
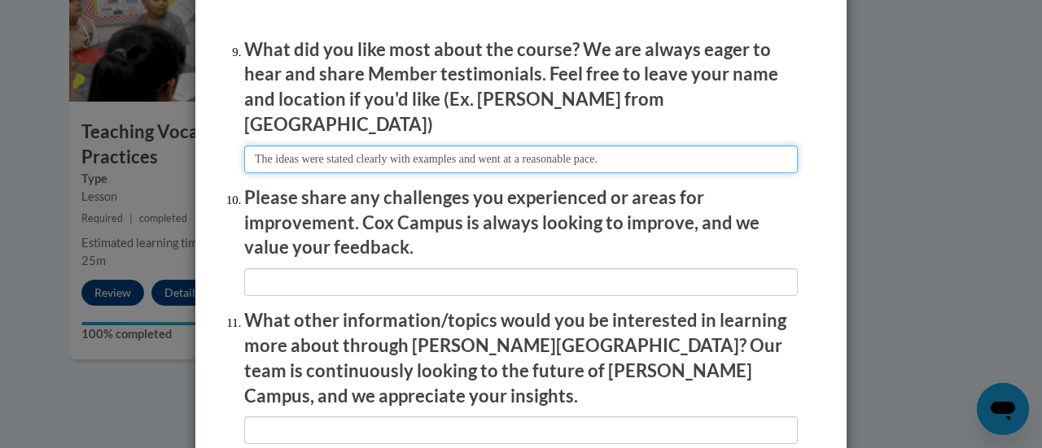
scroll to position [2732, 0]
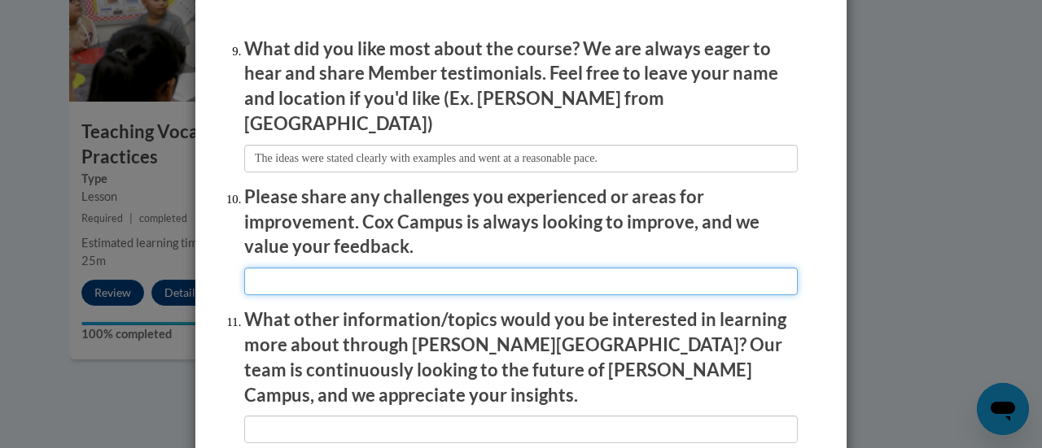
click at [254, 268] on input "textbox" at bounding box center [520, 282] width 553 height 28
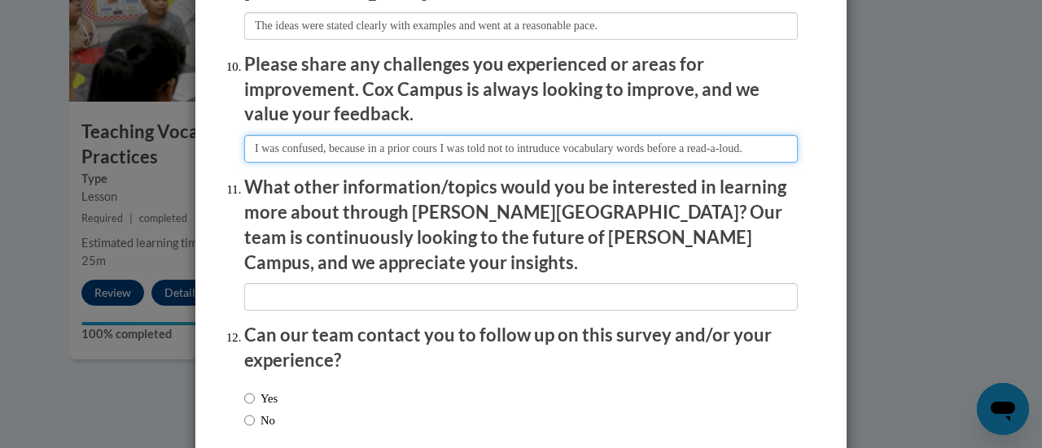
scroll to position [2868, 0]
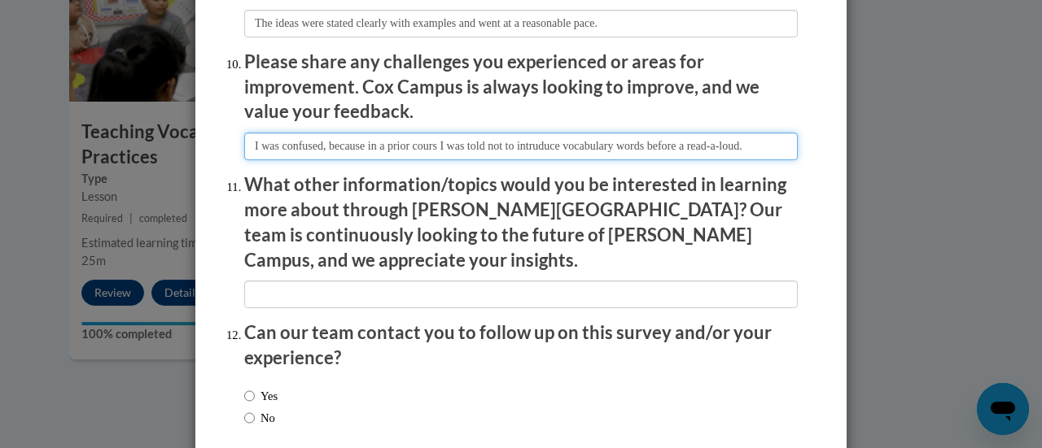
type input "I was confused, because in a prior cours I was told not to intruduce vocabulary…"
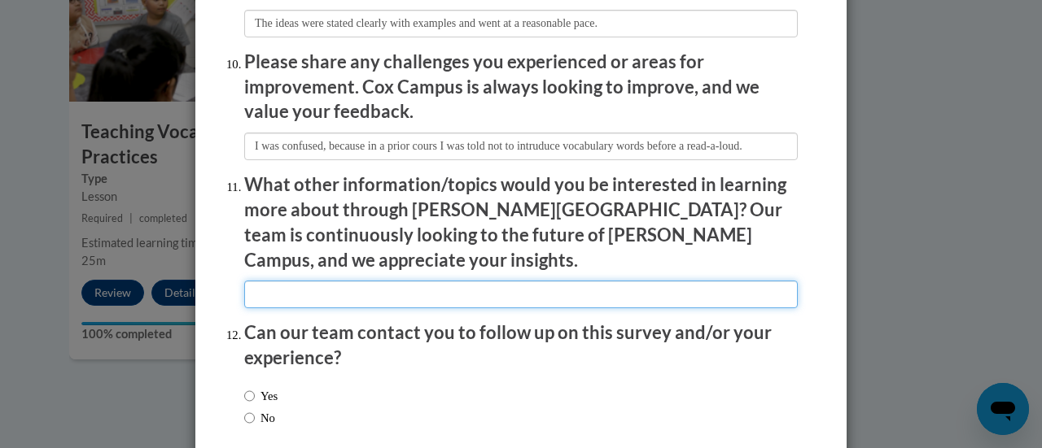
scroll to position [0, 0]
click at [269, 281] on input "textbox" at bounding box center [520, 295] width 553 height 28
type input "none"
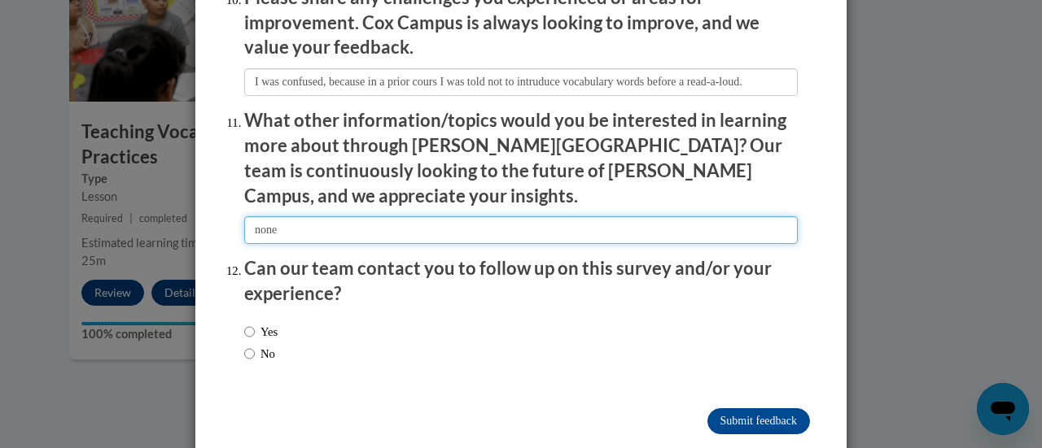
scroll to position [2935, 0]
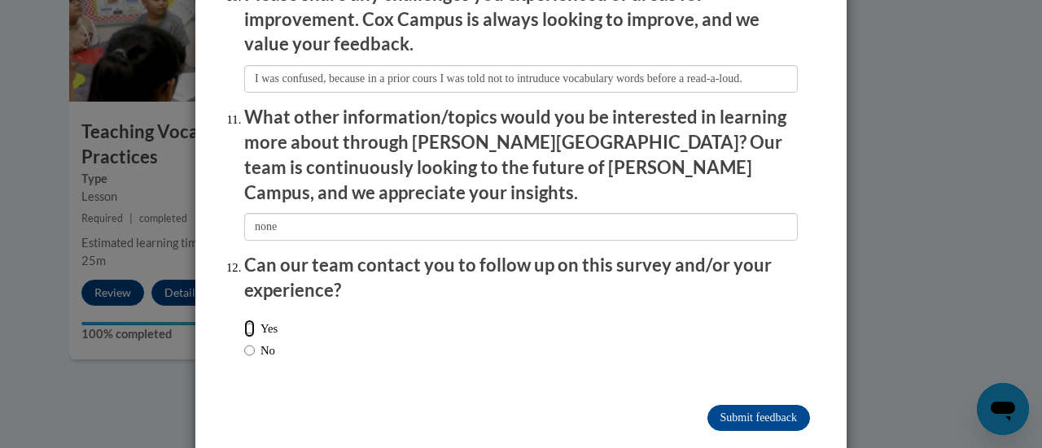
click at [244, 320] on input "Yes" at bounding box center [249, 329] width 11 height 18
radio input "true"
click at [723, 405] on input "Submit feedback" at bounding box center [758, 418] width 103 height 26
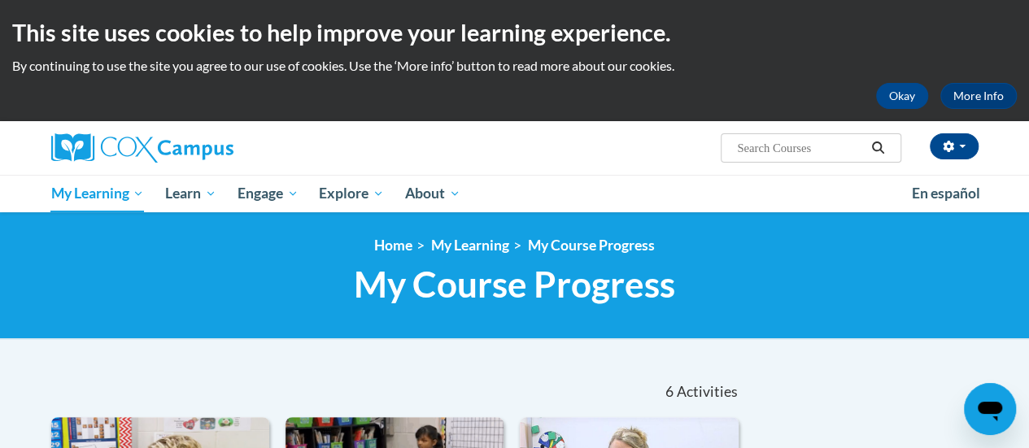
click at [782, 149] on input "Search..." at bounding box center [801, 148] width 130 height 20
type input "Reading Comprehension"
click at [870, 142] on button "Search" at bounding box center [878, 148] width 24 height 20
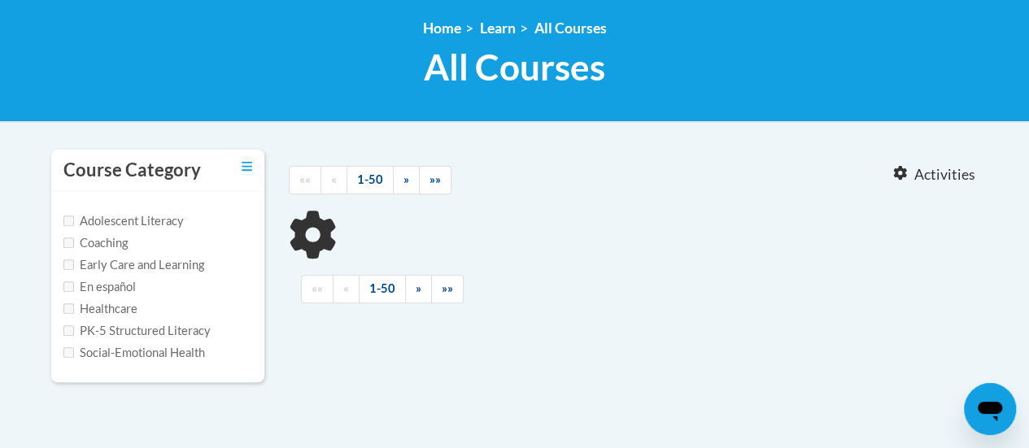
type input "Reading Comprehension"
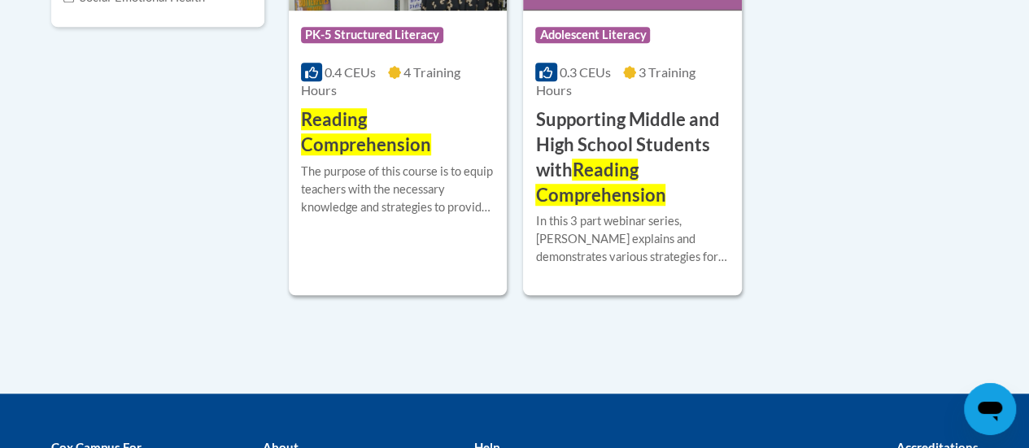
scroll to position [577, 0]
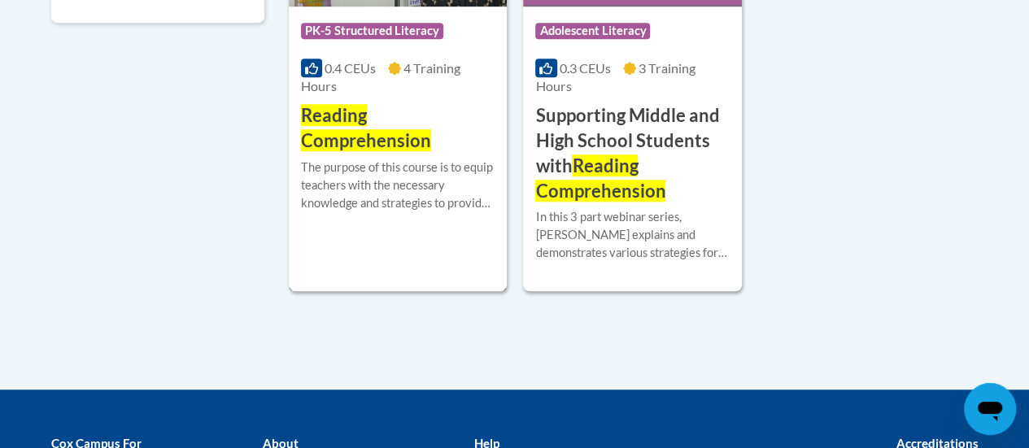
click at [382, 151] on h3 "Reading Comprehension" at bounding box center [398, 128] width 194 height 50
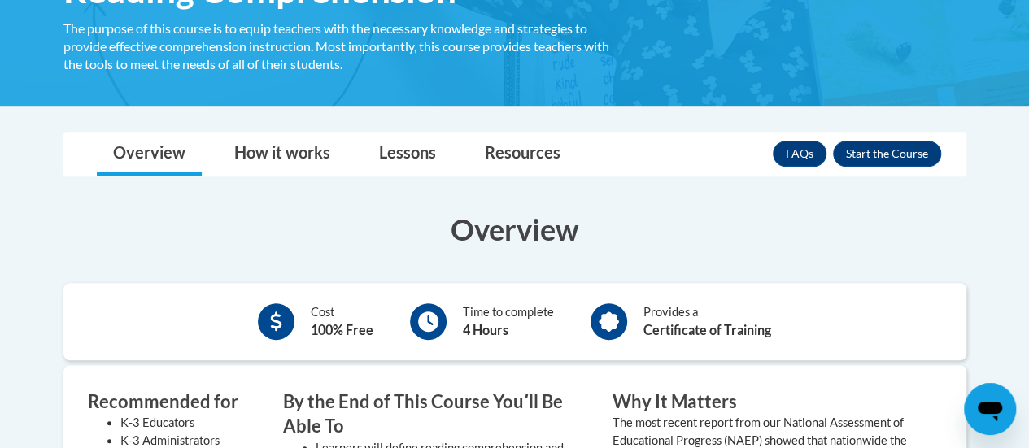
scroll to position [320, 0]
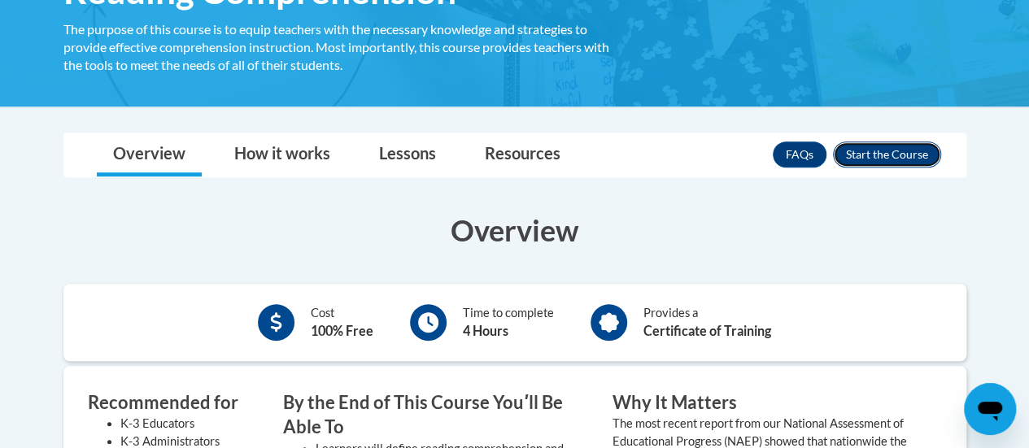
click at [876, 156] on button "Enroll" at bounding box center [887, 155] width 108 height 26
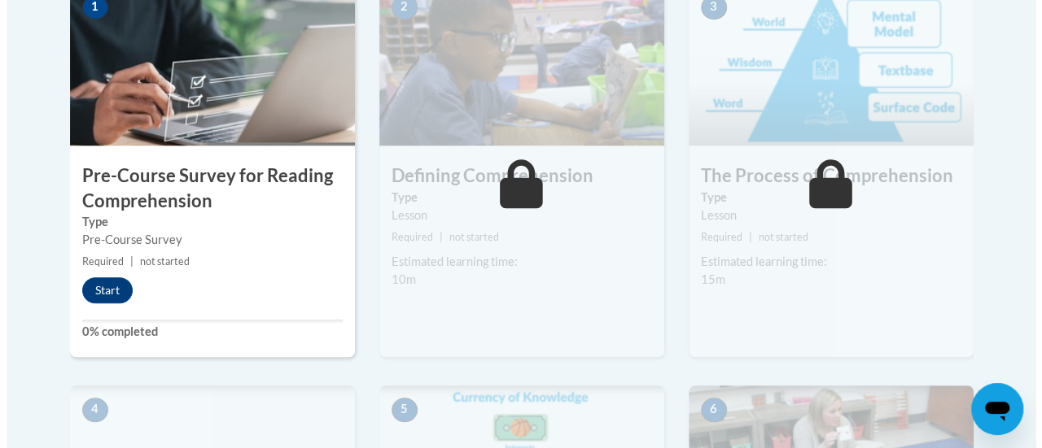
scroll to position [565, 0]
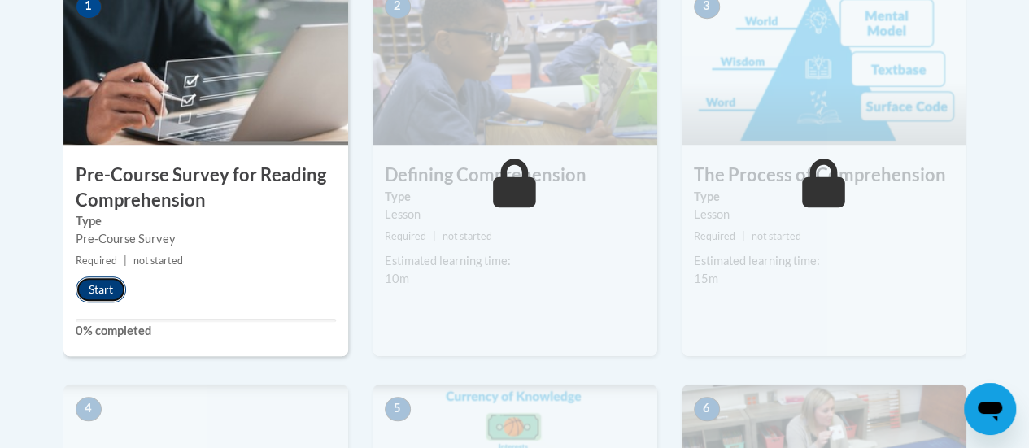
click at [96, 287] on button "Start" at bounding box center [101, 290] width 50 height 26
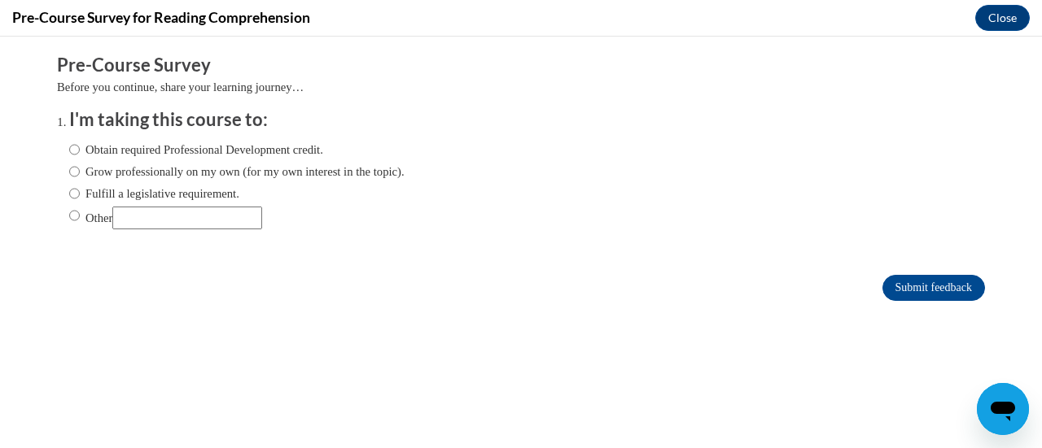
scroll to position [0, 0]
click at [69, 148] on input "Obtain required Professional Development credit." at bounding box center [74, 150] width 11 height 18
radio input "true"
click at [893, 283] on input "Submit feedback" at bounding box center [933, 288] width 103 height 26
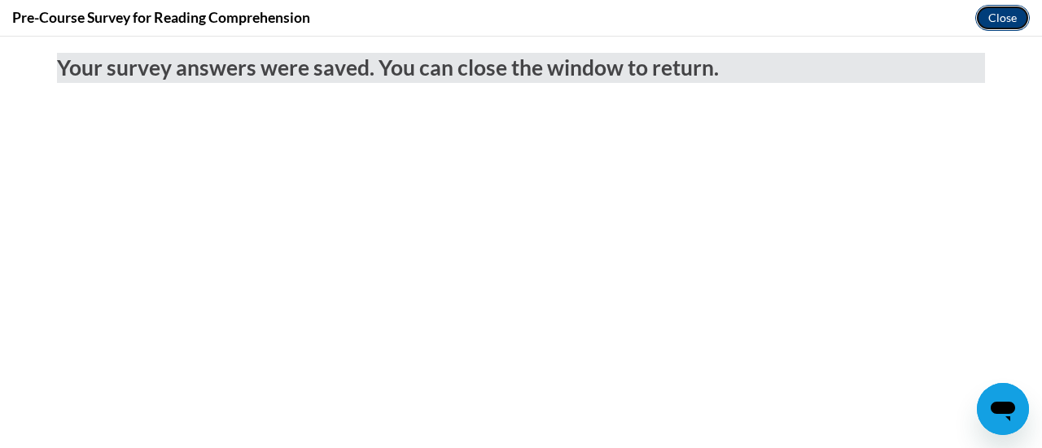
click at [1001, 16] on button "Close" at bounding box center [1002, 18] width 55 height 26
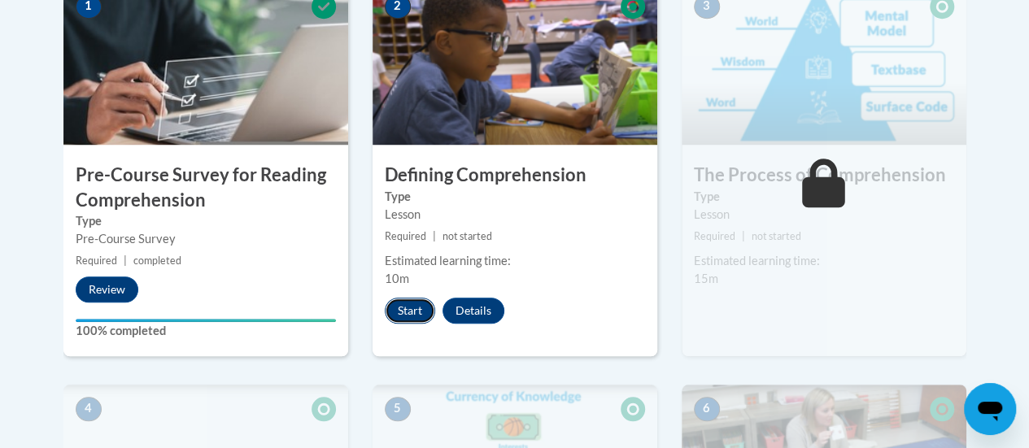
click at [408, 306] on button "Start" at bounding box center [410, 311] width 50 height 26
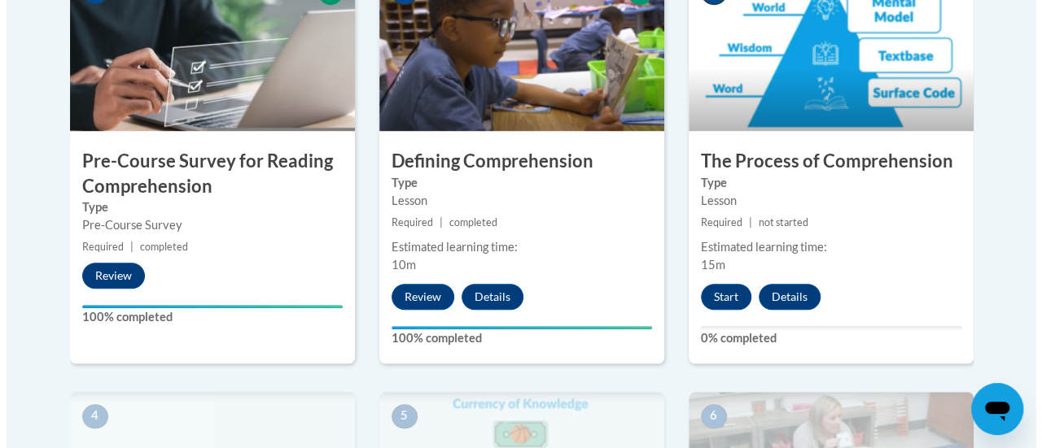
scroll to position [578, 0]
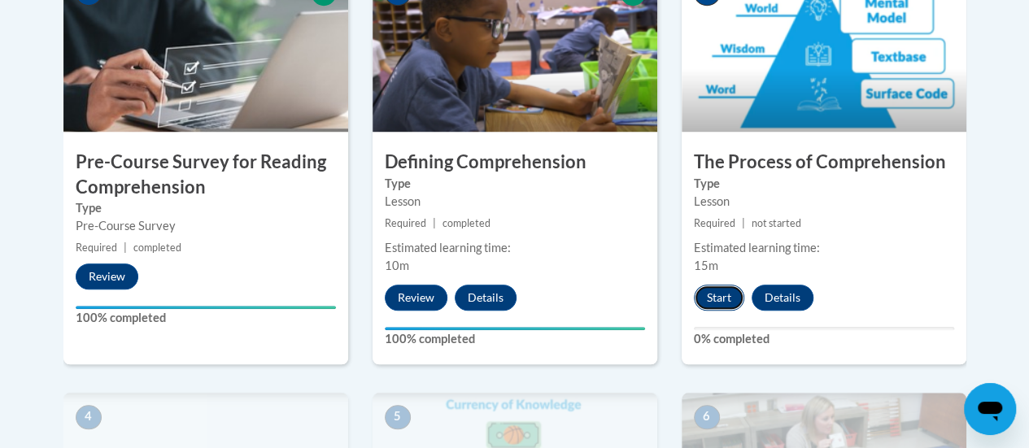
click at [723, 292] on button "Start" at bounding box center [719, 298] width 50 height 26
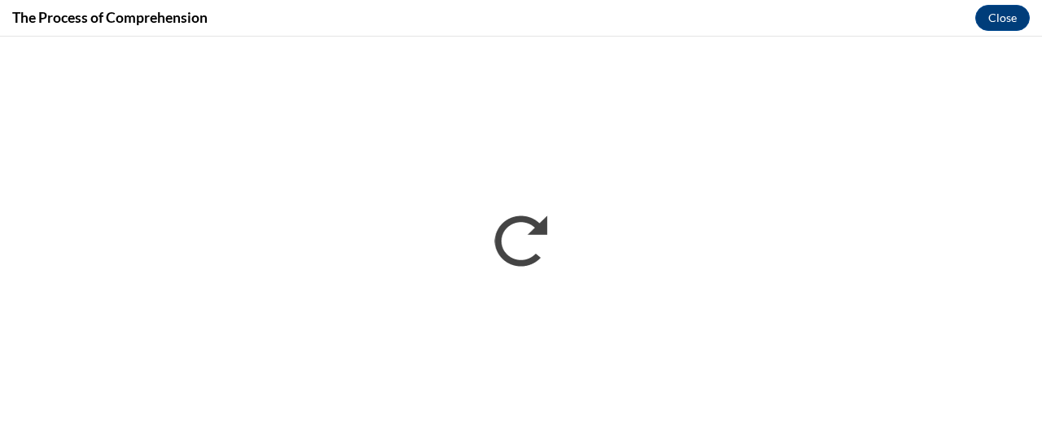
scroll to position [0, 0]
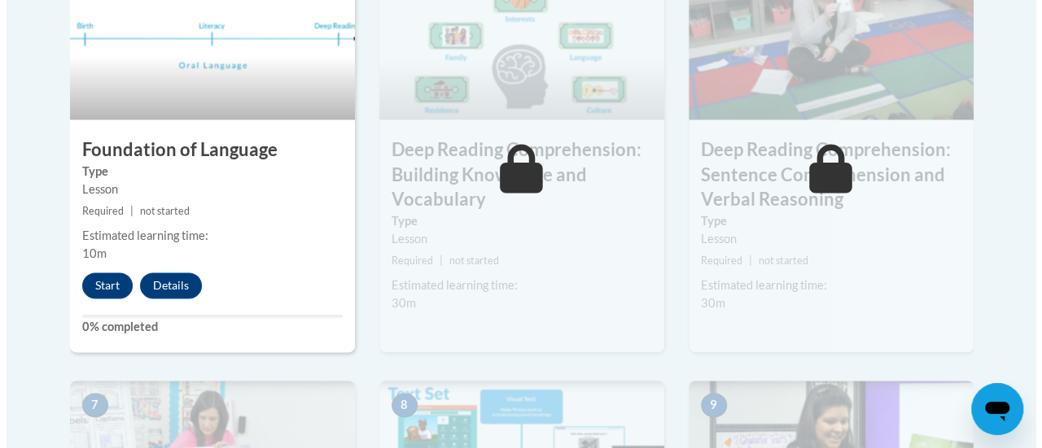
scroll to position [1015, 0]
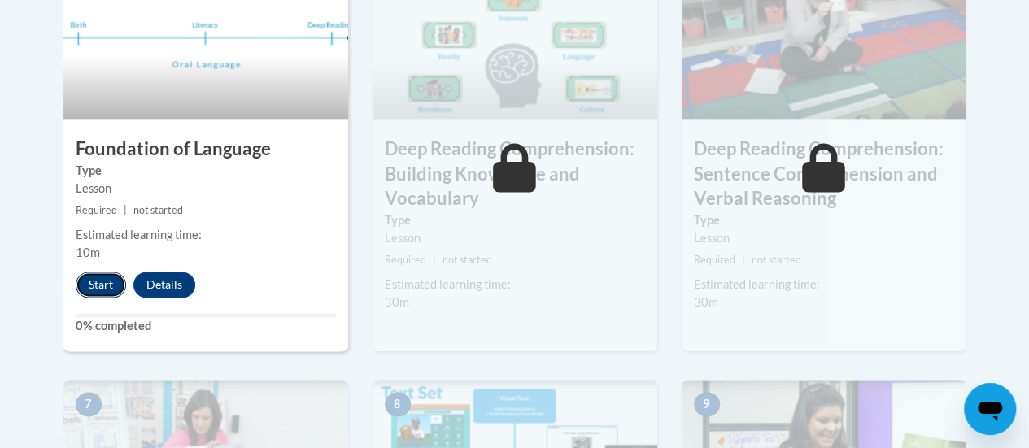
click at [99, 282] on button "Start" at bounding box center [101, 285] width 50 height 26
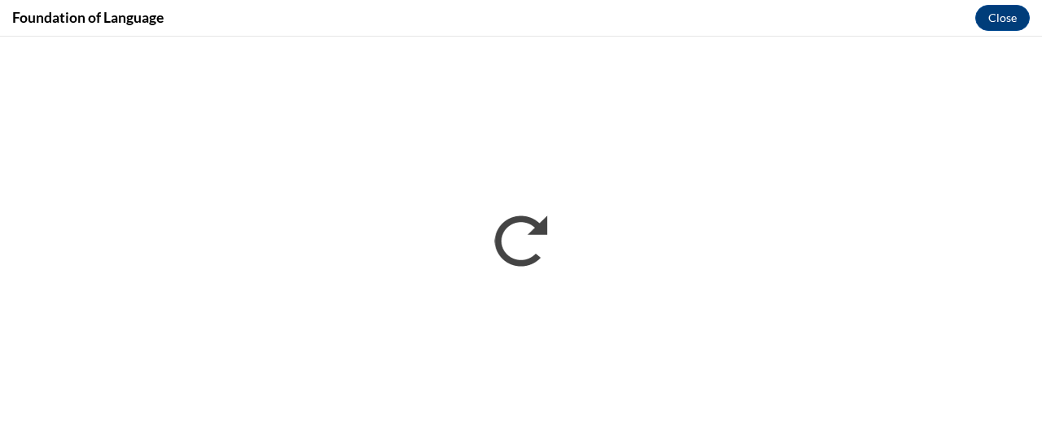
scroll to position [0, 0]
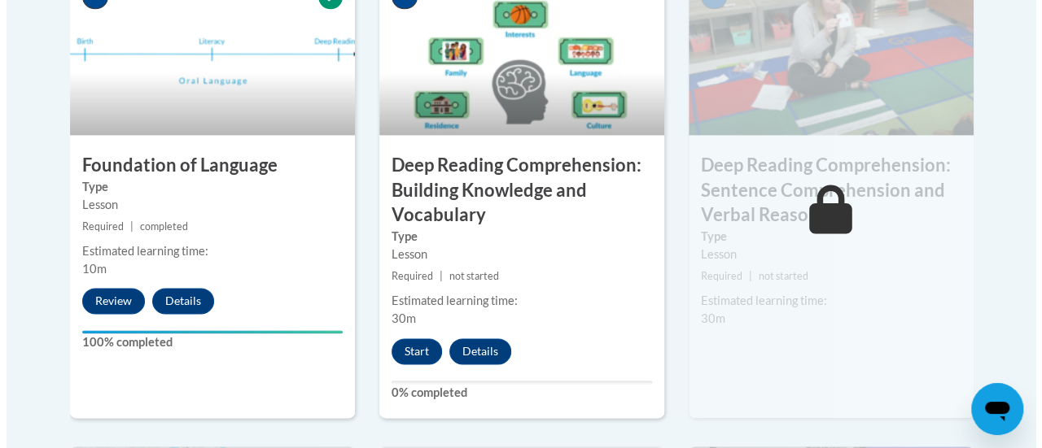
scroll to position [1001, 0]
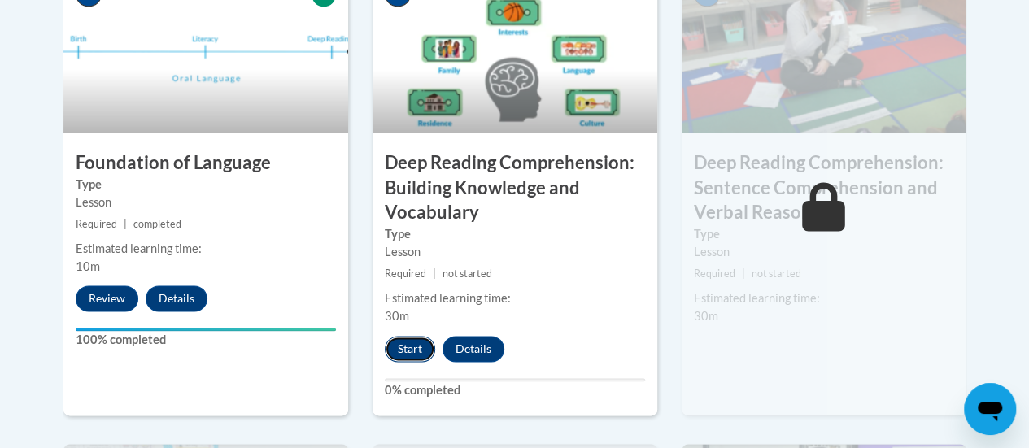
click at [406, 346] on button "Start" at bounding box center [410, 349] width 50 height 26
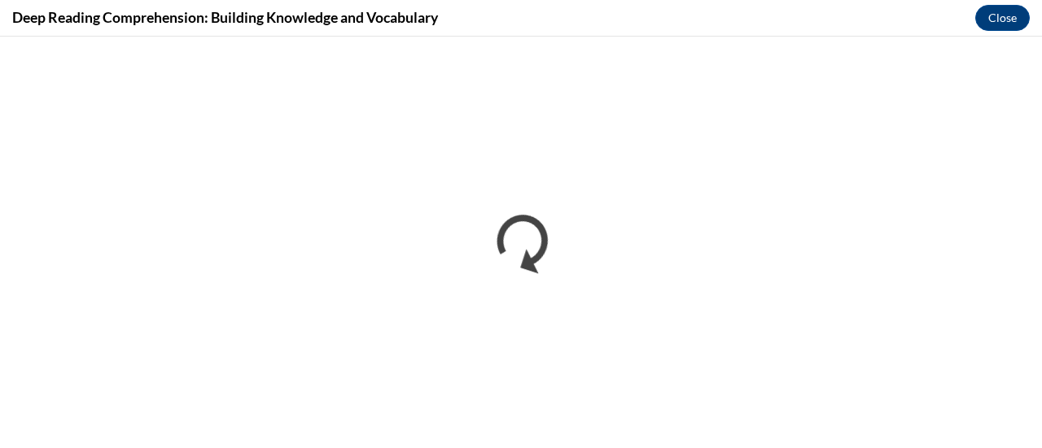
scroll to position [0, 0]
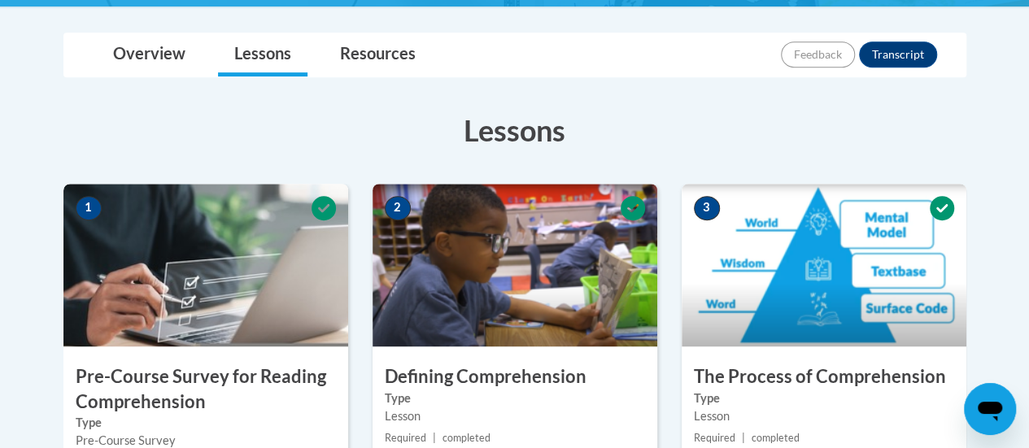
scroll to position [359, 0]
